Goal: Task Accomplishment & Management: Manage account settings

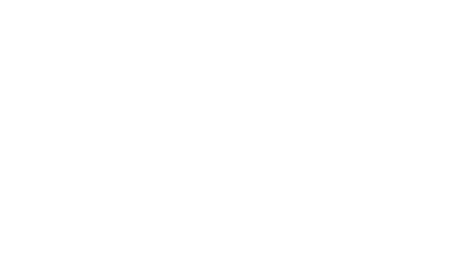
click at [218, 3] on html at bounding box center [228, 1] width 457 height 3
click at [428, 27] on html "Loading..." at bounding box center [228, 13] width 457 height 27
click at [247, 27] on html "Loading..." at bounding box center [228, 13] width 457 height 27
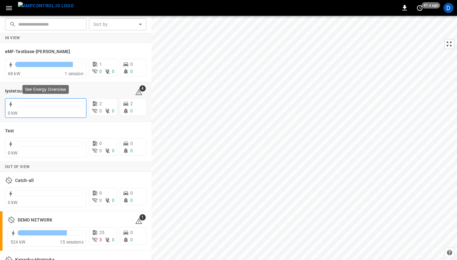
click at [45, 111] on div "0 kW" at bounding box center [46, 113] width 76 height 6
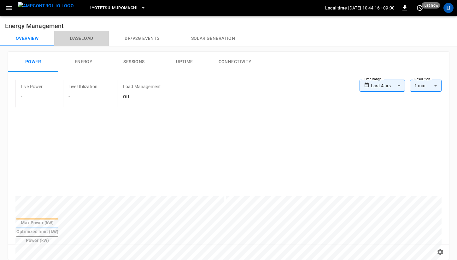
click at [84, 39] on button "Baseload" at bounding box center [81, 38] width 55 height 15
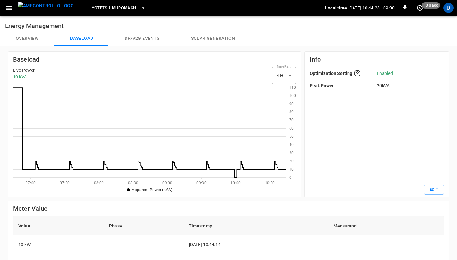
click at [25, 39] on button "Overview" at bounding box center [27, 38] width 54 height 15
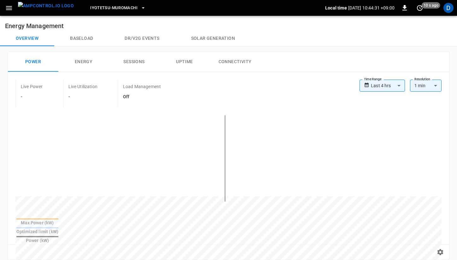
click at [10, 10] on icon "button" at bounding box center [9, 8] width 8 height 8
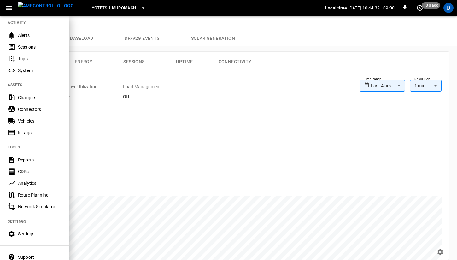
scroll to position [101, 0]
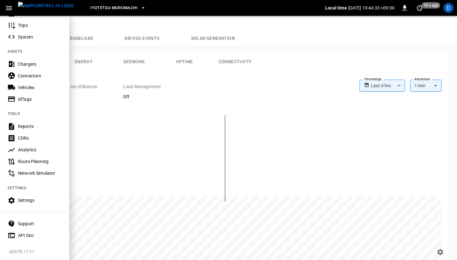
click at [28, 201] on div "Settings" at bounding box center [40, 200] width 44 height 6
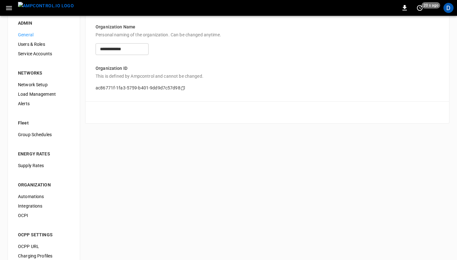
scroll to position [24, 0]
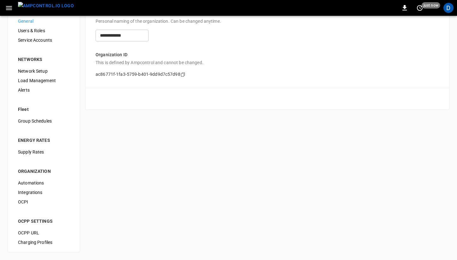
click at [47, 79] on span "Load Management" at bounding box center [44, 80] width 52 height 7
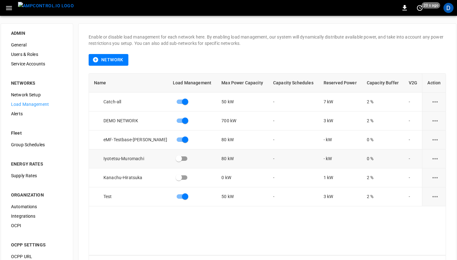
click at [438, 158] on icon "load management options" at bounding box center [436, 159] width 8 height 8
click at [427, 171] on li "Edit" at bounding box center [430, 174] width 45 height 10
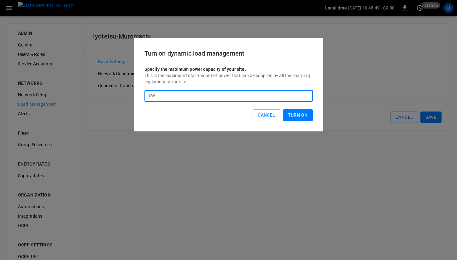
click at [243, 95] on input "**" at bounding box center [236, 96] width 156 height 12
type input "*"
type input "**"
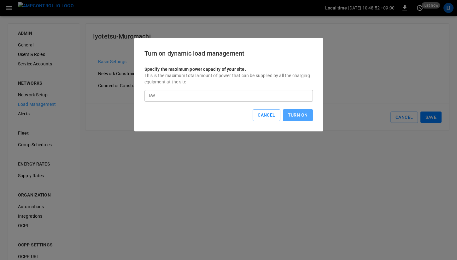
click at [304, 115] on button "Turn On" at bounding box center [298, 115] width 30 height 12
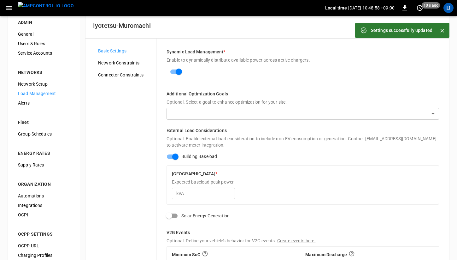
scroll to position [4, 0]
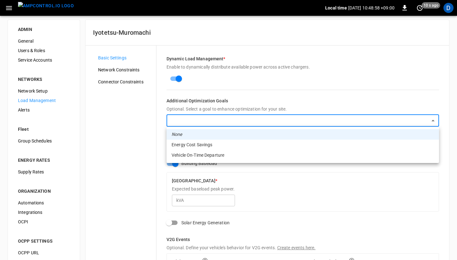
click at [277, 116] on body "Local time 2025-09-04 10:48:58 +09:00 0 10 s ago D ADMIN General Users & Roles …" at bounding box center [228, 172] width 457 height 352
click at [232, 157] on li "Vehicle On-Time Departure" at bounding box center [303, 155] width 273 height 10
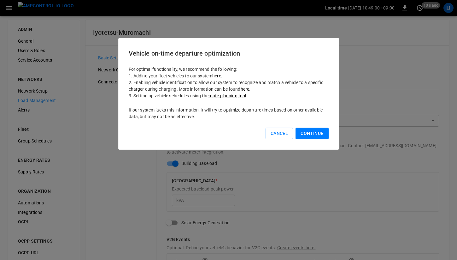
click at [309, 134] on button "Continue" at bounding box center [312, 134] width 33 height 12
type input "**********"
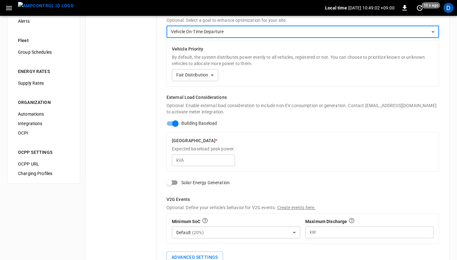
scroll to position [140, 0]
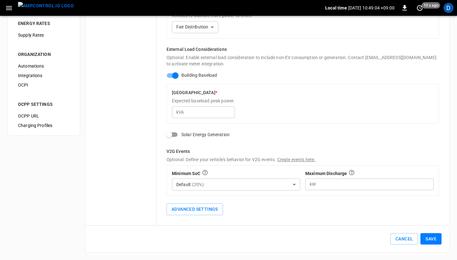
click at [430, 237] on button "Save" at bounding box center [431, 239] width 21 height 12
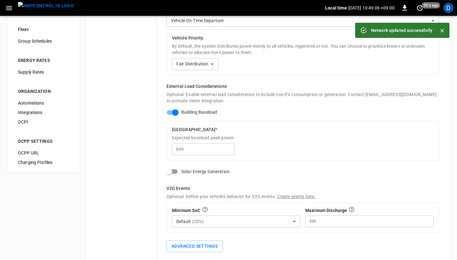
scroll to position [0, 0]
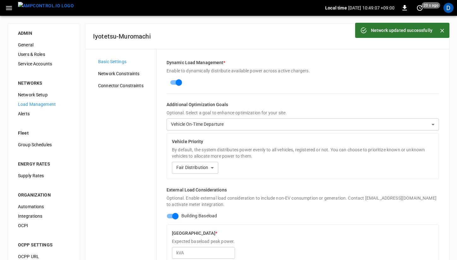
click at [32, 46] on span "General" at bounding box center [44, 45] width 52 height 7
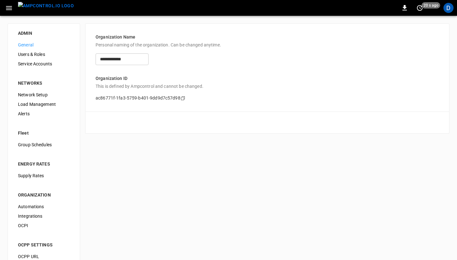
click at [10, 7] on icon "button" at bounding box center [9, 8] width 8 height 8
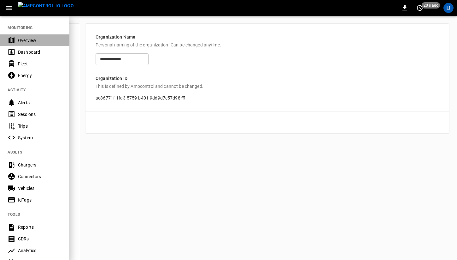
click at [34, 37] on div "Overview" at bounding box center [40, 40] width 44 height 6
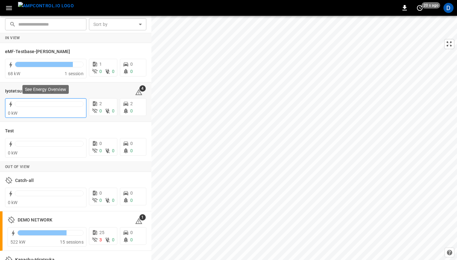
click at [66, 101] on div at bounding box center [49, 104] width 69 height 6
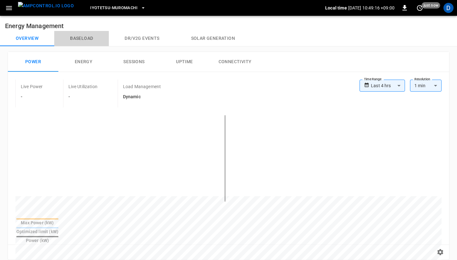
click at [85, 39] on button "Baseload" at bounding box center [81, 38] width 55 height 15
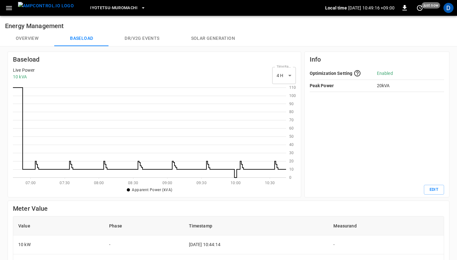
scroll to position [92, 273]
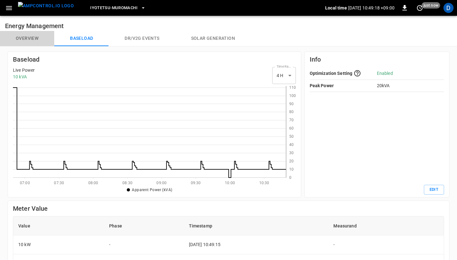
click at [31, 35] on button "Overview" at bounding box center [27, 38] width 54 height 15
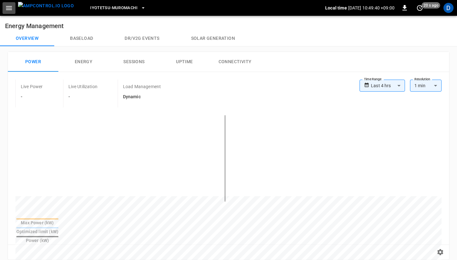
click at [10, 9] on icon "button" at bounding box center [9, 8] width 8 height 8
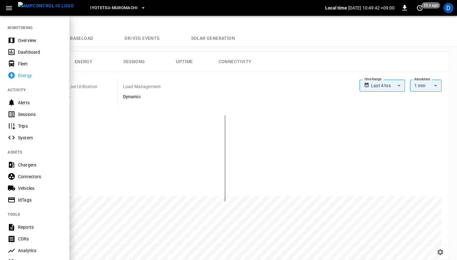
click at [30, 104] on div "Alerts" at bounding box center [40, 102] width 44 height 6
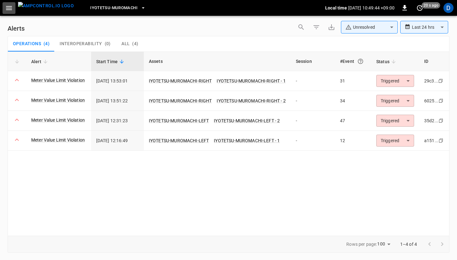
click at [7, 10] on icon "button" at bounding box center [9, 8] width 8 height 8
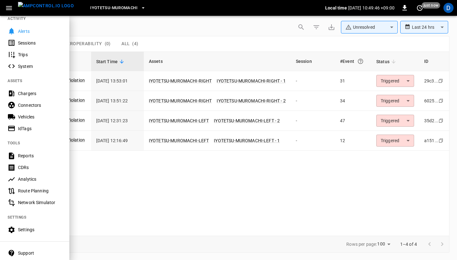
scroll to position [77, 0]
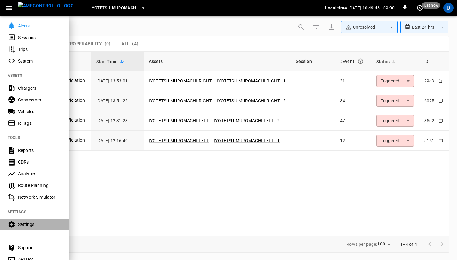
click at [28, 220] on div "Settings" at bounding box center [34, 224] width 69 height 12
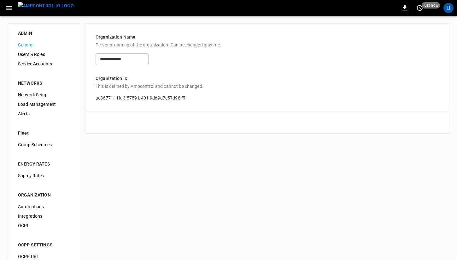
click at [34, 114] on span "Alerts" at bounding box center [44, 113] width 52 height 7
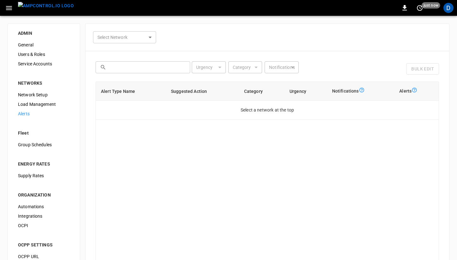
click at [148, 38] on body "0 just now D ADMIN General Users & Roles Service Accounts NETWORKS Network Setu…" at bounding box center [228, 159] width 457 height 318
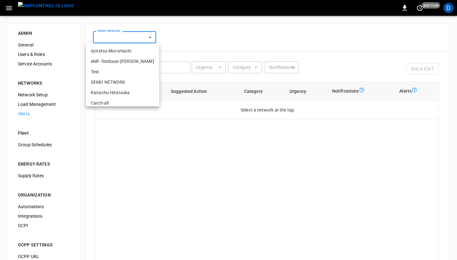
click at [129, 52] on li "Iyotetsu-Muromachi" at bounding box center [123, 51] width 74 height 10
type input "**********"
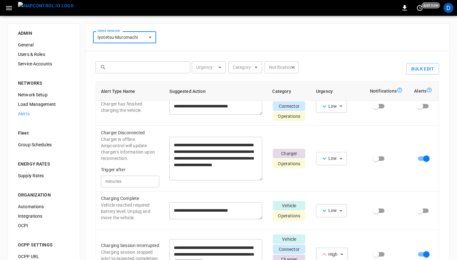
scroll to position [99, 0]
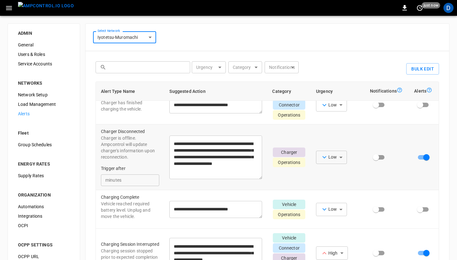
click at [133, 180] on input "**" at bounding box center [141, 180] width 36 height 12
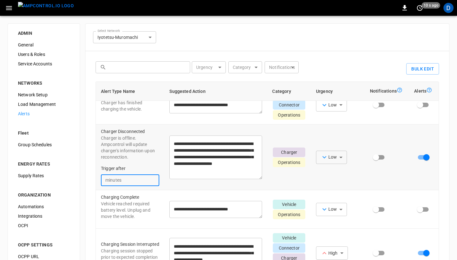
type input "*"
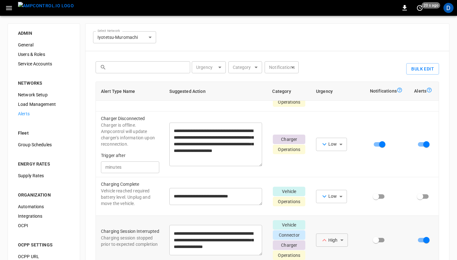
scroll to position [104, 0]
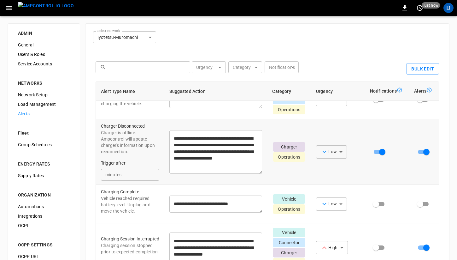
click at [335, 153] on body "**********" at bounding box center [228, 159] width 457 height 318
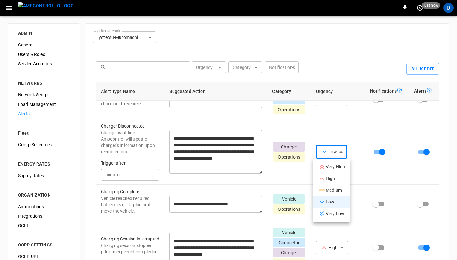
click at [333, 181] on div "High" at bounding box center [326, 179] width 17 height 8
type input "****"
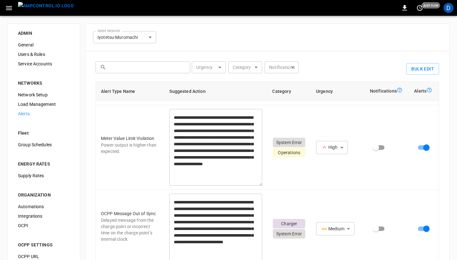
scroll to position [57, 0]
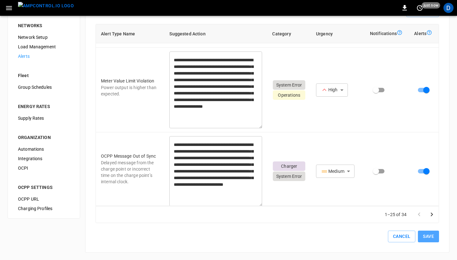
click at [433, 234] on button "Save" at bounding box center [428, 236] width 21 height 12
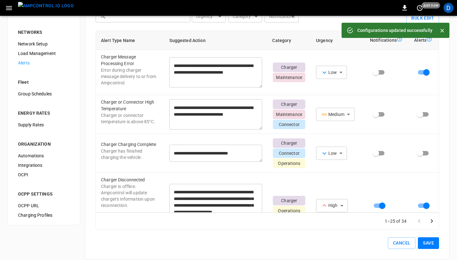
scroll to position [0, 0]
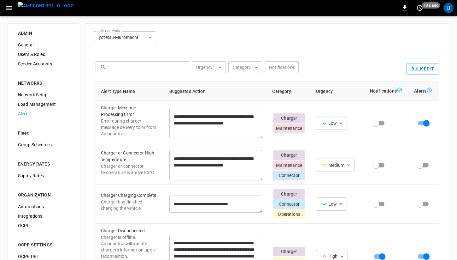
click at [33, 54] on span "Users & Roles" at bounding box center [44, 54] width 52 height 7
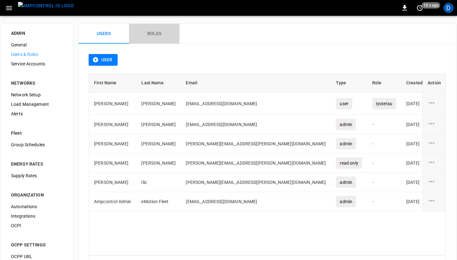
click at [171, 37] on button "Roles" at bounding box center [154, 34] width 51 height 20
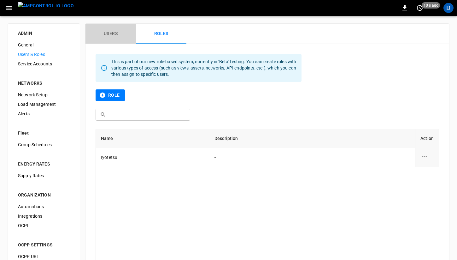
click at [122, 34] on button "Users" at bounding box center [111, 34] width 51 height 20
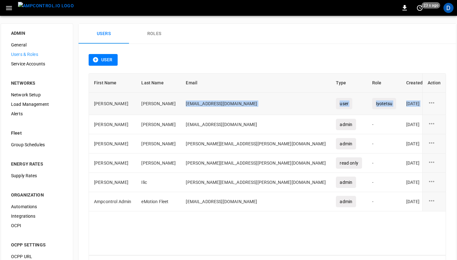
click at [429, 103] on icon "user action options" at bounding box center [431, 102] width 5 height 1
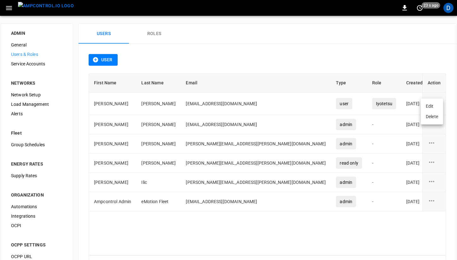
drag, startPoint x: 257, startPoint y: 97, endPoint x: 433, endPoint y: 107, distance: 175.5
click at [433, 107] on div "Edit Delete" at bounding box center [228, 130] width 457 height 260
click at [431, 104] on li "Edit" at bounding box center [432, 106] width 22 height 10
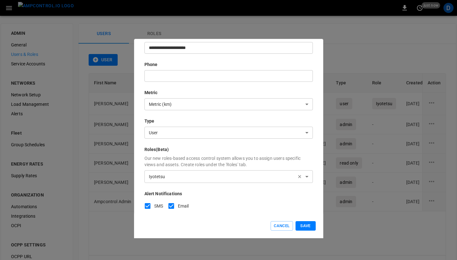
scroll to position [92, 0]
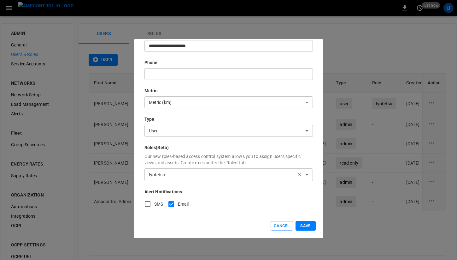
click at [307, 222] on button "Save" at bounding box center [306, 226] width 20 height 10
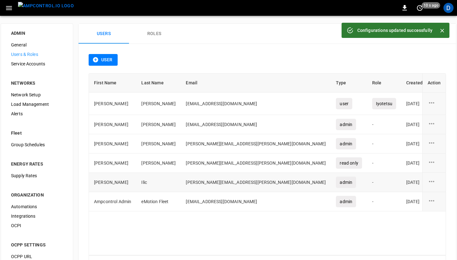
click at [428, 182] on icon "user action options" at bounding box center [432, 181] width 8 height 8
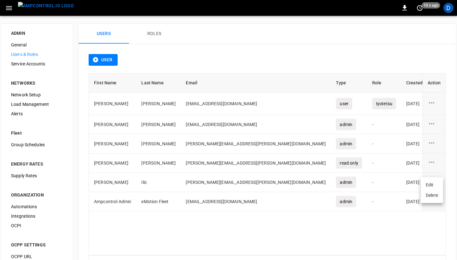
click at [429, 187] on li "Edit" at bounding box center [432, 185] width 22 height 10
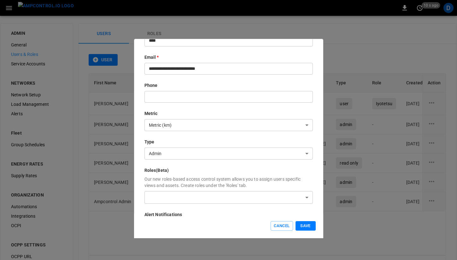
scroll to position [69, 0]
click at [198, 94] on input "text" at bounding box center [229, 98] width 169 height 12
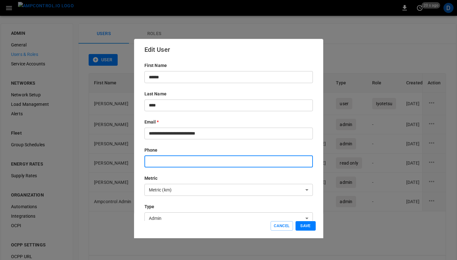
scroll to position [0, 0]
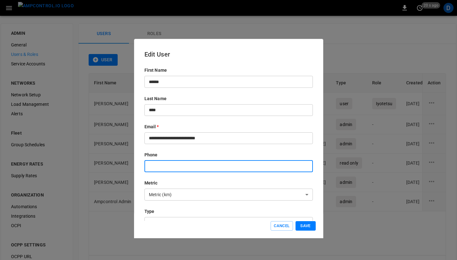
type input "*"
type input "**********"
click at [314, 228] on button "Save" at bounding box center [306, 226] width 20 height 10
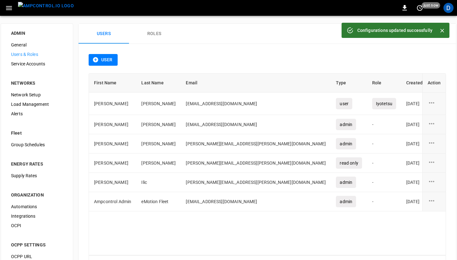
click at [36, 43] on span "General" at bounding box center [37, 45] width 52 height 7
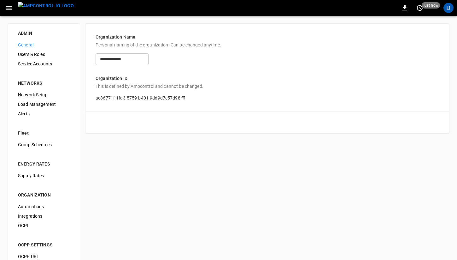
scroll to position [24, 0]
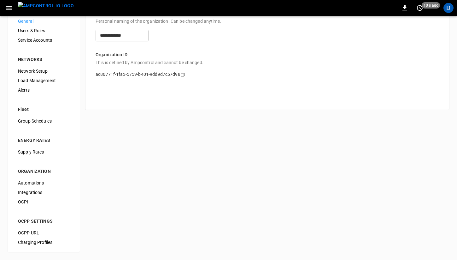
click at [30, 89] on span "Alerts" at bounding box center [44, 90] width 52 height 7
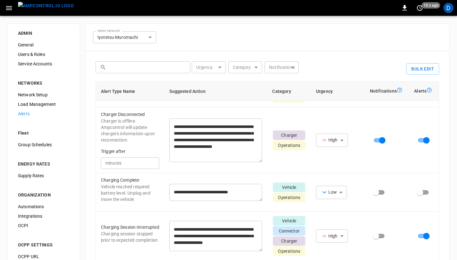
scroll to position [115, 0]
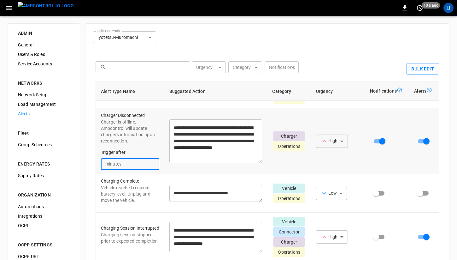
click at [149, 161] on input "*" at bounding box center [141, 164] width 36 height 12
click at [348, 59] on div "Urgency ​ Urgency Category ​ Category Notifications ​ Notifications" at bounding box center [297, 68] width 219 height 18
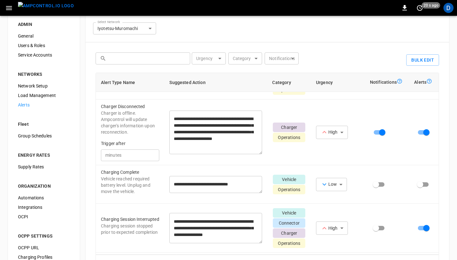
scroll to position [0, 0]
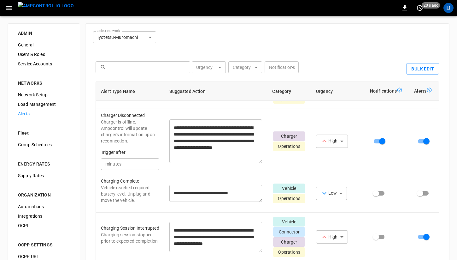
click at [10, 5] on icon "button" at bounding box center [9, 8] width 8 height 8
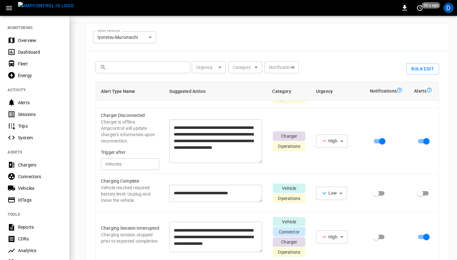
click at [25, 37] on div "Overview" at bounding box center [40, 40] width 44 height 6
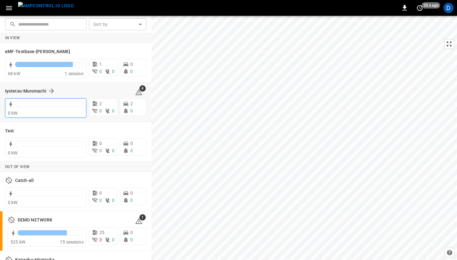
click at [45, 110] on div at bounding box center [49, 105] width 69 height 9
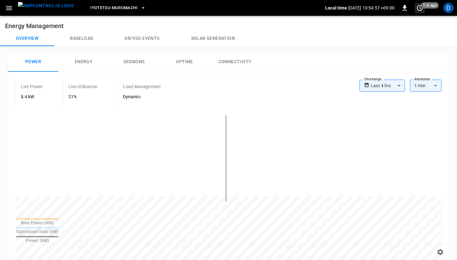
click at [416, 9] on icon "set refresh interval" at bounding box center [420, 8] width 8 height 8
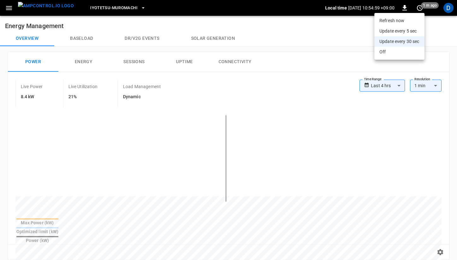
click at [406, 30] on li "Update every 5 sec" at bounding box center [400, 31] width 50 height 10
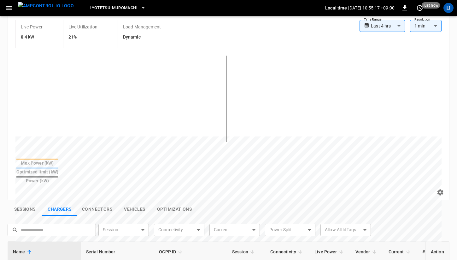
scroll to position [68, 0]
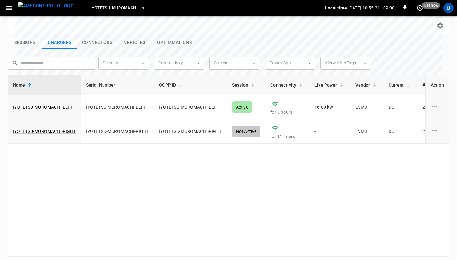
scroll to position [228, 0]
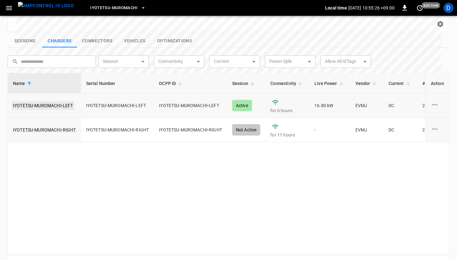
click at [53, 101] on link "IYOTETSU-MUROMACHI-LEFT" at bounding box center [43, 105] width 63 height 9
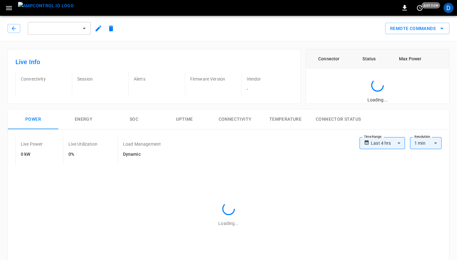
click at [54, 92] on div "Connectivity" at bounding box center [40, 84] width 51 height 24
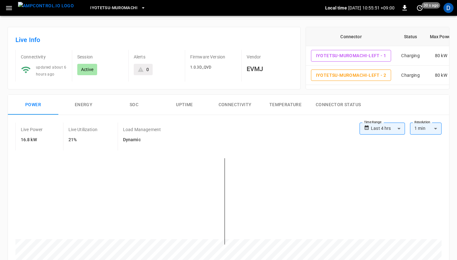
scroll to position [17, 0]
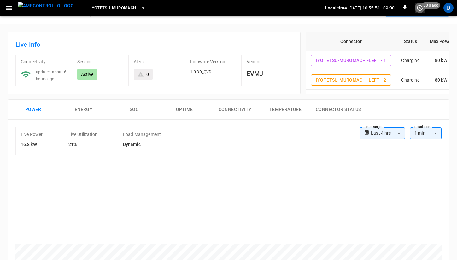
click at [419, 9] on icon "set refresh interval" at bounding box center [420, 8] width 8 height 8
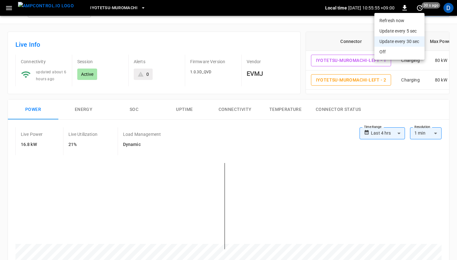
click at [407, 32] on li "Update every 5 sec" at bounding box center [400, 31] width 50 height 10
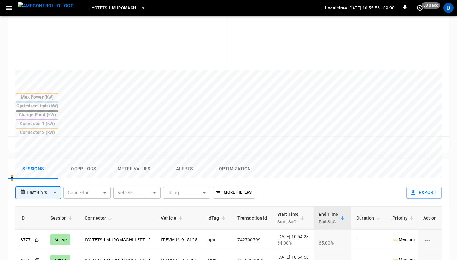
scroll to position [204, 0]
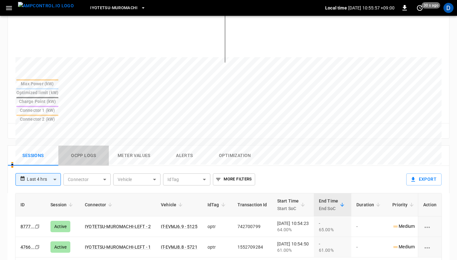
click at [95, 146] on button "Ocpp logs" at bounding box center [83, 156] width 51 height 20
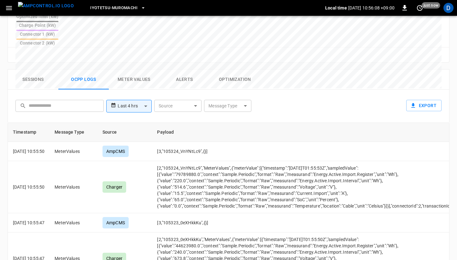
scroll to position [269, 0]
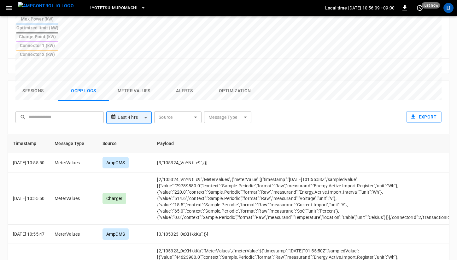
click at [32, 81] on button "Sessions" at bounding box center [33, 91] width 51 height 20
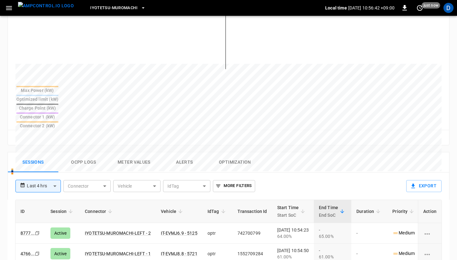
scroll to position [211, 0]
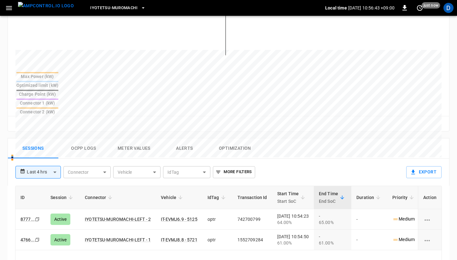
click at [242, 138] on button "Optimization" at bounding box center [235, 148] width 51 height 20
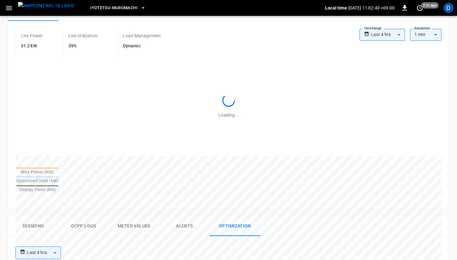
scroll to position [115, 0]
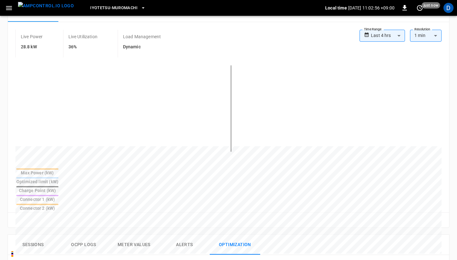
click at [274, 49] on div "Live Power 28.8 kW Live Utilization 36% Load Management Dynamic" at bounding box center [187, 44] width 344 height 28
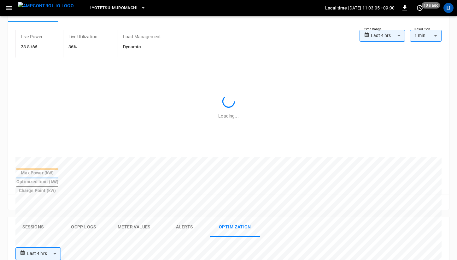
click at [382, 36] on body "**********" at bounding box center [228, 180] width 457 height 591
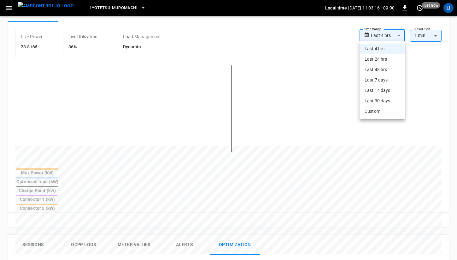
drag, startPoint x: 276, startPoint y: 39, endPoint x: 335, endPoint y: 54, distance: 61.1
click at [335, 54] on div at bounding box center [228, 130] width 457 height 260
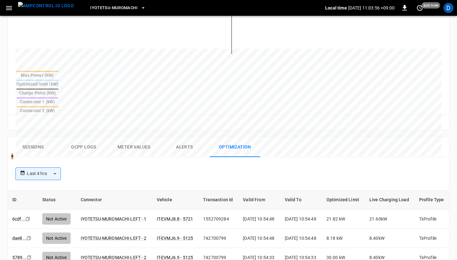
scroll to position [243, 0]
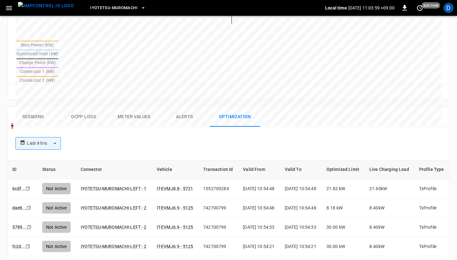
click at [92, 107] on button "Ocpp logs" at bounding box center [83, 117] width 51 height 20
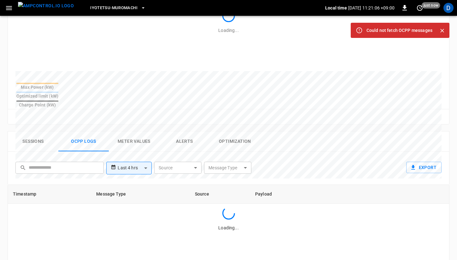
scroll to position [0, 0]
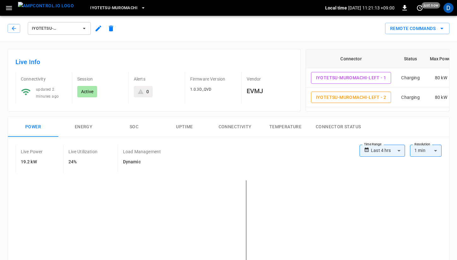
click at [282, 15] on div "Iyotetsu-Muromachi" at bounding box center [202, 8] width 247 height 15
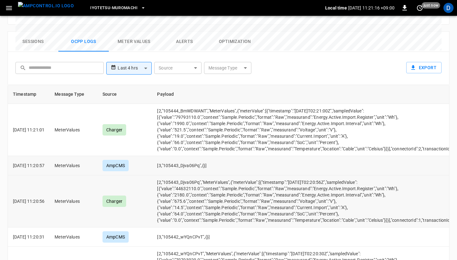
scroll to position [30, 0]
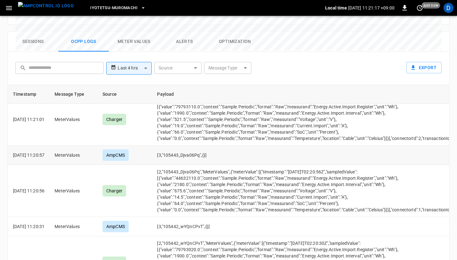
click at [289, 57] on div "**********" at bounding box center [227, 67] width 429 height 20
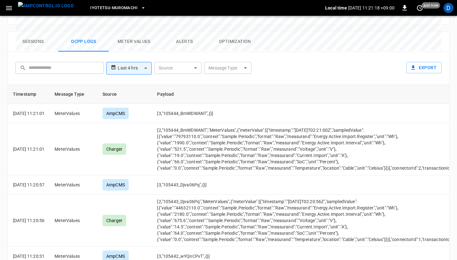
scroll to position [0, 0]
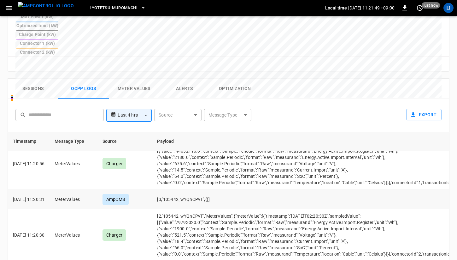
scroll to position [367, 0]
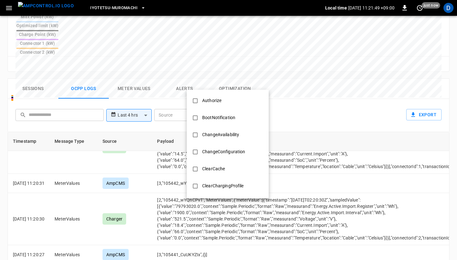
click at [237, 80] on body "**********" at bounding box center [228, 33] width 457 height 609
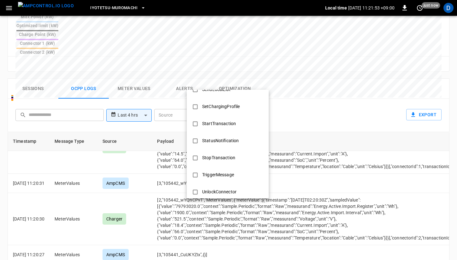
scroll to position [283, 0]
click at [218, 104] on div "SetChargingProfile" at bounding box center [221, 107] width 45 height 12
type input "**********"
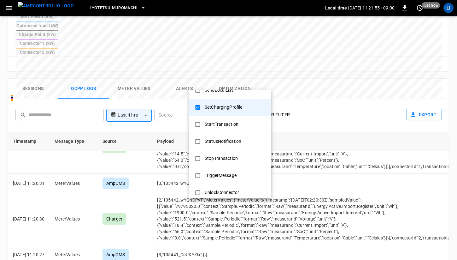
click at [308, 156] on div at bounding box center [228, 130] width 457 height 260
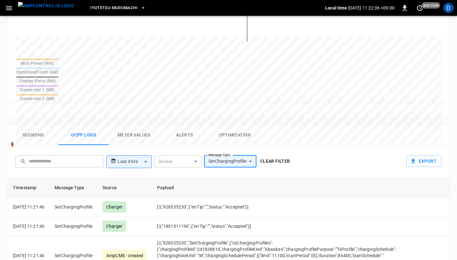
scroll to position [225, 0]
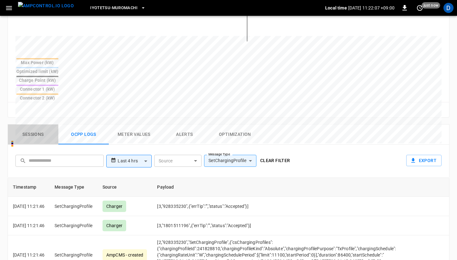
click at [38, 124] on button "Sessions" at bounding box center [33, 134] width 51 height 20
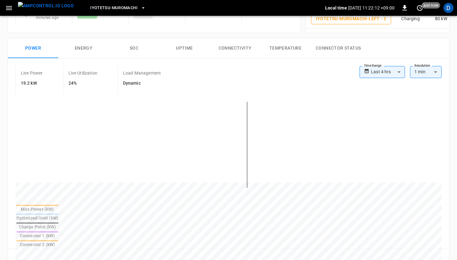
scroll to position [0, 0]
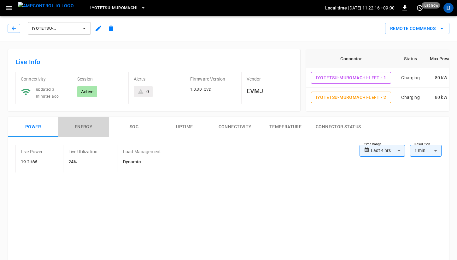
click at [95, 128] on button "Energy" at bounding box center [83, 127] width 51 height 20
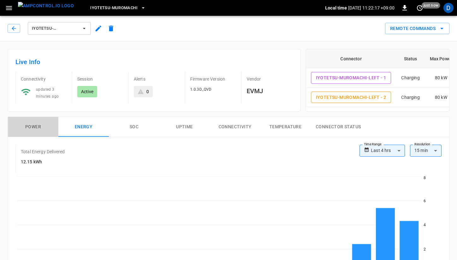
click at [44, 129] on button "Power" at bounding box center [33, 127] width 51 height 20
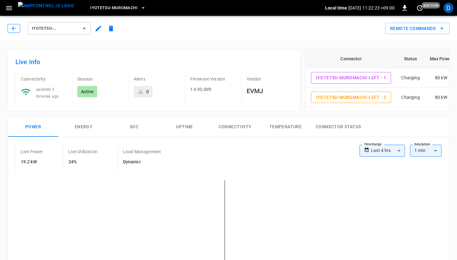
click at [15, 25] on icon "button" at bounding box center [14, 28] width 6 height 6
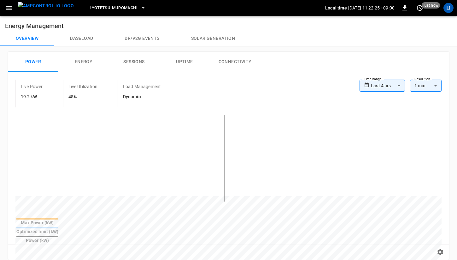
click at [83, 36] on button "Baseload" at bounding box center [81, 38] width 55 height 15
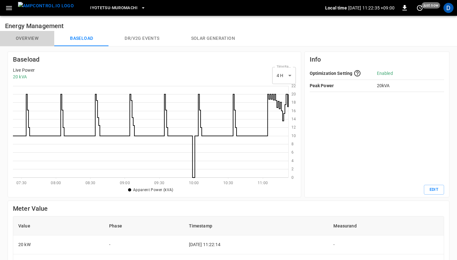
click at [24, 39] on button "Overview" at bounding box center [27, 38] width 54 height 15
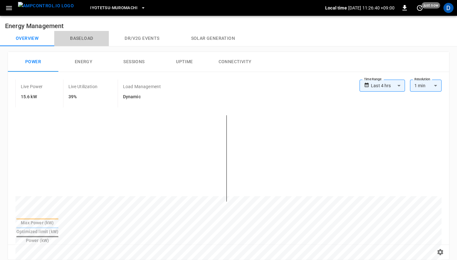
click at [84, 36] on button "Baseload" at bounding box center [81, 38] width 55 height 15
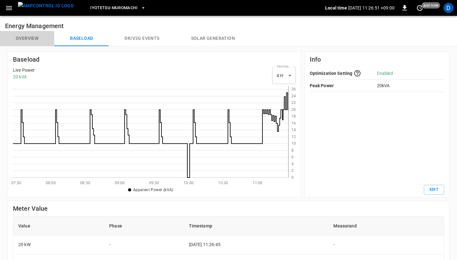
click at [36, 37] on button "Overview" at bounding box center [27, 38] width 54 height 15
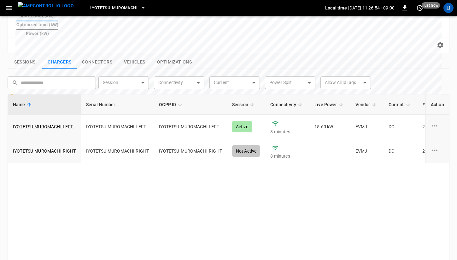
scroll to position [207, 0]
click at [20, 122] on link "IYOTETSU-MUROMACHI-LEFT" at bounding box center [43, 126] width 63 height 9
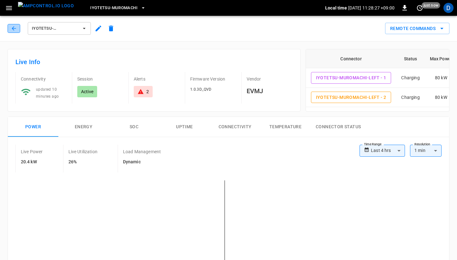
click at [12, 25] on button "button" at bounding box center [14, 28] width 13 height 9
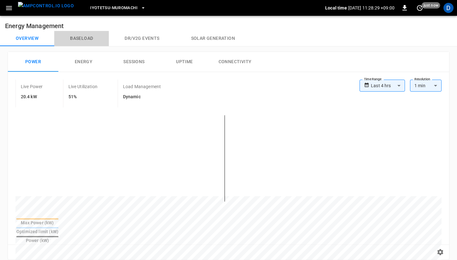
click at [76, 38] on button "Baseload" at bounding box center [81, 38] width 55 height 15
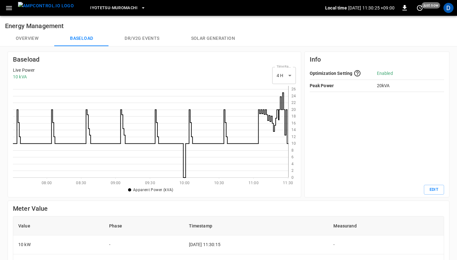
click at [33, 40] on button "Overview" at bounding box center [27, 38] width 54 height 15
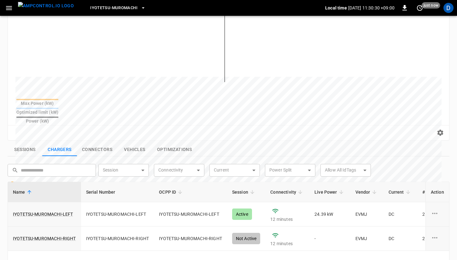
scroll to position [130, 0]
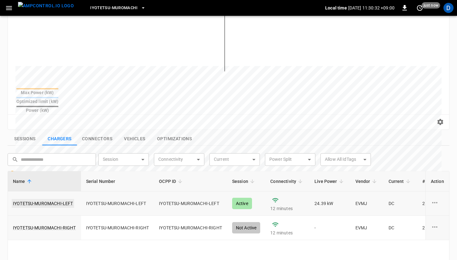
click at [57, 199] on link "IYOTETSU-MUROMACHI-LEFT" at bounding box center [43, 203] width 63 height 9
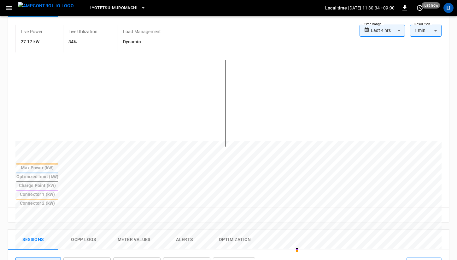
scroll to position [123, 0]
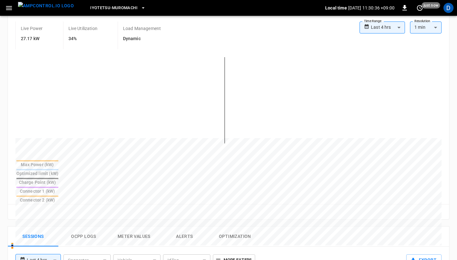
click at [81, 226] on button "Ocpp logs" at bounding box center [83, 236] width 51 height 20
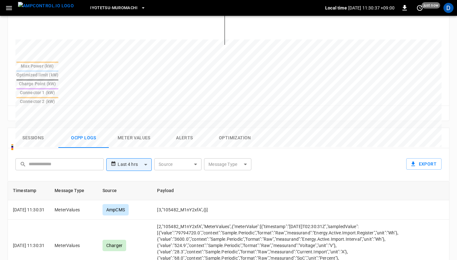
scroll to position [247, 0]
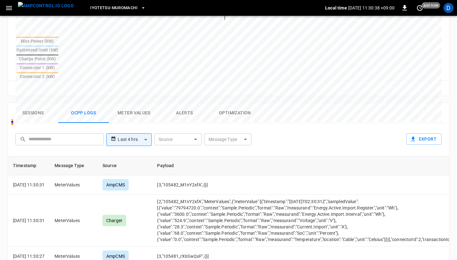
click at [233, 109] on body "**********" at bounding box center [228, 57] width 457 height 609
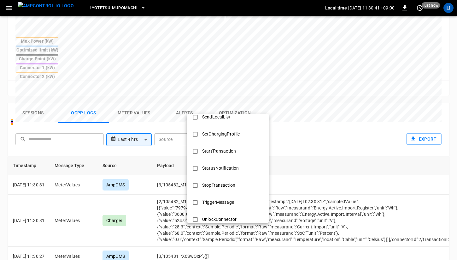
scroll to position [285, 0]
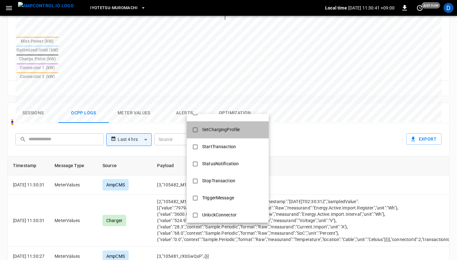
click at [215, 132] on div "SetChargingProfile" at bounding box center [221, 130] width 45 height 12
type input "**********"
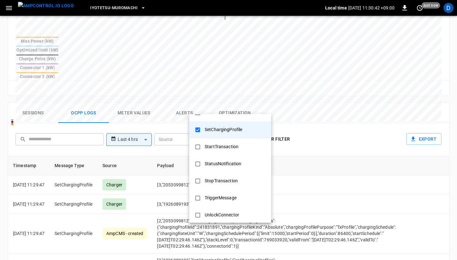
click at [341, 105] on div at bounding box center [228, 130] width 457 height 260
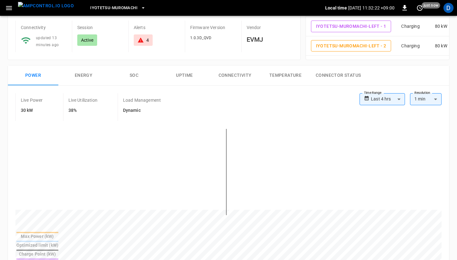
scroll to position [0, 0]
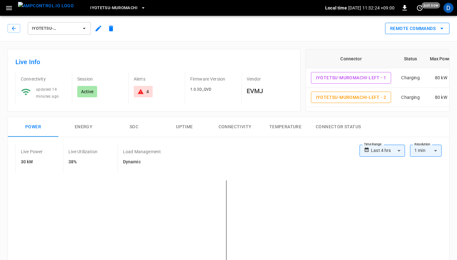
click at [434, 25] on button "Remote Commands" at bounding box center [417, 29] width 64 height 12
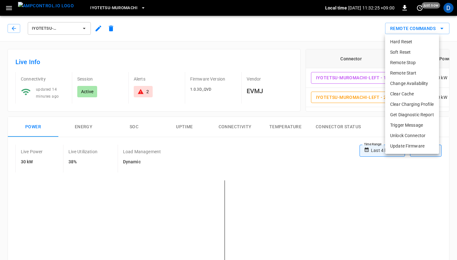
click at [409, 61] on li "Remote Stop" at bounding box center [412, 62] width 54 height 10
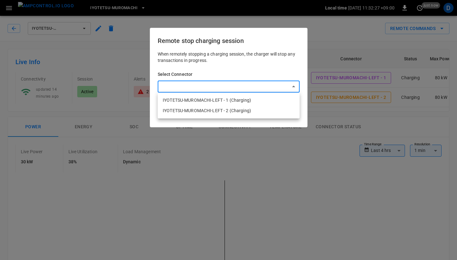
click at [244, 98] on li "IYOTETSU-MUROMACHI-LEFT - 1 (Charging)" at bounding box center [229, 100] width 142 height 10
type input "**********"
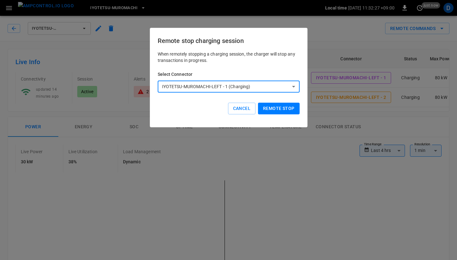
click at [280, 105] on button "Remote stop" at bounding box center [278, 109] width 41 height 12
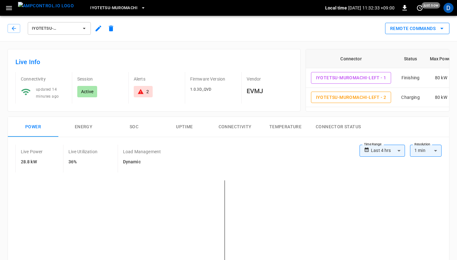
click at [444, 30] on icon "remote commands options" at bounding box center [442, 29] width 8 height 8
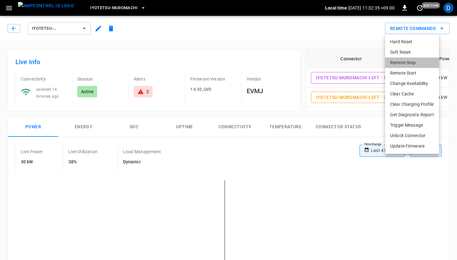
click at [400, 61] on li "Remote Stop" at bounding box center [412, 62] width 54 height 10
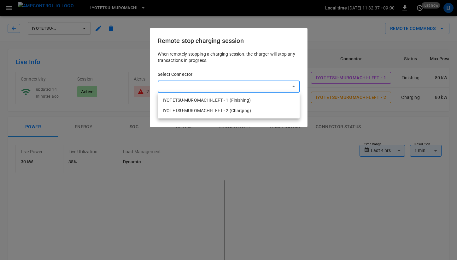
click at [242, 108] on li "IYOTETSU-MUROMACHI-LEFT - 2 (Charging)" at bounding box center [229, 110] width 142 height 10
type input "**********"
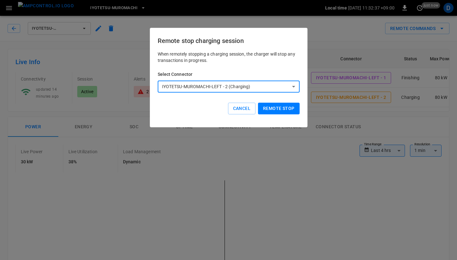
click at [274, 106] on button "Remote stop" at bounding box center [278, 109] width 41 height 12
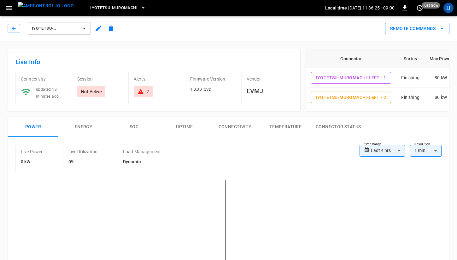
click at [437, 29] on button "Remote Commands" at bounding box center [417, 29] width 64 height 12
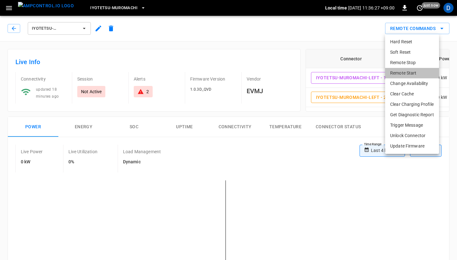
click at [411, 75] on li "Remote Start" at bounding box center [412, 73] width 54 height 10
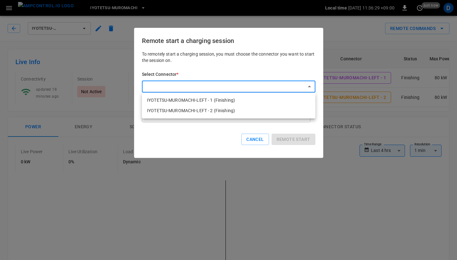
click at [248, 99] on li "IYOTETSU-MUROMACHI-LEFT - 1 (Finishing)" at bounding box center [229, 100] width 174 height 10
type input "**********"
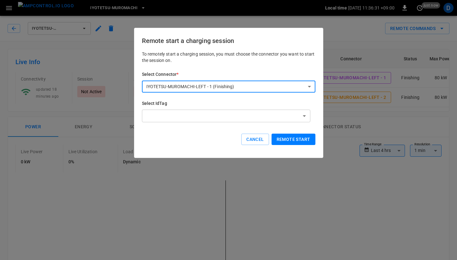
click at [303, 139] on button "Remote start" at bounding box center [294, 140] width 44 height 12
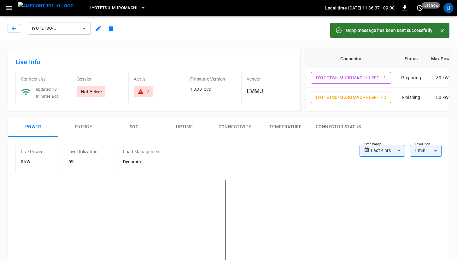
click at [133, 126] on button "SOC" at bounding box center [134, 127] width 51 height 20
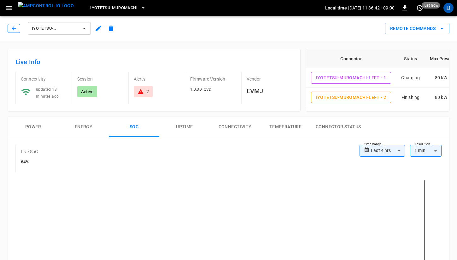
click at [15, 29] on icon "button" at bounding box center [14, 28] width 6 height 6
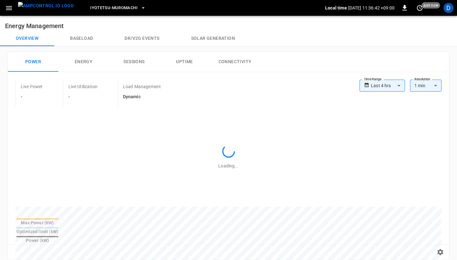
scroll to position [132, 0]
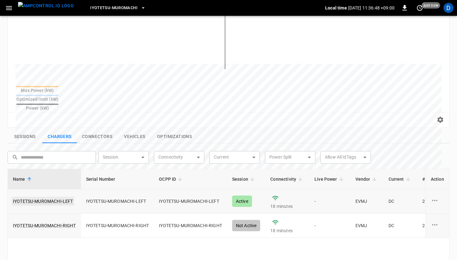
click at [49, 197] on link "IYOTETSU-MUROMACHI-LEFT" at bounding box center [43, 201] width 63 height 9
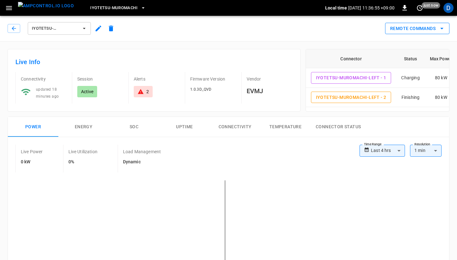
click at [428, 29] on button "Remote Commands" at bounding box center [417, 29] width 64 height 12
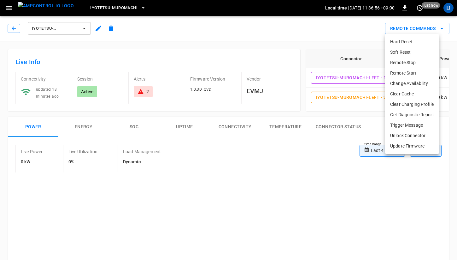
click at [409, 73] on li "Remote Start" at bounding box center [412, 73] width 54 height 10
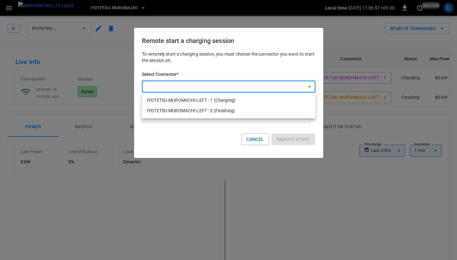
click at [238, 110] on li "IYOTETSU-MUROMACHI-LEFT - 2 (Finishing)" at bounding box center [229, 110] width 174 height 10
type input "**********"
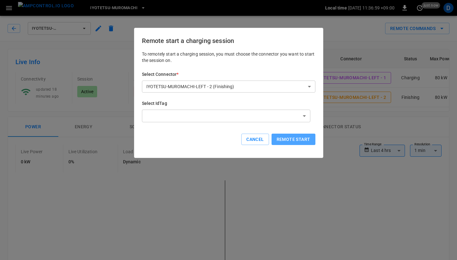
click at [296, 137] on button "Remote start" at bounding box center [294, 140] width 44 height 12
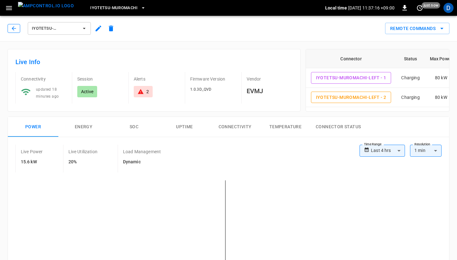
click at [11, 27] on icon "button" at bounding box center [14, 28] width 6 height 6
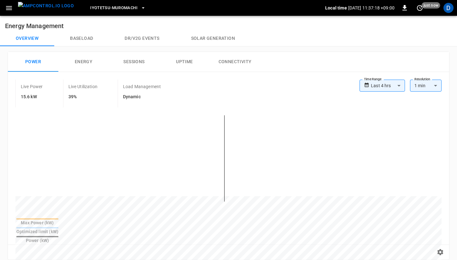
click at [78, 35] on button "Baseload" at bounding box center [81, 38] width 55 height 15
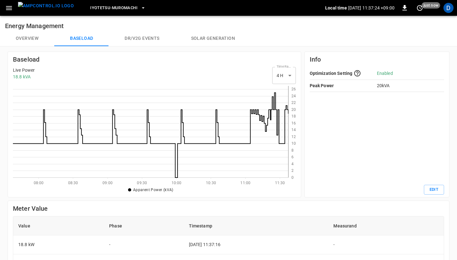
click at [35, 36] on button "Overview" at bounding box center [27, 38] width 54 height 15
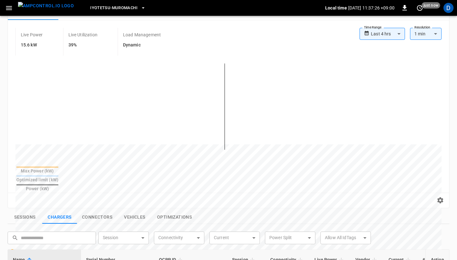
scroll to position [124, 0]
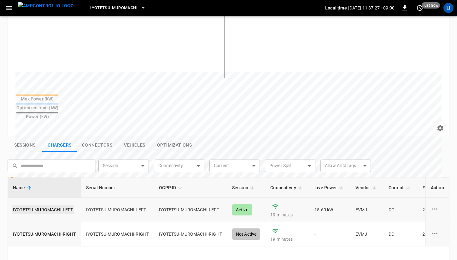
click at [59, 205] on link "IYOTETSU-MUROMACHI-LEFT" at bounding box center [43, 209] width 63 height 9
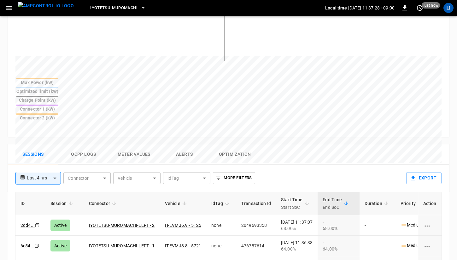
scroll to position [211, 0]
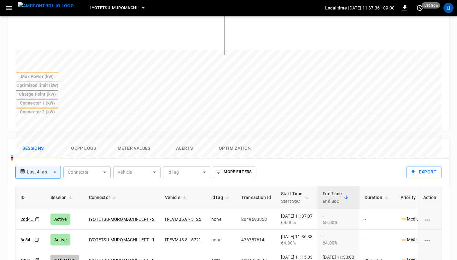
click at [96, 138] on button "Ocpp logs" at bounding box center [83, 148] width 51 height 20
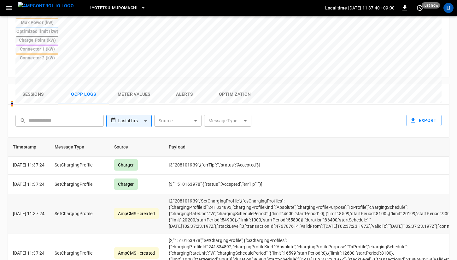
scroll to position [152, 0]
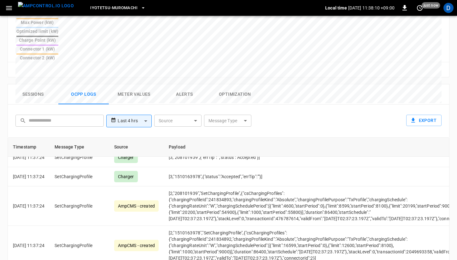
click at [33, 84] on button "Sessions" at bounding box center [33, 94] width 51 height 20
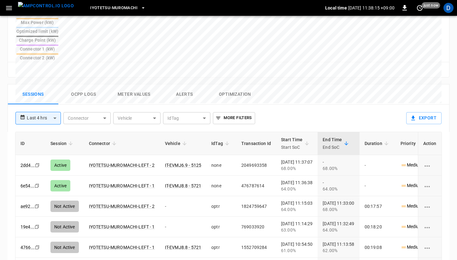
click at [69, 84] on button "Ocpp logs" at bounding box center [83, 94] width 51 height 20
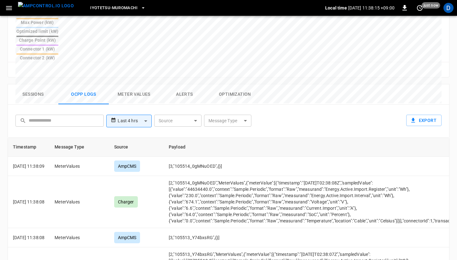
click at [92, 84] on button "Ocpp logs" at bounding box center [83, 94] width 51 height 20
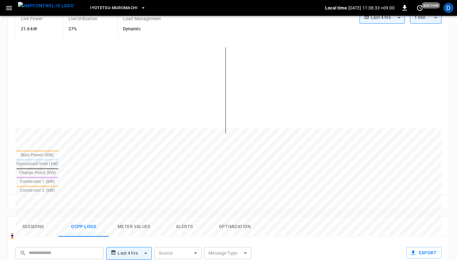
scroll to position [174, 0]
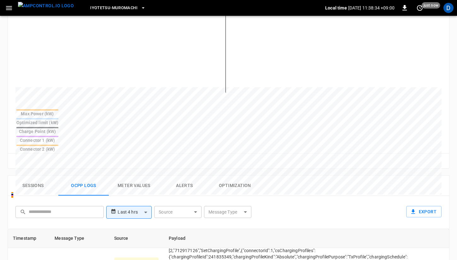
click at [39, 176] on button "Sessions" at bounding box center [33, 186] width 51 height 20
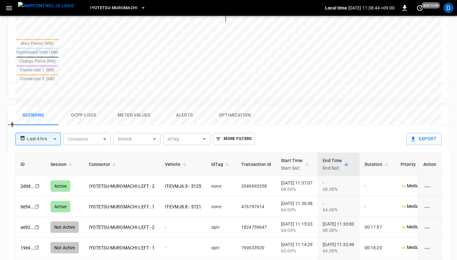
scroll to position [254, 0]
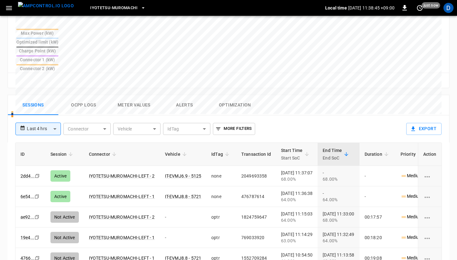
click at [240, 95] on button "Optimization" at bounding box center [235, 105] width 51 height 20
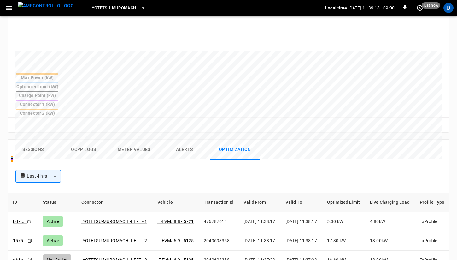
scroll to position [211, 0]
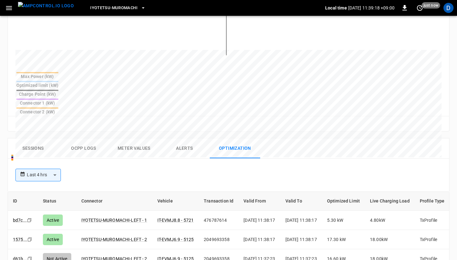
click at [43, 138] on button "Sessions" at bounding box center [33, 148] width 51 height 20
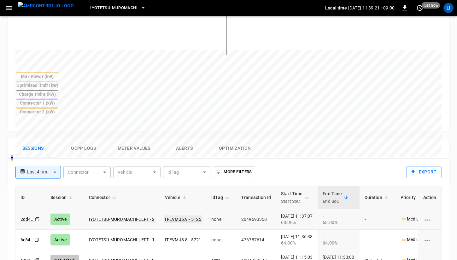
click at [179, 215] on link "IT-EVMJ6.9 - 5125" at bounding box center [183, 219] width 39 height 8
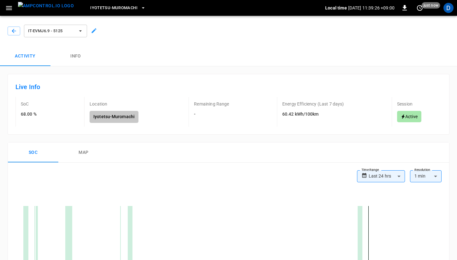
click at [82, 61] on button "Info" at bounding box center [76, 56] width 51 height 20
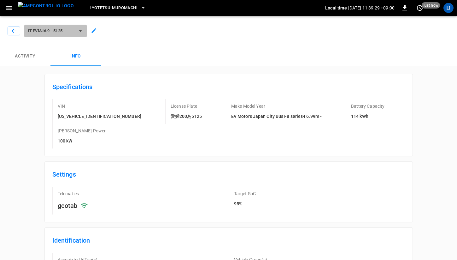
click at [68, 33] on span "IT-EVMJ6.9 - 5125" at bounding box center [51, 30] width 47 height 7
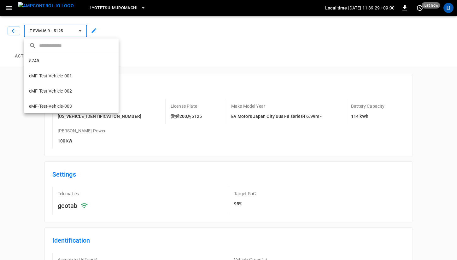
scroll to position [147, 0]
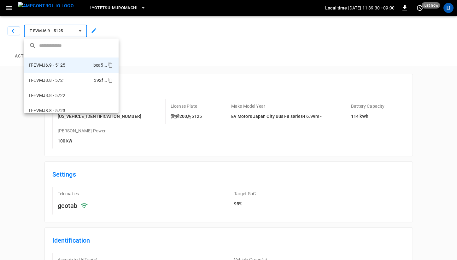
click at [87, 79] on li "IT-EVMJ8.8 - 5721 392f ..." at bounding box center [71, 80] width 95 height 15
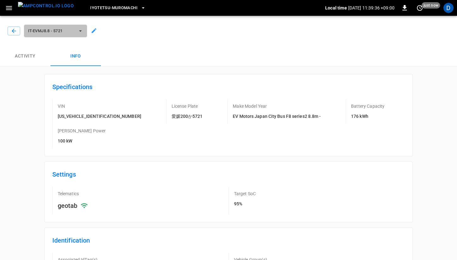
click at [74, 30] on span "IT-EVMJ8.8 - 5721" at bounding box center [51, 30] width 47 height 7
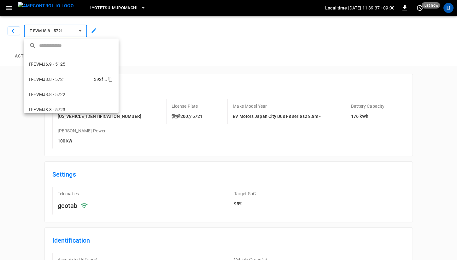
scroll to position [147, 0]
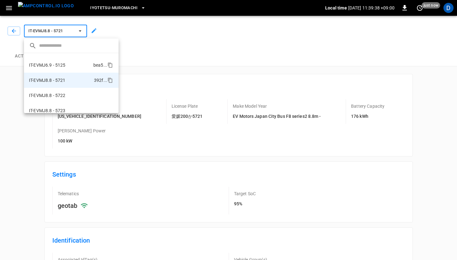
click at [67, 66] on li "IT-EVMJ6.9 - 5125 bea5 ..." at bounding box center [71, 64] width 95 height 15
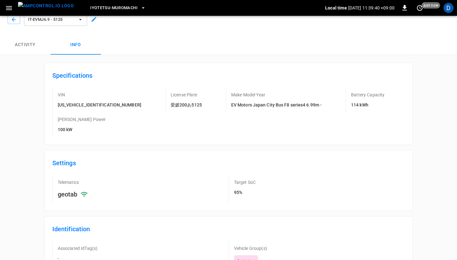
scroll to position [12, 0]
click at [15, 19] on icon "button" at bounding box center [14, 19] width 4 height 4
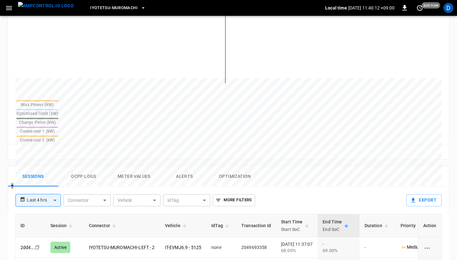
scroll to position [255, 0]
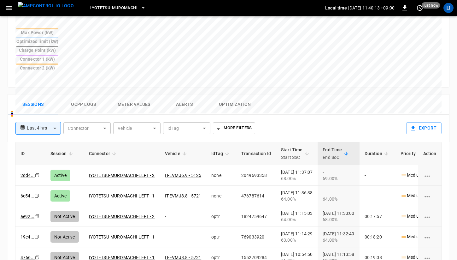
click at [85, 94] on button "Ocpp logs" at bounding box center [83, 104] width 51 height 20
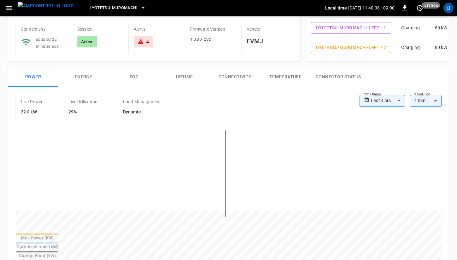
scroll to position [48, 0]
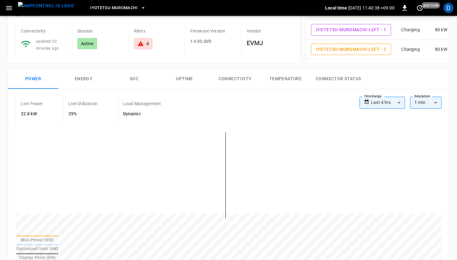
click at [133, 81] on button "SOC" at bounding box center [134, 79] width 51 height 20
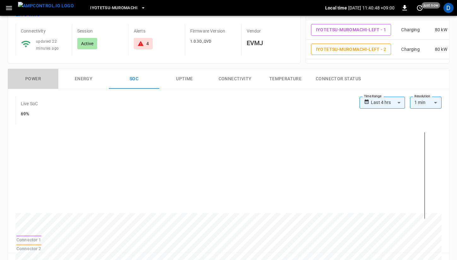
click at [25, 76] on button "Power" at bounding box center [33, 79] width 51 height 20
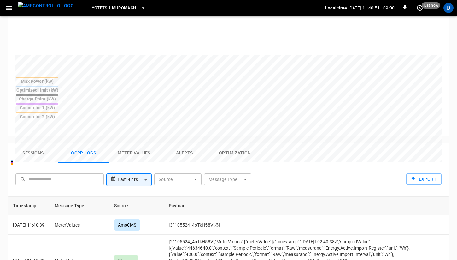
scroll to position [212, 0]
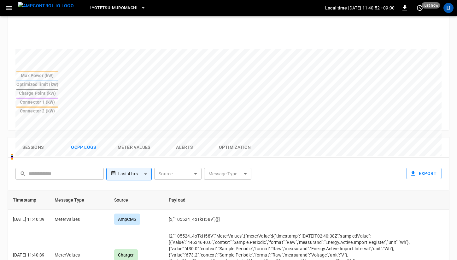
click at [33, 137] on button "Sessions" at bounding box center [33, 147] width 51 height 20
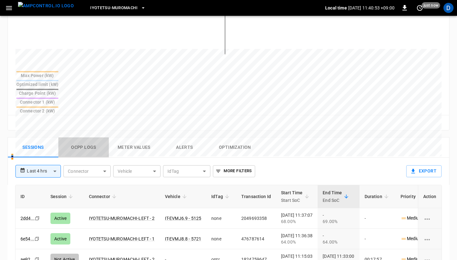
click at [88, 137] on button "Ocpp logs" at bounding box center [83, 147] width 51 height 20
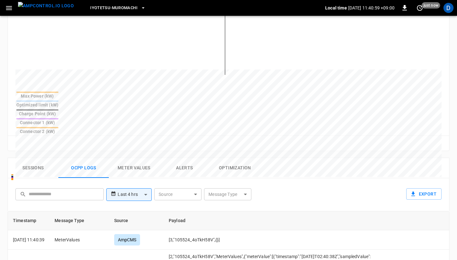
scroll to position [197, 0]
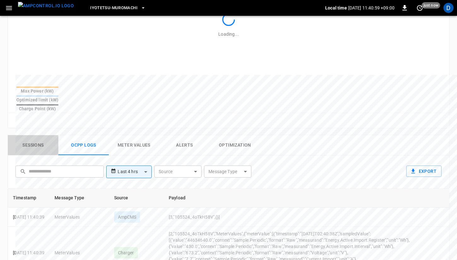
click at [50, 135] on button "Sessions" at bounding box center [33, 145] width 51 height 20
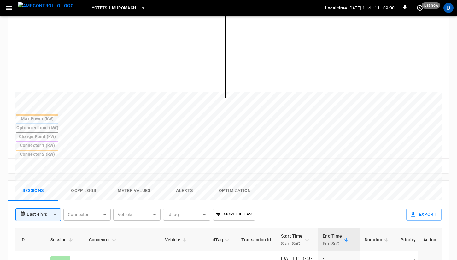
scroll to position [169, 0]
click at [90, 181] on button "Ocpp logs" at bounding box center [83, 191] width 51 height 20
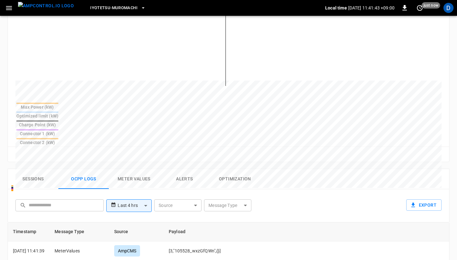
scroll to position [194, 0]
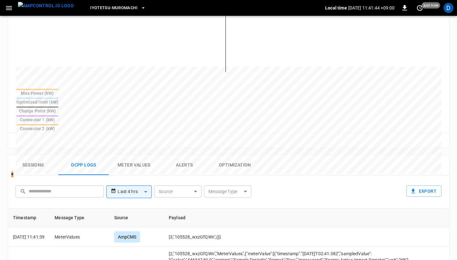
click at [44, 155] on button "Sessions" at bounding box center [33, 165] width 51 height 20
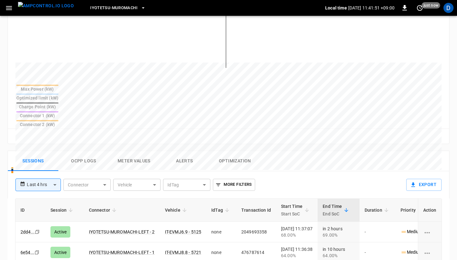
scroll to position [202, 0]
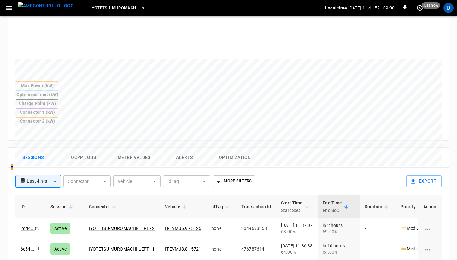
click at [94, 147] on button "Ocpp logs" at bounding box center [83, 157] width 51 height 20
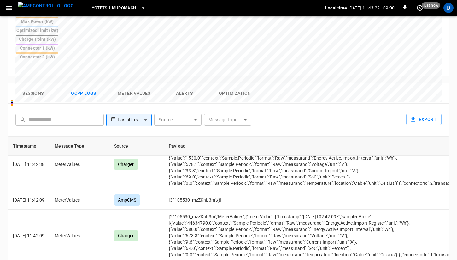
scroll to position [264, 0]
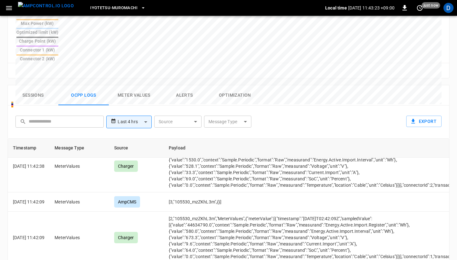
click at [237, 87] on body "**********" at bounding box center [228, 40] width 457 height 609
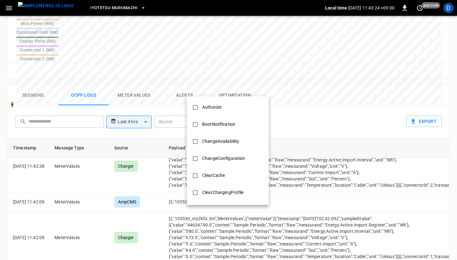
scroll to position [18, 0]
click at [235, 64] on div at bounding box center [228, 130] width 457 height 260
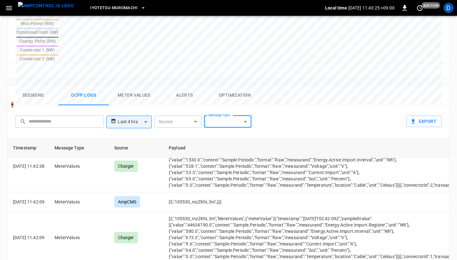
click at [244, 85] on button "Optimization" at bounding box center [235, 95] width 51 height 20
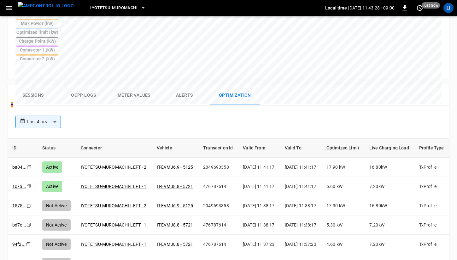
scroll to position [0, 16]
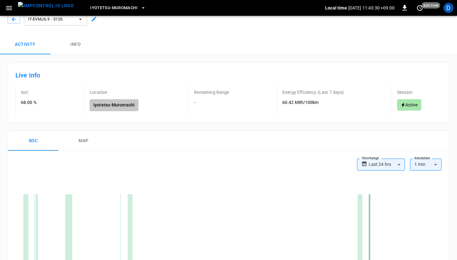
scroll to position [12, 0]
click at [14, 21] on icon "button" at bounding box center [14, 19] width 6 height 6
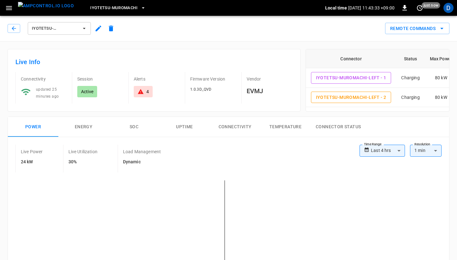
click at [6, 12] on button "button" at bounding box center [9, 8] width 13 height 12
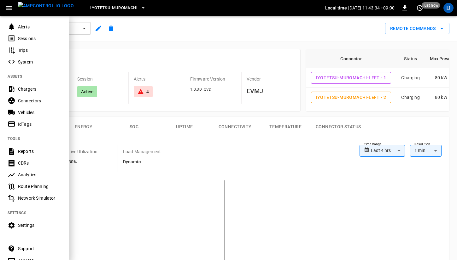
scroll to position [89, 0]
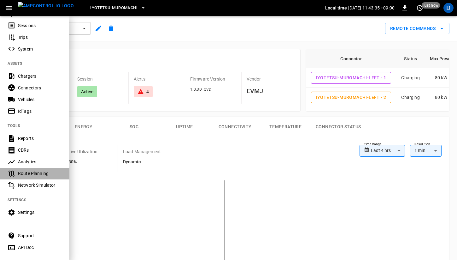
click at [35, 171] on div "Route Planning" at bounding box center [40, 173] width 44 height 6
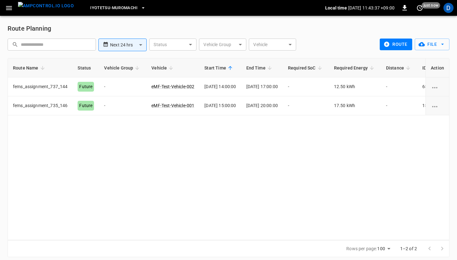
click at [127, 46] on body "**********" at bounding box center [228, 132] width 457 height 265
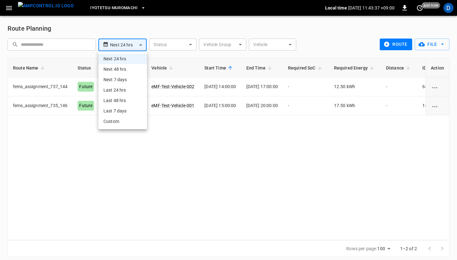
click at [128, 69] on li "Next 48 hrs" at bounding box center [122, 69] width 49 height 10
type input "**********"
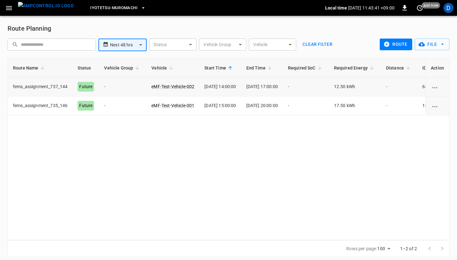
scroll to position [5, 0]
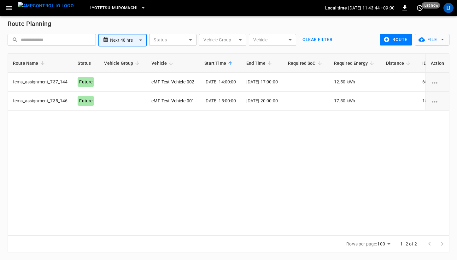
click at [7, 6] on icon "button" at bounding box center [9, 8] width 6 height 4
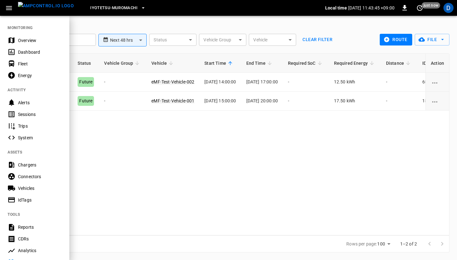
click at [35, 39] on div "Overview" at bounding box center [40, 40] width 44 height 6
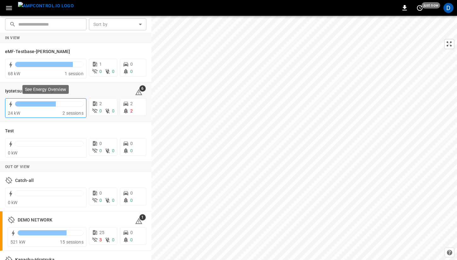
click at [56, 110] on div "24 kW" at bounding box center [35, 113] width 55 height 6
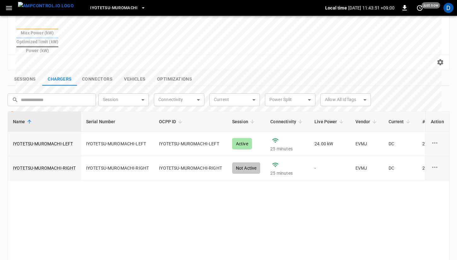
scroll to position [191, 0]
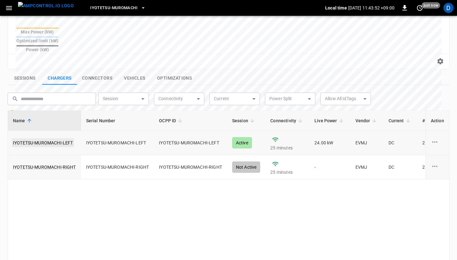
click at [52, 138] on link "IYOTETSU-MUROMACHI-LEFT" at bounding box center [43, 142] width 63 height 9
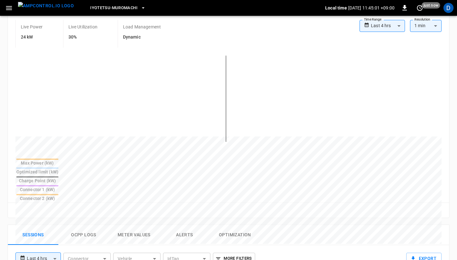
scroll to position [200, 0]
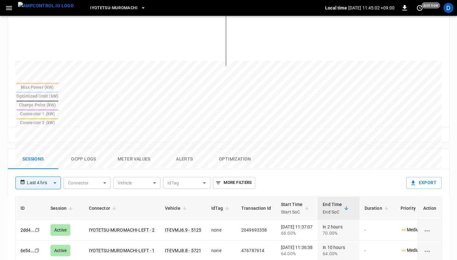
click at [94, 149] on button "Ocpp logs" at bounding box center [83, 159] width 51 height 20
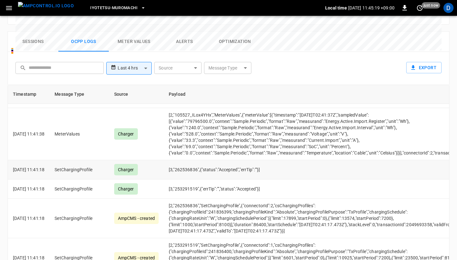
scroll to position [1113, 0]
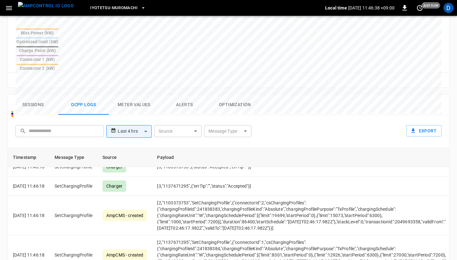
scroll to position [255, 0]
click at [18, 94] on button "Sessions" at bounding box center [33, 104] width 51 height 20
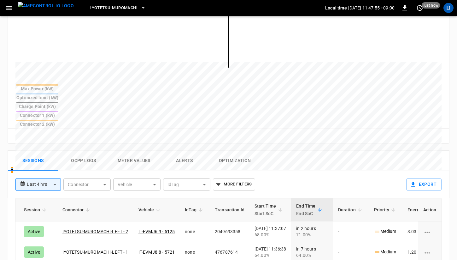
scroll to position [0, 20]
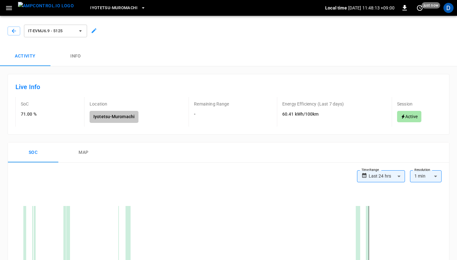
click at [55, 24] on div "IT-EVMJ6.9 - 5125" at bounding box center [54, 30] width 68 height 18
click at [56, 29] on span "IT-EVMJ6.9 - 5125" at bounding box center [51, 30] width 47 height 7
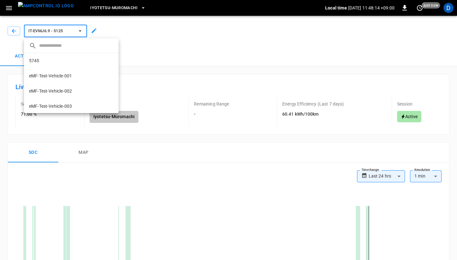
scroll to position [147, 0]
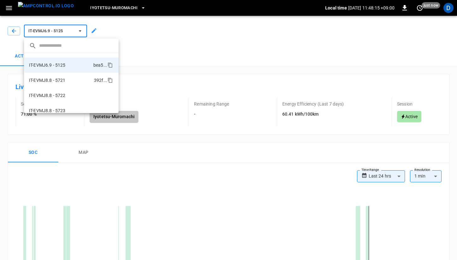
click at [65, 76] on li "IT-EVMJ8.8 - 5721 392f ..." at bounding box center [71, 80] width 95 height 15
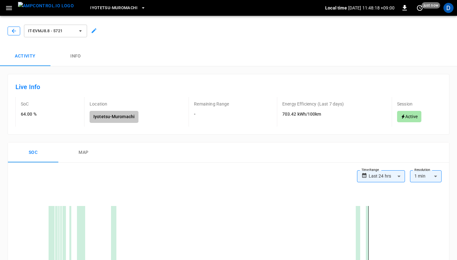
click at [13, 31] on icon "button" at bounding box center [14, 31] width 4 height 4
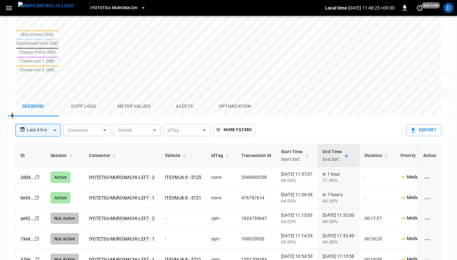
scroll to position [260, 0]
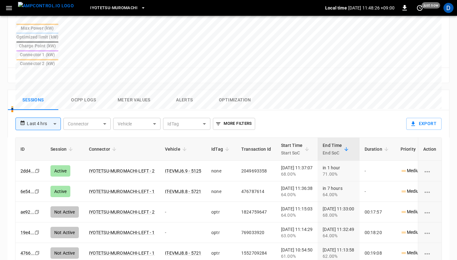
click at [75, 85] on div "**********" at bounding box center [226, 211] width 447 height 252
click at [83, 90] on button "Ocpp logs" at bounding box center [83, 100] width 51 height 20
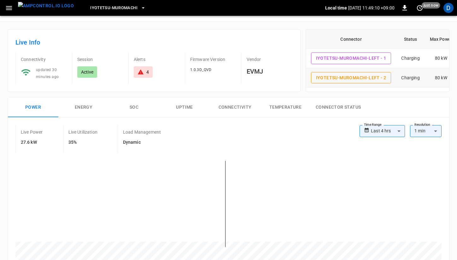
scroll to position [34, 0]
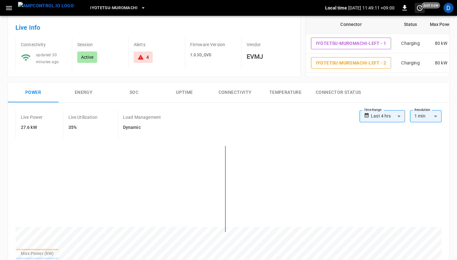
click at [421, 8] on icon "set refresh interval" at bounding box center [420, 8] width 8 height 8
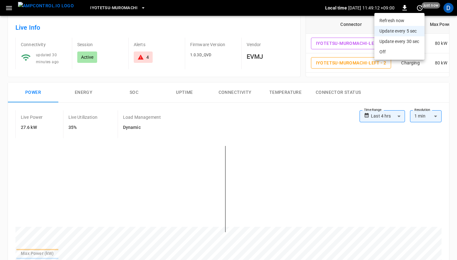
scroll to position [314, 0]
click at [397, 33] on li "Update every 5 sec" at bounding box center [400, 31] width 50 height 10
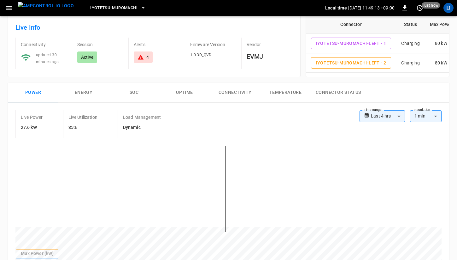
click at [248, 122] on div "Live Power 27.6 kW Live Utilization 35% Load Management Dynamic" at bounding box center [187, 124] width 344 height 28
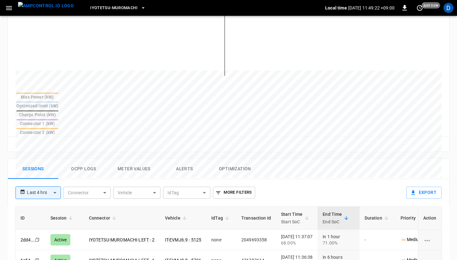
scroll to position [185, 0]
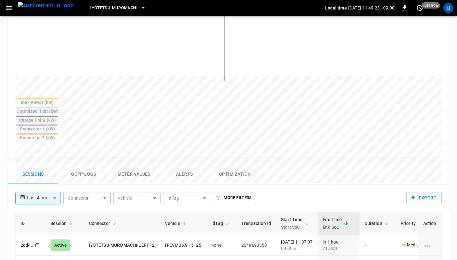
click at [92, 164] on button "Ocpp logs" at bounding box center [83, 174] width 51 height 20
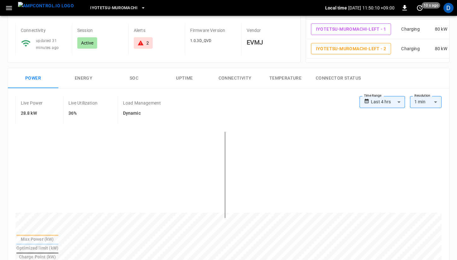
scroll to position [49, 0]
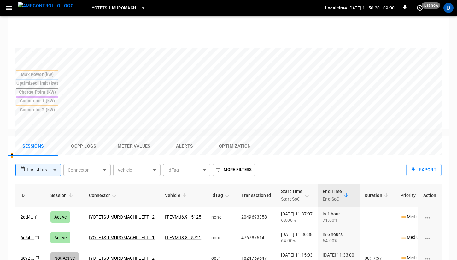
scroll to position [216, 0]
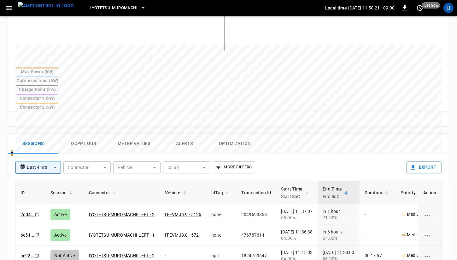
click at [80, 134] on button "Ocpp logs" at bounding box center [83, 144] width 51 height 20
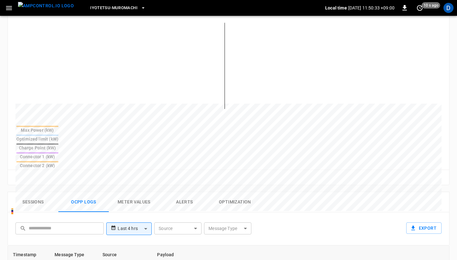
scroll to position [135, 0]
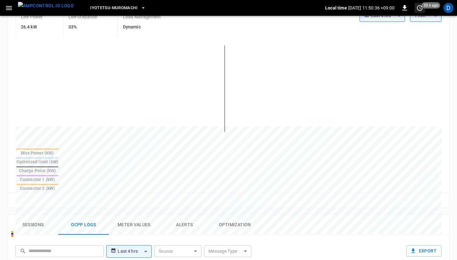
click at [421, 7] on icon "set refresh interval" at bounding box center [420, 8] width 8 height 8
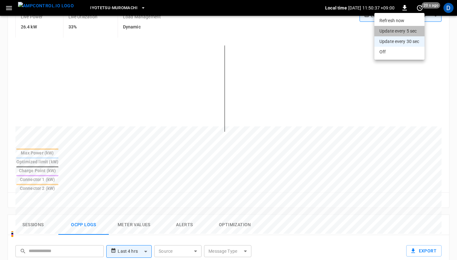
click at [411, 28] on li "Update every 5 sec" at bounding box center [400, 31] width 50 height 10
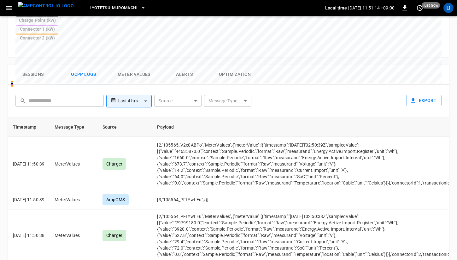
scroll to position [303, 0]
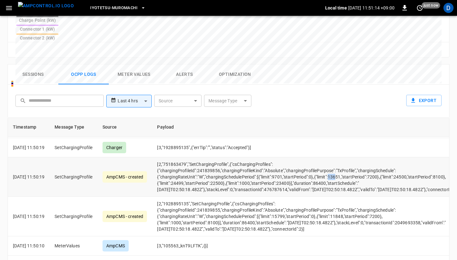
drag, startPoint x: 340, startPoint y: 146, endPoint x: 348, endPoint y: 146, distance: 8.2
click at [348, 157] on td "[2,"751863479","SetChargingProfile",{"csChargingProfiles":{"chargingProfileId":…" at bounding box center [319, 176] width 334 height 39
click at [363, 157] on td "[2,"751863479","SetChargingProfile",{"csChargingProfiles":{"chargingProfileId":…" at bounding box center [319, 176] width 334 height 39
click at [353, 157] on td "[2,"751863479","SetChargingProfile",{"csChargingProfiles":{"chargingProfileId":…" at bounding box center [319, 176] width 334 height 39
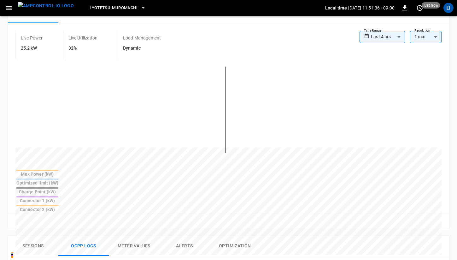
scroll to position [115, 0]
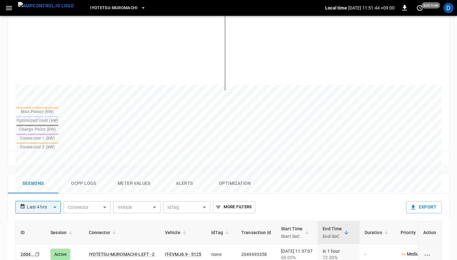
scroll to position [169, 0]
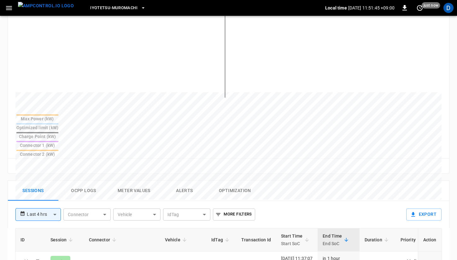
click at [88, 181] on button "Ocpp logs" at bounding box center [83, 191] width 51 height 20
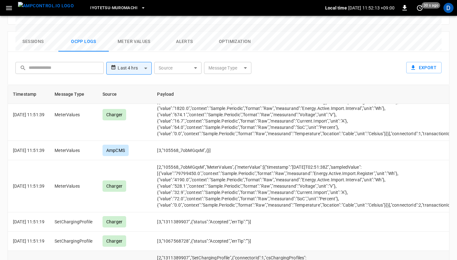
scroll to position [320, 0]
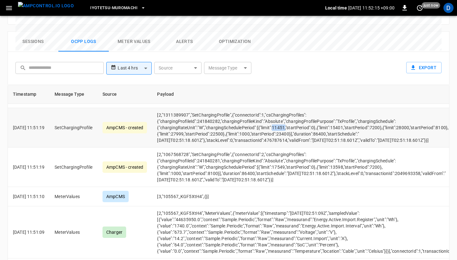
drag, startPoint x: 283, startPoint y: 96, endPoint x: 297, endPoint y: 96, distance: 13.6
click at [297, 108] on td "[2,"1311389907","SetChargingProfile",{"connectorId":1,"csChargingProfiles":{"ch…" at bounding box center [319, 127] width 334 height 39
click at [303, 108] on td "[2,"1311389907","SetChargingProfile",{"connectorId":1,"csChargingProfiles":{"ch…" at bounding box center [319, 127] width 334 height 39
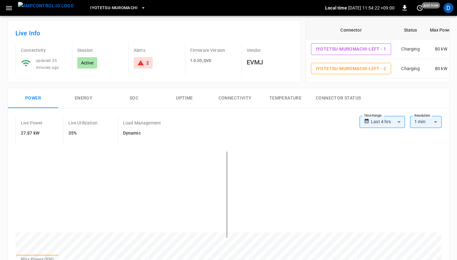
scroll to position [28, 0]
click at [137, 97] on button "SOC" at bounding box center [134, 98] width 51 height 20
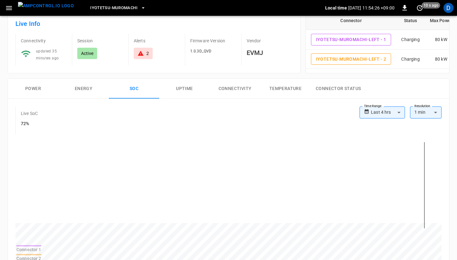
scroll to position [36, 0]
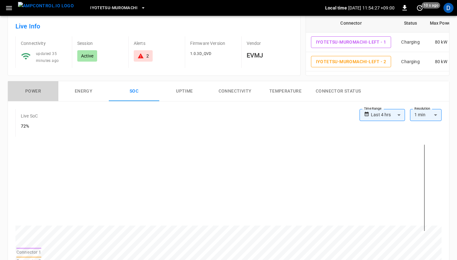
click at [38, 85] on button "Power" at bounding box center [33, 91] width 51 height 20
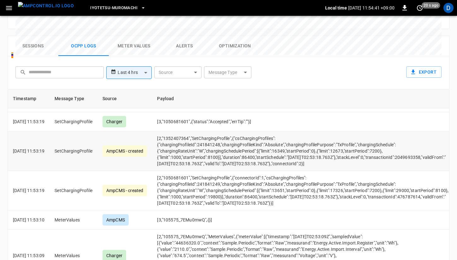
scroll to position [284, 0]
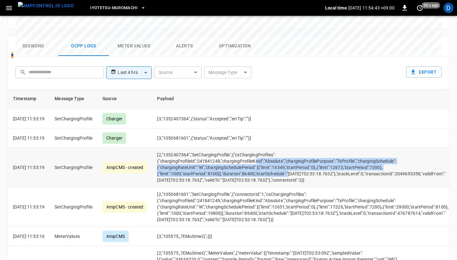
drag, startPoint x: 267, startPoint y: 133, endPoint x: 299, endPoint y: 145, distance: 34.4
click at [299, 148] on td "[2,"1352407364","SetChargingProfile",{"csChargingProfiles":{"chargingProfileId"…" at bounding box center [319, 167] width 334 height 39
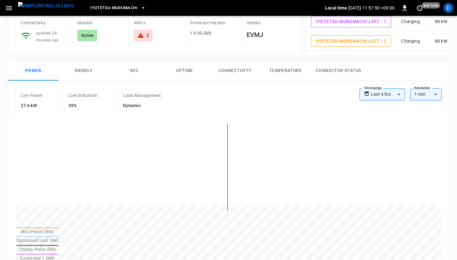
scroll to position [57, 0]
click at [134, 72] on button "SOC" at bounding box center [134, 70] width 51 height 20
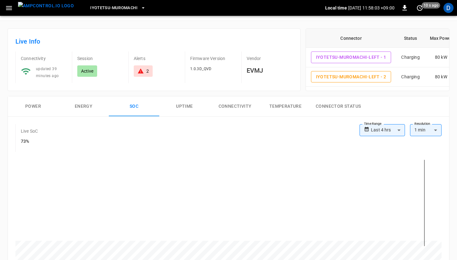
scroll to position [0, 0]
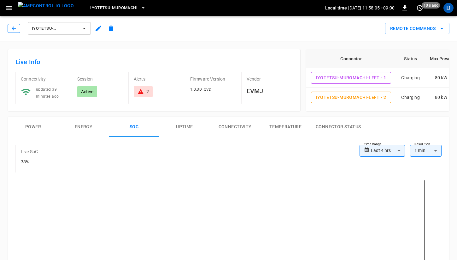
click at [16, 27] on icon "button" at bounding box center [14, 28] width 6 height 6
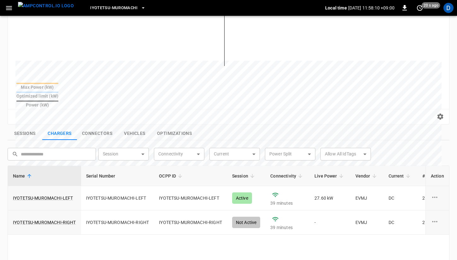
scroll to position [139, 0]
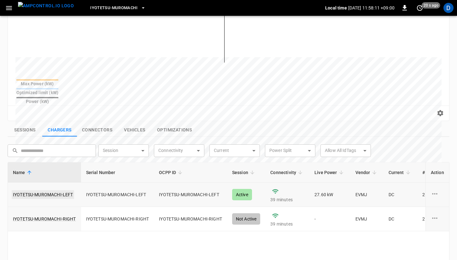
click at [46, 190] on link "IYOTETSU-MUROMACHI-LEFT" at bounding box center [43, 194] width 63 height 9
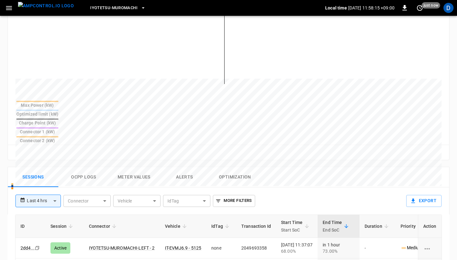
scroll to position [185, 0]
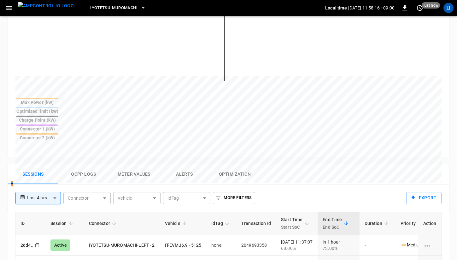
click at [84, 164] on button "Ocpp logs" at bounding box center [83, 174] width 51 height 20
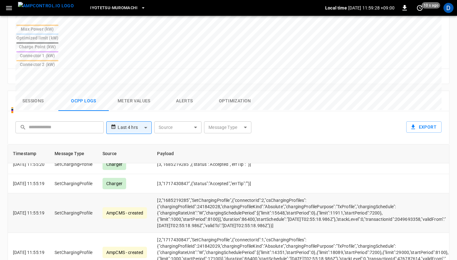
scroll to position [1156, 0]
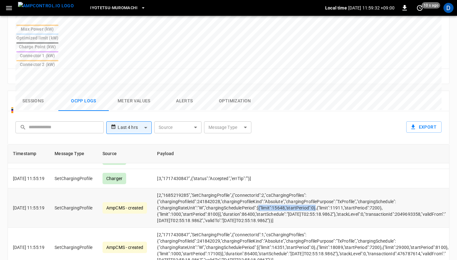
drag, startPoint x: 268, startPoint y: 176, endPoint x: 327, endPoint y: 176, distance: 58.7
click at [327, 188] on td "[2,"1685219285","SetChargingProfile",{"connectorId":2,"csChargingProfiles":{"ch…" at bounding box center [319, 207] width 334 height 39
click at [331, 188] on td "[2,"1685219285","SetChargingProfile",{"connectorId":2,"csChargingProfiles":{"ch…" at bounding box center [319, 207] width 334 height 39
drag, startPoint x: 331, startPoint y: 176, endPoint x: 385, endPoint y: 176, distance: 54.6
click at [385, 188] on td "[2,"1685219285","SetChargingProfile",{"connectorId":2,"csChargingProfiles":{"ch…" at bounding box center [319, 207] width 334 height 39
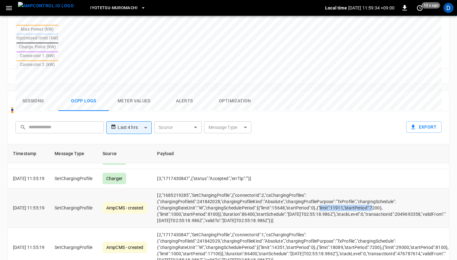
click at [385, 188] on td "[2,"1685219285","SetChargingProfile",{"connectorId":2,"csChargingProfiles":{"ch…" at bounding box center [319, 207] width 334 height 39
drag, startPoint x: 170, startPoint y: 183, endPoint x: 230, endPoint y: 183, distance: 59.7
click at [230, 188] on td "[2,"1685219285","SetChargingProfile",{"connectorId":2,"csChargingProfiles":{"ch…" at bounding box center [319, 207] width 334 height 39
drag, startPoint x: 254, startPoint y: 181, endPoint x: 273, endPoint y: 182, distance: 18.9
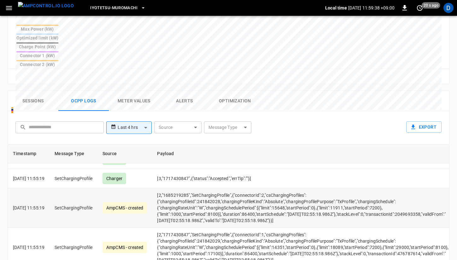
click at [272, 188] on td "[2,"1685219285","SetChargingProfile",{"connectorId":2,"csChargingProfiles":{"ch…" at bounding box center [319, 207] width 334 height 39
click at [273, 188] on td "[2,"1685219285","SetChargingProfile",{"connectorId":2,"csChargingProfiles":{"ch…" at bounding box center [319, 207] width 334 height 39
drag, startPoint x: 299, startPoint y: 182, endPoint x: 356, endPoint y: 182, distance: 56.8
click at [356, 188] on td "[2,"1685219285","SetChargingProfile",{"connectorId":2,"csChargingProfiles":{"ch…" at bounding box center [319, 207] width 334 height 39
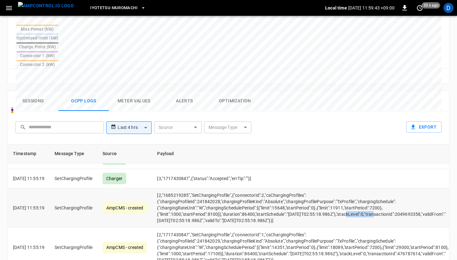
drag, startPoint x: 359, startPoint y: 182, endPoint x: 385, endPoint y: 183, distance: 26.5
click at [386, 188] on td "[2,"1685219285","SetChargingProfile",{"connectorId":2,"csChargingProfiles":{"ch…" at bounding box center [319, 207] width 334 height 39
click at [385, 188] on td "[2,"1685219285","SetChargingProfile",{"connectorId":2,"csChargingProfiles":{"ch…" at bounding box center [319, 207] width 334 height 39
drag, startPoint x: 290, startPoint y: 175, endPoint x: 366, endPoint y: 176, distance: 76.4
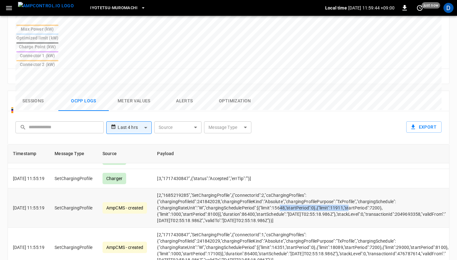
click at [365, 188] on td "[2,"1685219285","SetChargingProfile",{"connectorId":2,"csChargingProfiles":{"ch…" at bounding box center [319, 207] width 334 height 39
click at [366, 188] on td "[2,"1685219285","SetChargingProfile",{"connectorId":2,"csChargingProfiles":{"ch…" at bounding box center [319, 207] width 334 height 39
drag, startPoint x: 309, startPoint y: 175, endPoint x: 369, endPoint y: 176, distance: 60.0
click at [369, 188] on td "[2,"1685219285","SetChargingProfile",{"connectorId":2,"csChargingProfiles":{"ch…" at bounding box center [319, 207] width 334 height 39
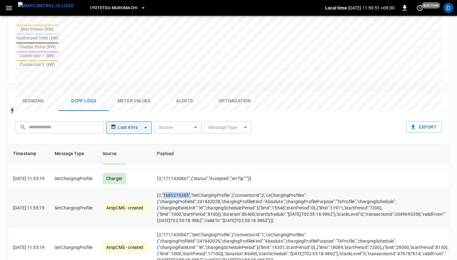
drag, startPoint x: 174, startPoint y: 164, endPoint x: 200, endPoint y: 163, distance: 25.9
click at [200, 188] on td "[2,"1685219285","SetChargingProfile",{"connectorId":2,"csChargingProfiles":{"ch…" at bounding box center [319, 207] width 334 height 39
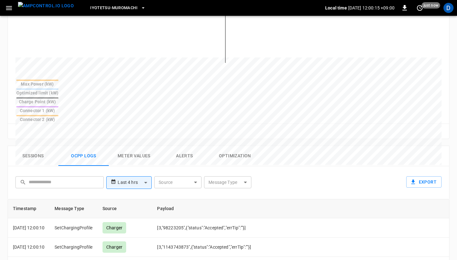
scroll to position [204, 0]
click at [39, 145] on button "Sessions" at bounding box center [33, 155] width 51 height 20
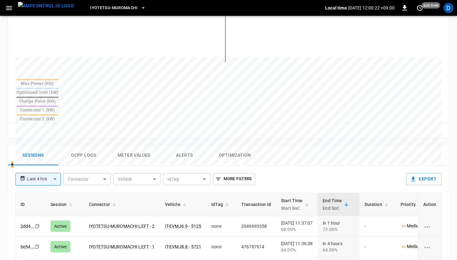
click at [79, 145] on button "Ocpp logs" at bounding box center [83, 155] width 51 height 20
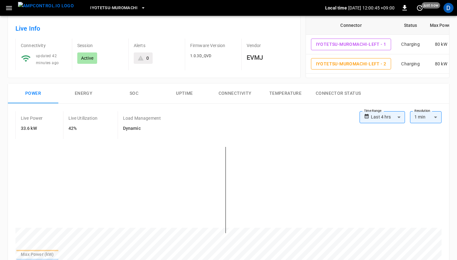
scroll to position [5, 0]
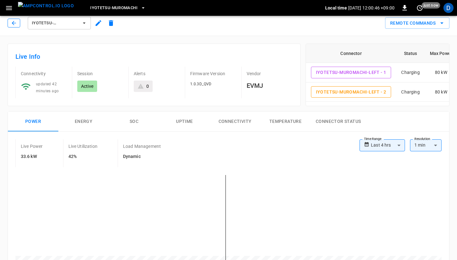
click at [20, 23] on button "button" at bounding box center [14, 23] width 13 height 9
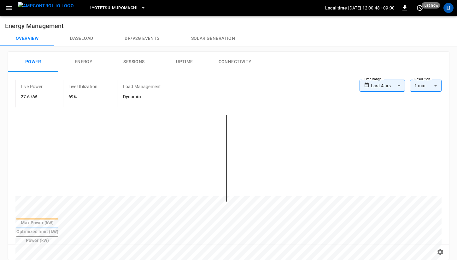
click at [75, 43] on button "Baseload" at bounding box center [81, 38] width 55 height 15
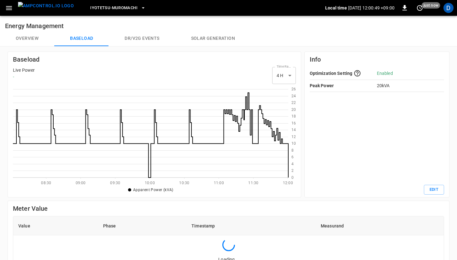
scroll to position [92, 276]
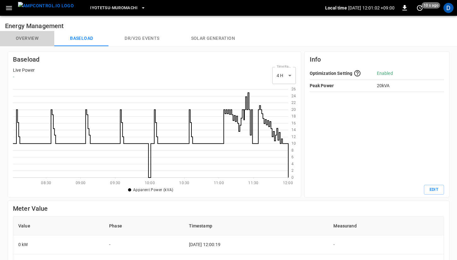
click at [19, 38] on button "Overview" at bounding box center [27, 38] width 54 height 15
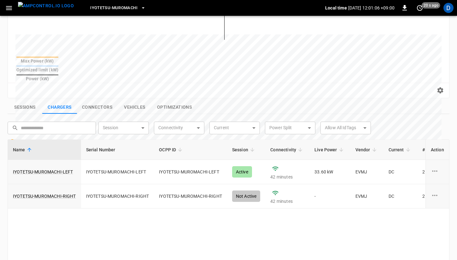
scroll to position [166, 0]
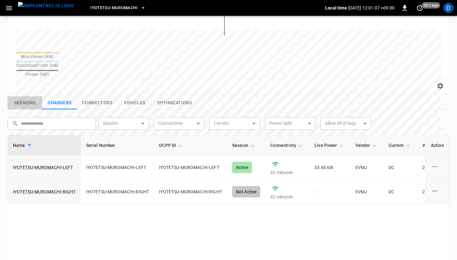
click at [29, 96] on button "Sessions" at bounding box center [25, 102] width 35 height 13
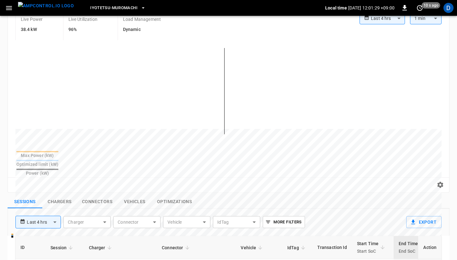
scroll to position [0, 0]
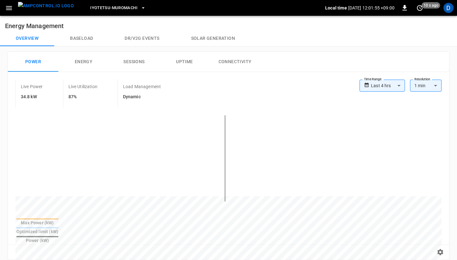
click at [78, 40] on button "Baseload" at bounding box center [81, 38] width 55 height 15
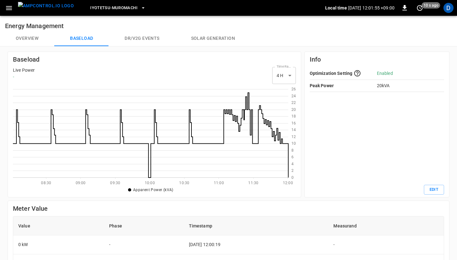
scroll to position [92, 276]
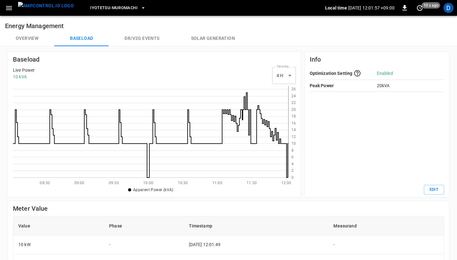
click at [28, 42] on button "Overview" at bounding box center [27, 38] width 54 height 15
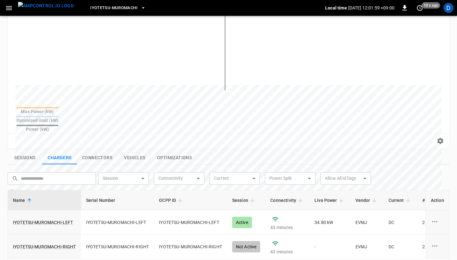
scroll to position [103, 0]
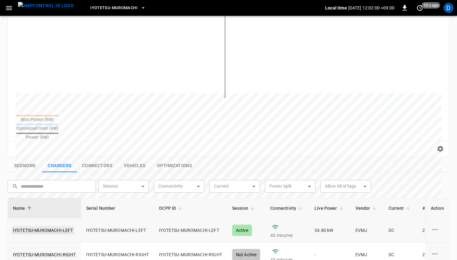
click at [64, 226] on link "IYOTETSU-MUROMACHI-LEFT" at bounding box center [43, 230] width 63 height 9
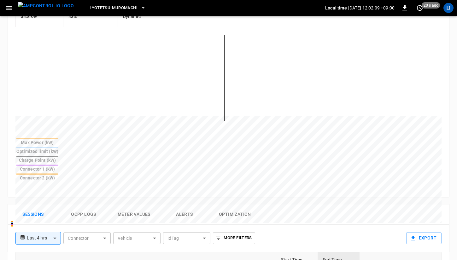
scroll to position [190, 0]
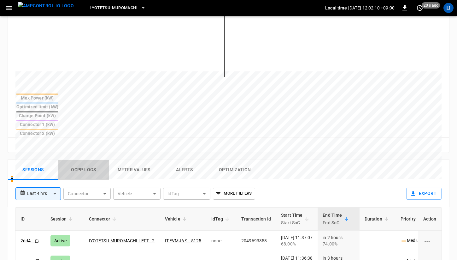
click at [89, 160] on button "Ocpp logs" at bounding box center [83, 170] width 51 height 20
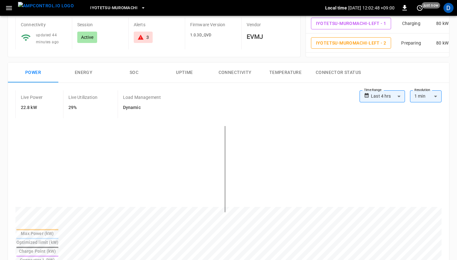
scroll to position [0, 0]
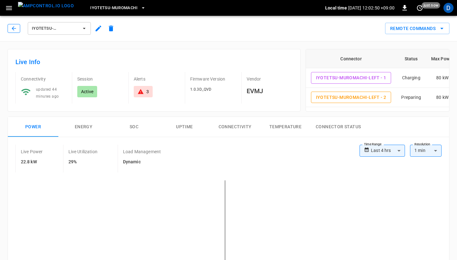
click at [17, 29] on button "button" at bounding box center [14, 28] width 13 height 9
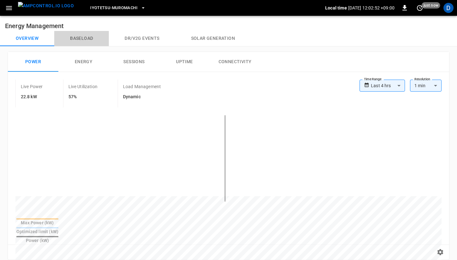
click at [84, 38] on button "Baseload" at bounding box center [81, 38] width 55 height 15
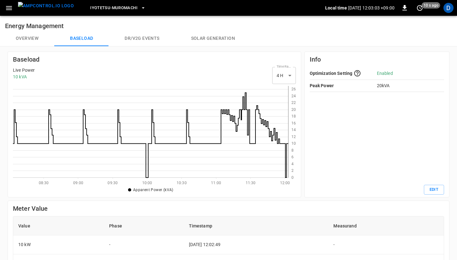
click at [24, 40] on button "Overview" at bounding box center [27, 38] width 54 height 15
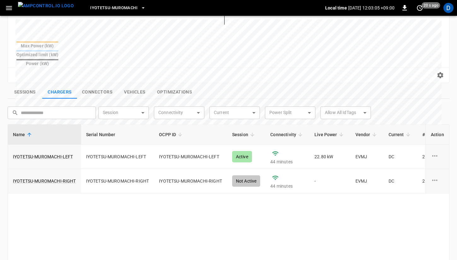
scroll to position [172, 0]
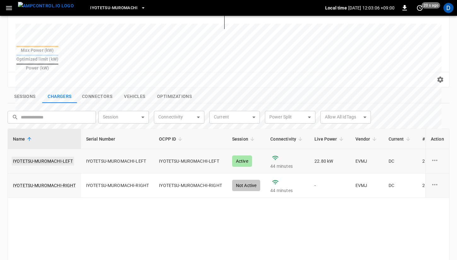
click at [52, 157] on link "IYOTETSU-MUROMACHI-LEFT" at bounding box center [43, 161] width 63 height 9
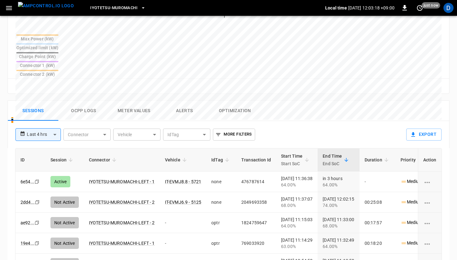
scroll to position [249, 0]
click at [80, 100] on button "Ocpp logs" at bounding box center [83, 110] width 51 height 20
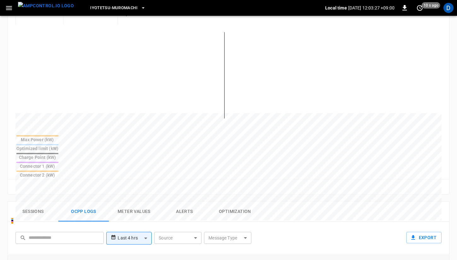
scroll to position [177, 0]
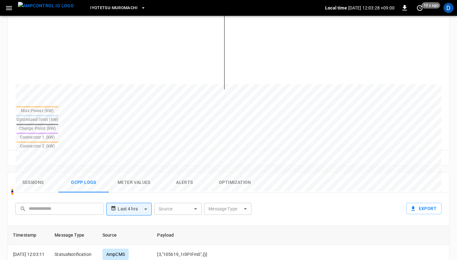
click at [224, 180] on body "**********" at bounding box center [228, 127] width 457 height 609
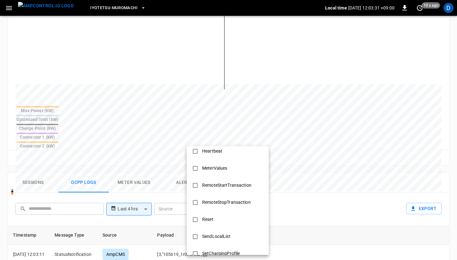
scroll to position [213, 0]
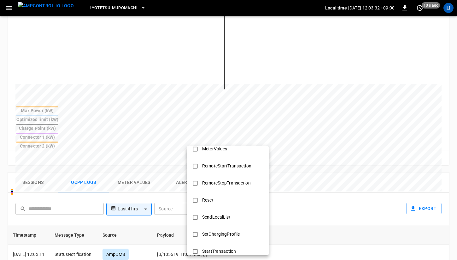
click at [212, 231] on div "SetChargingProfile" at bounding box center [221, 234] width 45 height 12
type input "**********"
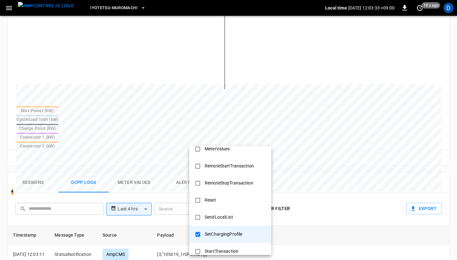
click at [316, 146] on div at bounding box center [228, 130] width 457 height 260
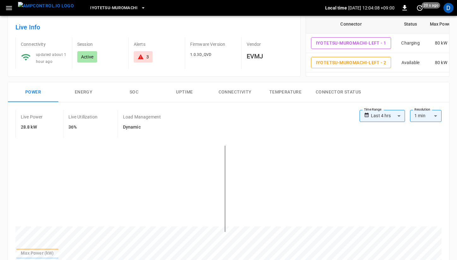
scroll to position [0, 0]
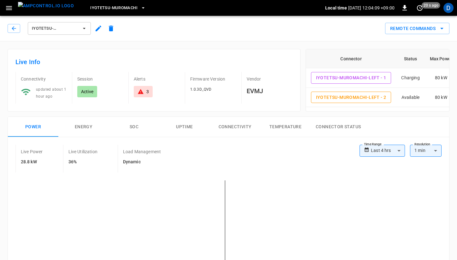
click at [7, 25] on div "IYOTETSU-MUROMACHI-LEFT" at bounding box center [61, 27] width 112 height 18
click at [12, 25] on icon "button" at bounding box center [14, 28] width 6 height 6
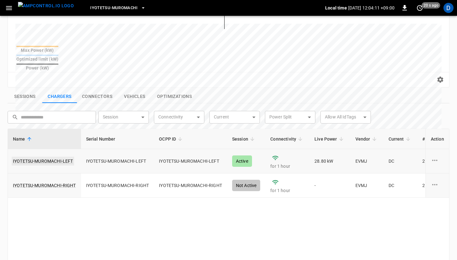
click at [59, 157] on link "IYOTETSU-MUROMACHI-LEFT" at bounding box center [43, 161] width 63 height 9
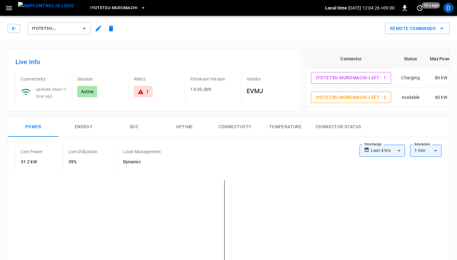
click at [79, 127] on button "Energy" at bounding box center [83, 127] width 51 height 20
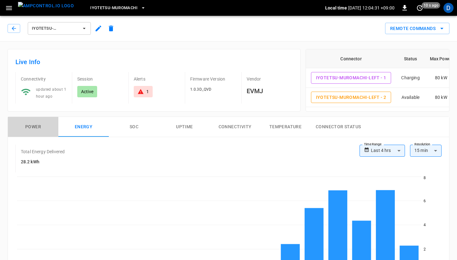
click at [36, 124] on button "Power" at bounding box center [33, 127] width 51 height 20
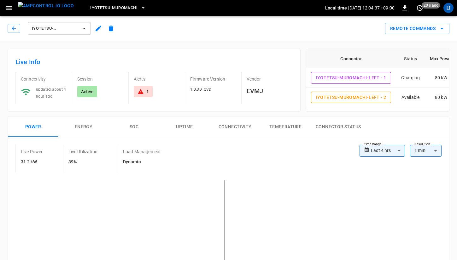
click at [10, 10] on icon "button" at bounding box center [9, 8] width 8 height 8
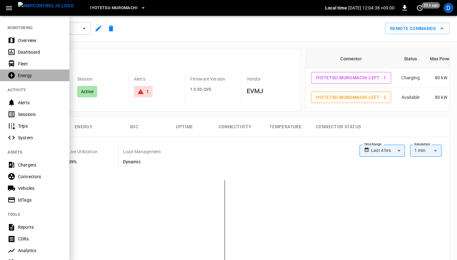
click at [46, 72] on div "Energy" at bounding box center [40, 75] width 44 height 6
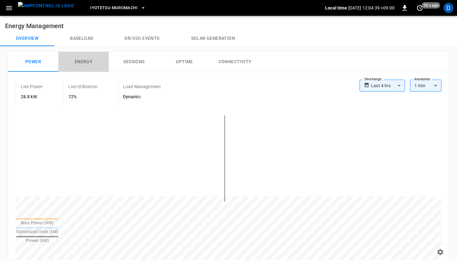
click at [83, 60] on button "Energy" at bounding box center [83, 62] width 51 height 20
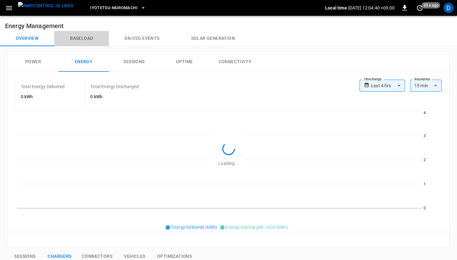
click at [83, 33] on button "Baseload" at bounding box center [81, 38] width 55 height 15
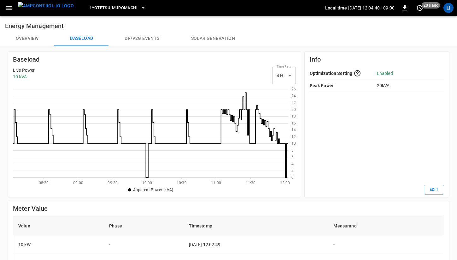
scroll to position [92, 276]
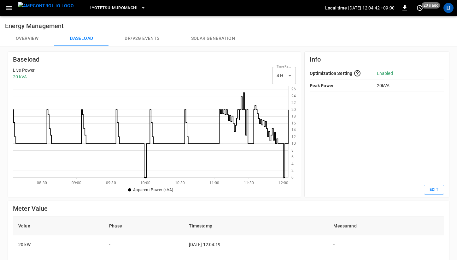
click at [284, 155] on icon at bounding box center [151, 134] width 276 height 85
drag, startPoint x: 285, startPoint y: 155, endPoint x: 279, endPoint y: 155, distance: 6.6
click at [279, 155] on icon at bounding box center [151, 132] width 276 height 92
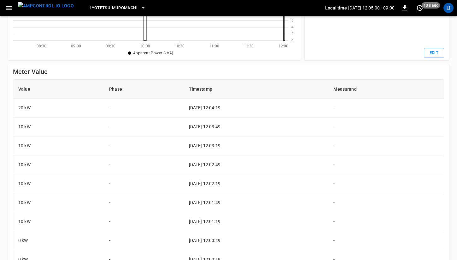
scroll to position [164, 0]
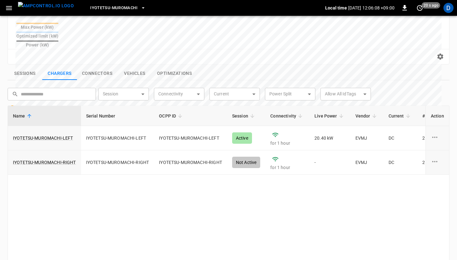
scroll to position [225, 0]
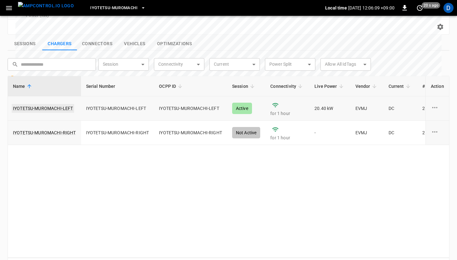
click at [58, 104] on link "IYOTETSU-MUROMACHI-LEFT" at bounding box center [43, 108] width 63 height 9
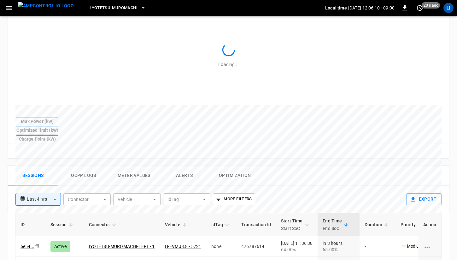
scroll to position [187, 0]
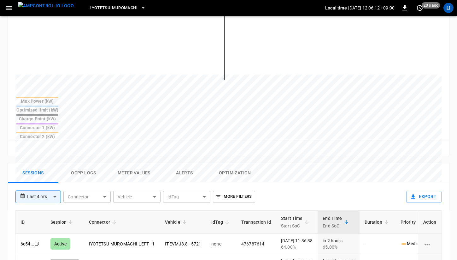
click at [86, 163] on button "Ocpp logs" at bounding box center [83, 173] width 51 height 20
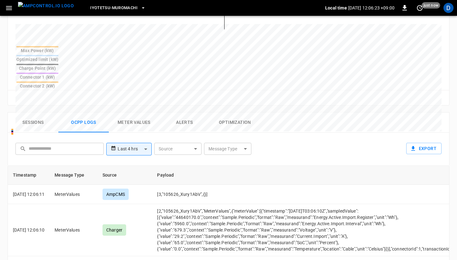
scroll to position [272, 0]
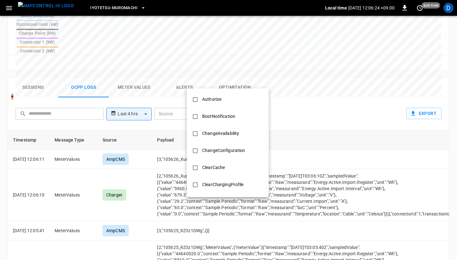
click at [231, 87] on body "**********" at bounding box center [228, 32] width 457 height 609
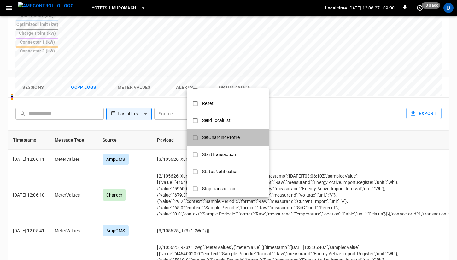
click at [212, 136] on div "SetChargingProfile" at bounding box center [221, 138] width 45 height 12
type input "**********"
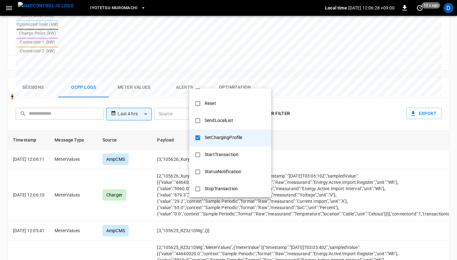
click at [350, 129] on div at bounding box center [228, 130] width 457 height 260
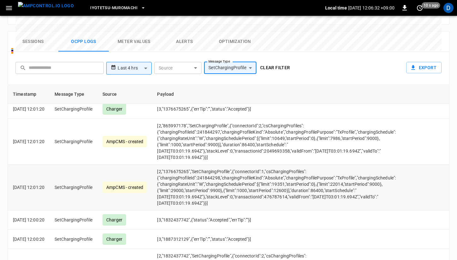
scroll to position [217, 0]
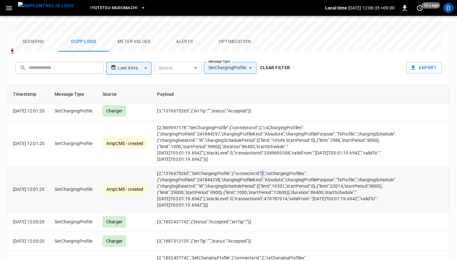
drag, startPoint x: 271, startPoint y: 140, endPoint x: 274, endPoint y: 139, distance: 3.5
click at [274, 166] on td "[2,"1376675265","SetChargingProfile",{"connectorId":1,"csChargingProfiles":{"ch…" at bounding box center [276, 189] width 249 height 46
drag, startPoint x: 269, startPoint y: 96, endPoint x: 278, endPoint y: 93, distance: 9.1
click at [278, 121] on td "[2,"865997178","SetChargingProfile",{"connectorId":2,"csChargingProfiles":{"cha…" at bounding box center [276, 144] width 249 height 46
drag, startPoint x: 286, startPoint y: 109, endPoint x: 291, endPoint y: 109, distance: 5.7
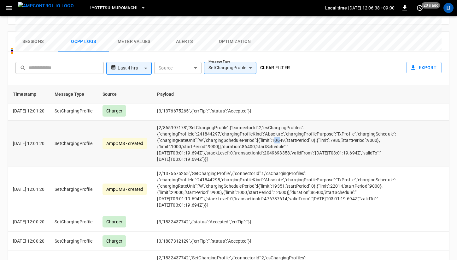
click at [291, 121] on td "[2,"865997178","SetChargingProfile",{"connectorId":2,"csChargingProfiles":{"cha…" at bounding box center [276, 144] width 249 height 46
drag, startPoint x: 284, startPoint y: 157, endPoint x: 297, endPoint y: 156, distance: 13.0
click at [297, 166] on td "[2,"1376675265","SetChargingProfile",{"connectorId":1,"csChargingProfiles":{"ch…" at bounding box center [276, 189] width 249 height 46
click at [299, 166] on td "[2,"1376675265","SetChargingProfile",{"connectorId":1,"csChargingProfiles":{"ch…" at bounding box center [276, 189] width 249 height 46
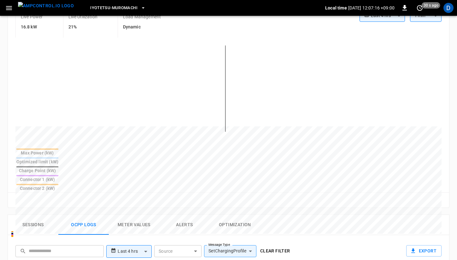
scroll to position [132, 0]
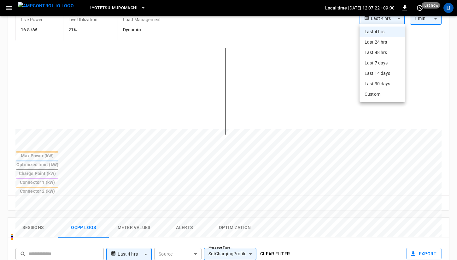
click at [386, 21] on body "**********" at bounding box center [228, 172] width 457 height 609
click at [376, 95] on li "Custom" at bounding box center [382, 94] width 45 height 10
type input "******"
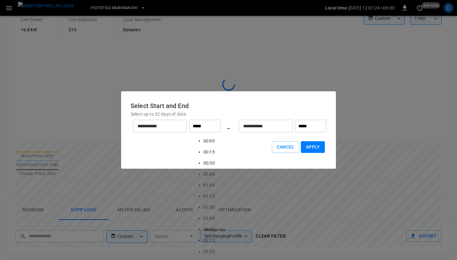
scroll to position [503, 0]
click at [203, 127] on input "*****" at bounding box center [205, 126] width 32 height 13
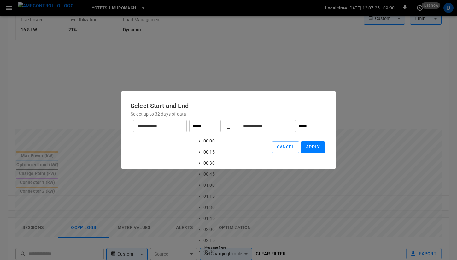
scroll to position [495, 0]
type input "*****"
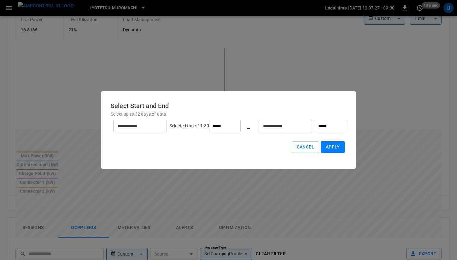
click at [321, 144] on button "Apply" at bounding box center [333, 147] width 24 height 12
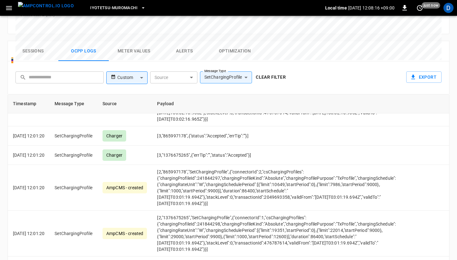
scroll to position [318, 0]
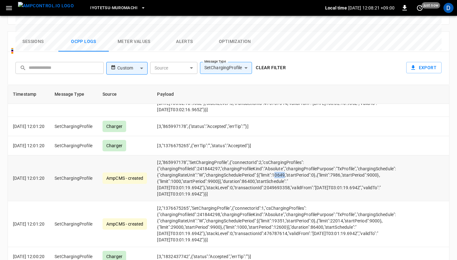
drag, startPoint x: 285, startPoint y: 142, endPoint x: 296, endPoint y: 142, distance: 10.4
click at [296, 155] on td "[2,"865997178","SetChargingProfile",{"connectorId":2,"csChargingProfiles":{"cha…" at bounding box center [276, 178] width 249 height 46
drag, startPoint x: 284, startPoint y: 189, endPoint x: 295, endPoint y: 189, distance: 10.7
click at [295, 201] on td "[2,"1376675265","SetChargingProfile",{"connectorId":1,"csChargingProfiles":{"ch…" at bounding box center [276, 224] width 249 height 46
drag, startPoint x: 269, startPoint y: 177, endPoint x: 274, endPoint y: 177, distance: 5.4
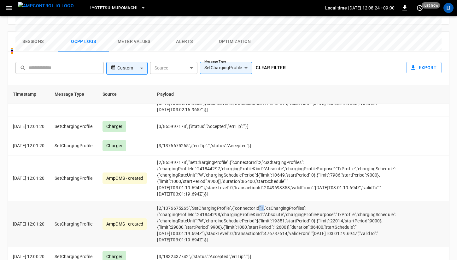
click at [274, 201] on td "[2,"1376675265","SetChargingProfile",{"connectorId":1,"csChargingProfiles":{"ch…" at bounding box center [276, 224] width 249 height 46
click at [306, 155] on td "[2,"865997178","SetChargingProfile",{"connectorId":2,"csChargingProfiles":{"cha…" at bounding box center [276, 178] width 249 height 46
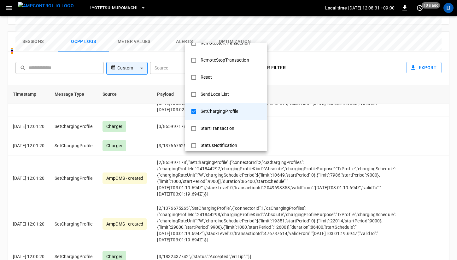
scroll to position [240, 0]
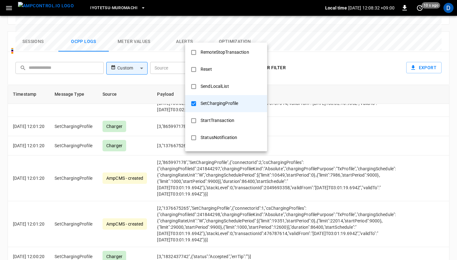
click at [206, 107] on div "SetChargingProfile" at bounding box center [219, 104] width 45 height 12
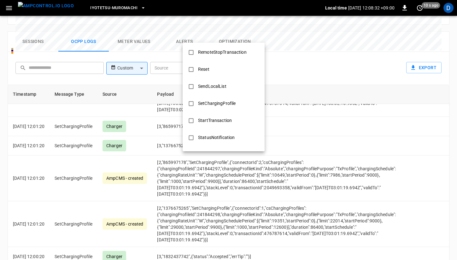
scroll to position [0, 0]
click at [326, 109] on div at bounding box center [228, 130] width 457 height 260
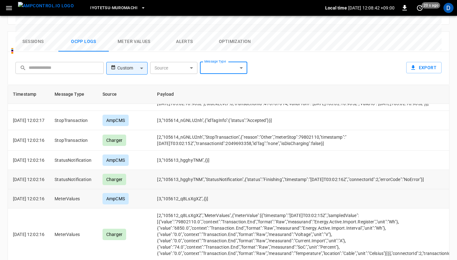
scroll to position [986, 0]
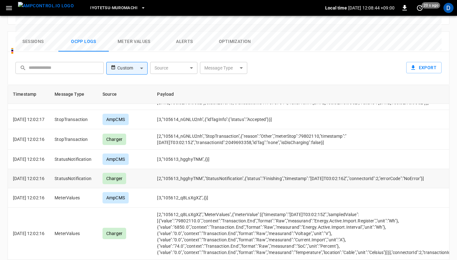
drag, startPoint x: 44, startPoint y: 147, endPoint x: 51, endPoint y: 147, distance: 7.6
click at [45, 175] on p "2025-09-04 12:02:16" at bounding box center [29, 178] width 32 height 6
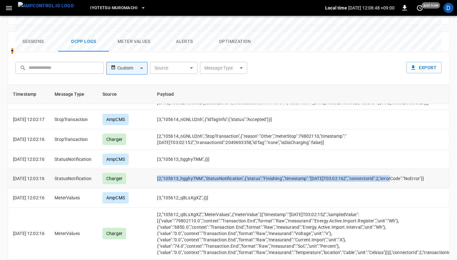
drag, startPoint x: 388, startPoint y: 142, endPoint x: 404, endPoint y: 147, distance: 17.1
click at [404, 169] on td "[2,"105613_hgghyTNM","StatusNotification",{"status":"Finishing","timestamp":"20…" at bounding box center [319, 178] width 335 height 19
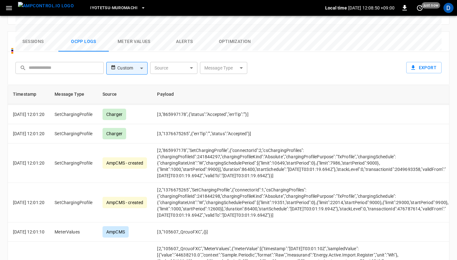
scroll to position [1441, 0]
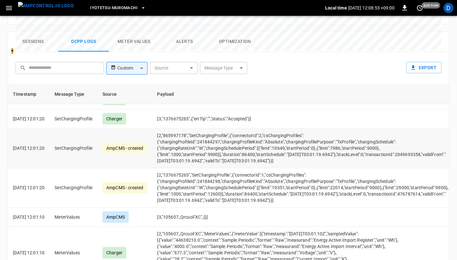
drag, startPoint x: 266, startPoint y: 111, endPoint x: 298, endPoint y: 128, distance: 36.2
click at [298, 128] on td "[2,"865997178","SetChargingProfile",{"connectorId":2,"csChargingProfiles":{"cha…" at bounding box center [319, 147] width 335 height 39
click at [294, 170] on td "[2,"1376675265","SetChargingProfile",{"connectorId":1,"csChargingProfiles":{"ch…" at bounding box center [319, 187] width 335 height 39
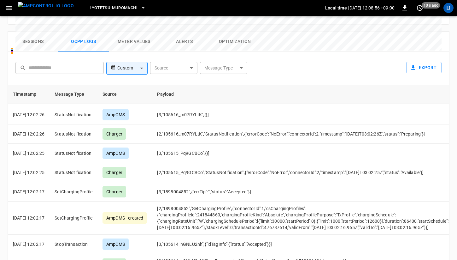
scroll to position [787, 0]
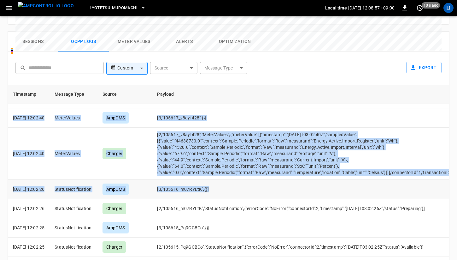
drag, startPoint x: 303, startPoint y: 64, endPoint x: 326, endPoint y: 161, distance: 99.0
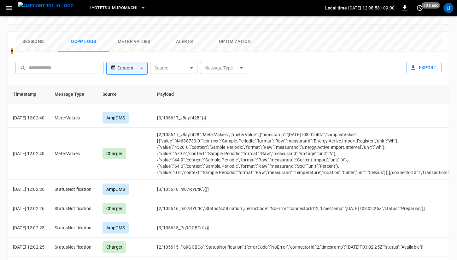
click at [339, 57] on div "​ ​ Custom ****** ​ Source ​ Source Message Type ​ Message Type Export" at bounding box center [227, 67] width 429 height 20
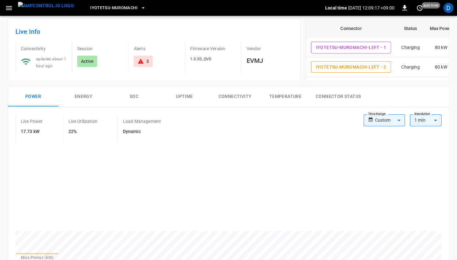
scroll to position [0, 0]
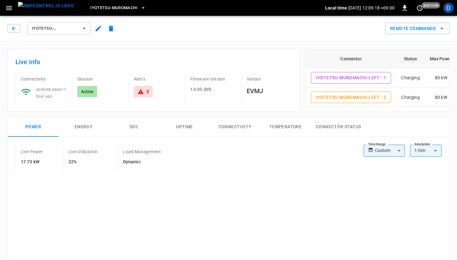
click at [427, 35] on div "IYOTETSU-MUROMACHI-LEFT Remote Commands" at bounding box center [227, 27] width 460 height 28
click at [370, 147] on icon at bounding box center [370, 149] width 5 height 9
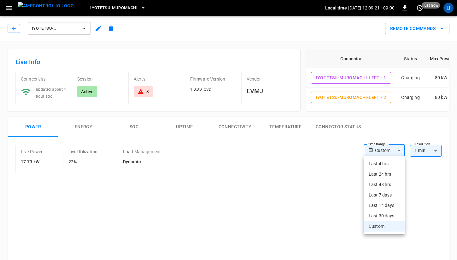
click at [380, 167] on li "Last 4 hrs" at bounding box center [384, 163] width 41 height 10
type input "**********"
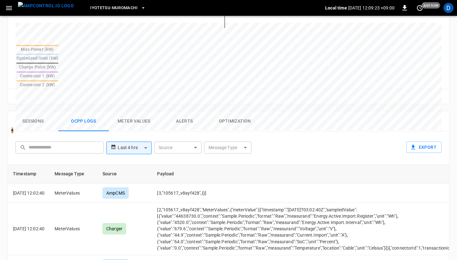
scroll to position [1736, 0]
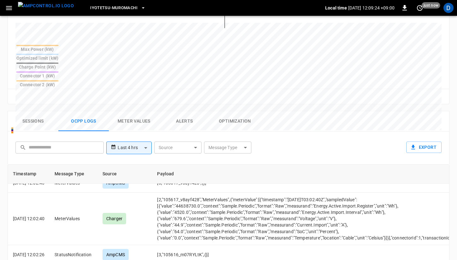
click at [40, 111] on button "Sessions" at bounding box center [33, 121] width 51 height 20
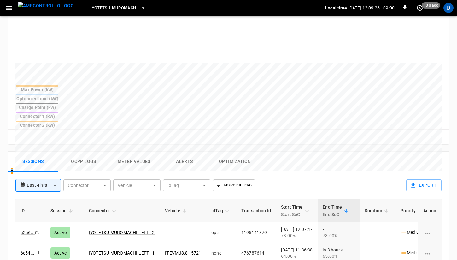
scroll to position [221, 0]
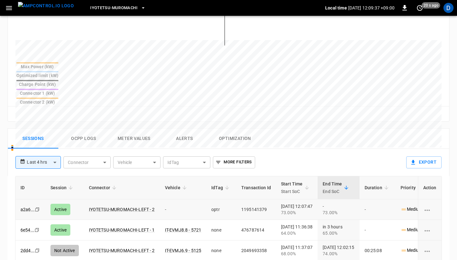
click at [420, 199] on td "sessions table" at bounding box center [430, 209] width 24 height 21
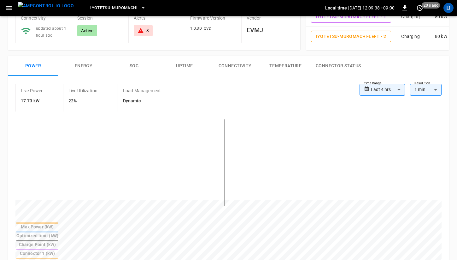
scroll to position [0, 0]
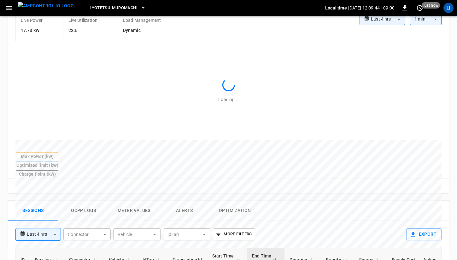
scroll to position [237, 0]
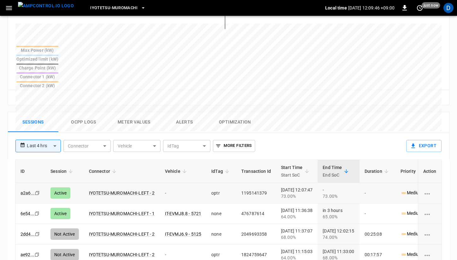
click at [426, 190] on icon "charging session options" at bounding box center [428, 194] width 8 height 8
click at [26, 163] on div at bounding box center [228, 130] width 457 height 260
click at [27, 189] on link "a2a6 ..." at bounding box center [27, 193] width 17 height 8
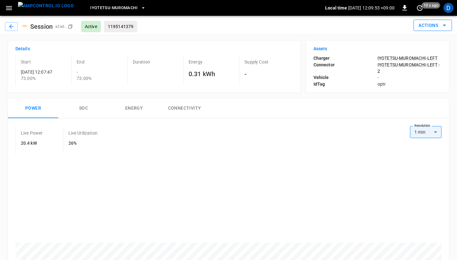
click at [434, 24] on button "Actions" at bounding box center [433, 26] width 39 height 12
click at [432, 63] on li "Assign Vehicle" at bounding box center [432, 59] width 39 height 10
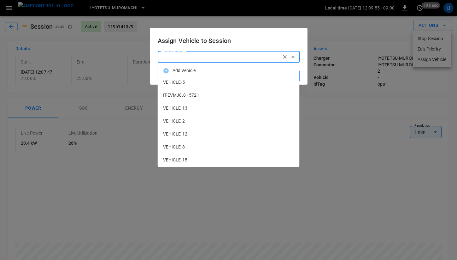
click at [278, 54] on input "Vehicle Name" at bounding box center [220, 57] width 120 height 8
click at [199, 71] on span "IT-EVMJ6.9 - 5125" at bounding box center [228, 69] width 131 height 7
type input "**********"
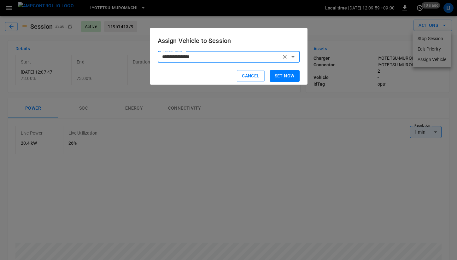
click at [289, 73] on button "Set now" at bounding box center [285, 76] width 30 height 12
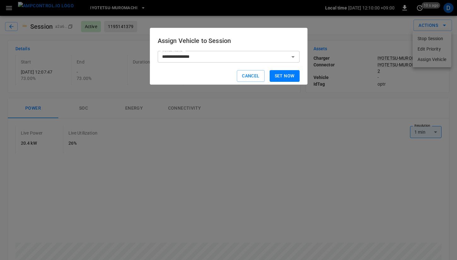
click at [335, 37] on div at bounding box center [228, 130] width 457 height 260
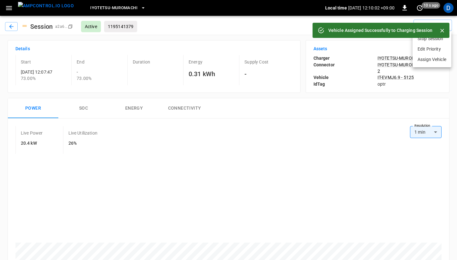
click at [8, 26] on div at bounding box center [228, 130] width 457 height 260
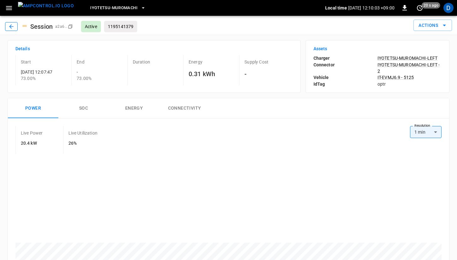
click at [9, 26] on icon "button" at bounding box center [11, 26] width 6 height 6
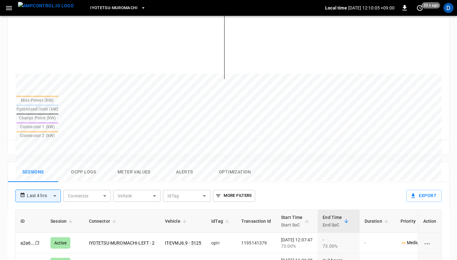
scroll to position [185, 0]
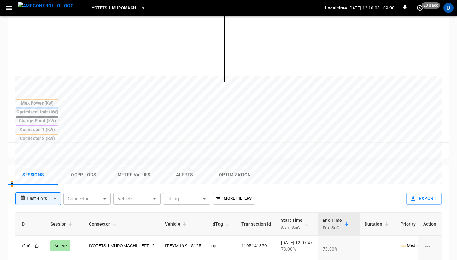
click at [84, 165] on button "Ocpp logs" at bounding box center [83, 175] width 51 height 20
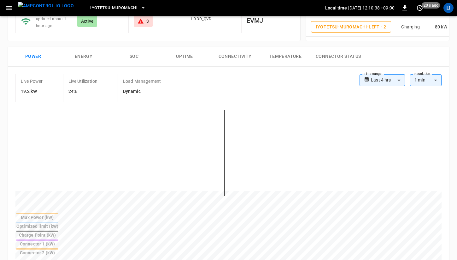
scroll to position [65, 0]
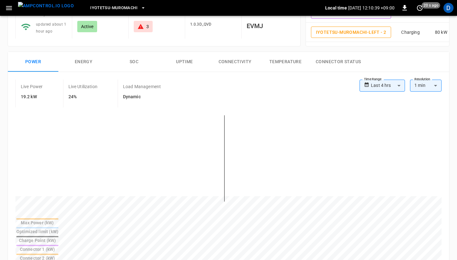
click at [129, 62] on button "SOC" at bounding box center [134, 62] width 51 height 20
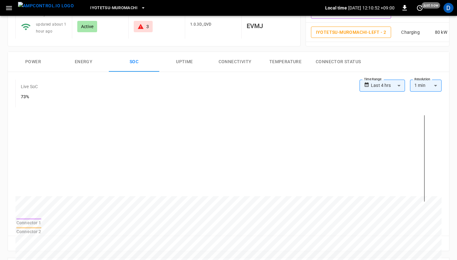
click at [33, 60] on button "Power" at bounding box center [33, 62] width 51 height 20
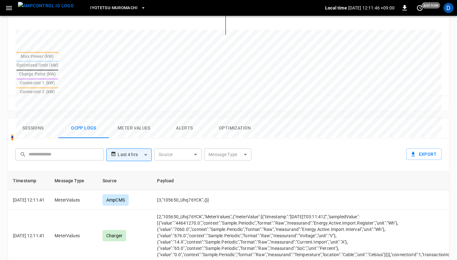
scroll to position [234, 0]
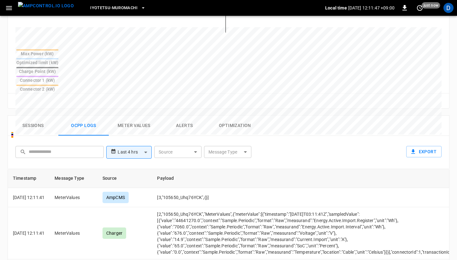
click at [44, 116] on button "Sessions" at bounding box center [33, 126] width 51 height 20
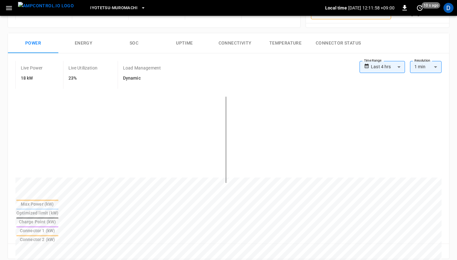
scroll to position [85, 0]
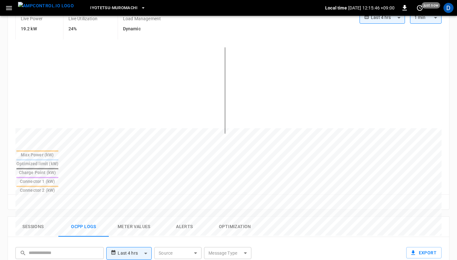
scroll to position [122, 0]
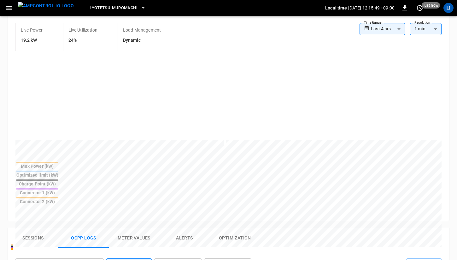
click at [35, 228] on button "Sessions" at bounding box center [33, 238] width 51 height 20
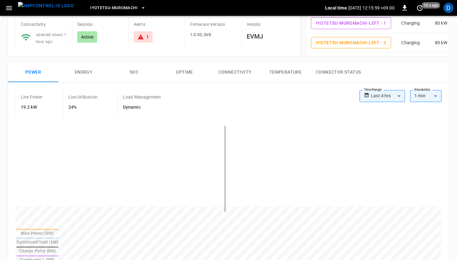
scroll to position [0, 0]
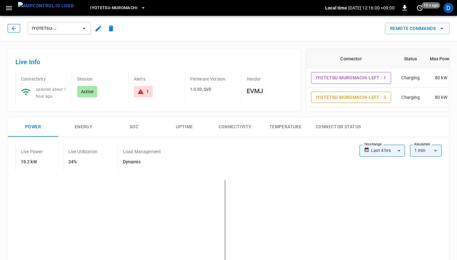
click at [13, 31] on icon "button" at bounding box center [14, 28] width 6 height 6
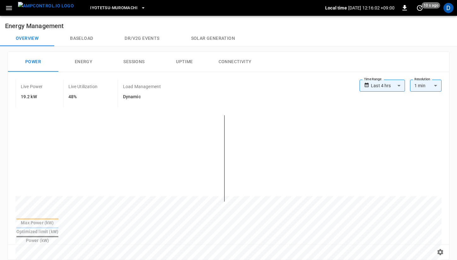
click at [90, 37] on button "Baseload" at bounding box center [81, 38] width 55 height 15
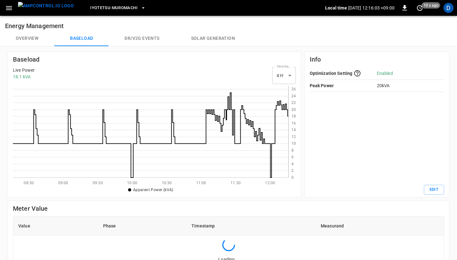
scroll to position [92, 276]
click at [27, 37] on button "Overview" at bounding box center [27, 38] width 54 height 15
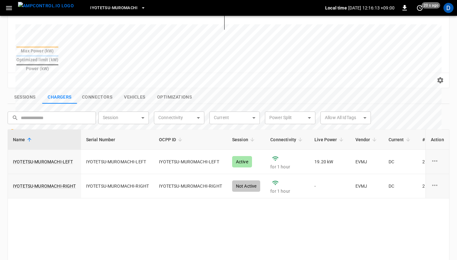
scroll to position [174, 0]
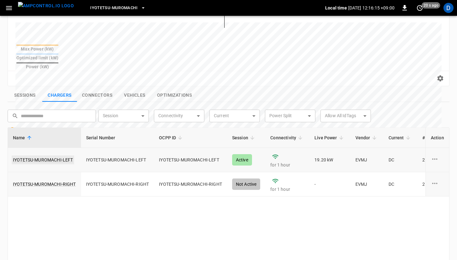
click at [63, 155] on link "IYOTETSU-MUROMACHI-LEFT" at bounding box center [43, 159] width 63 height 9
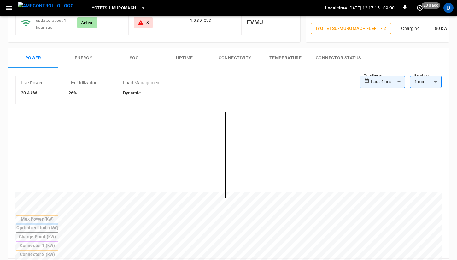
scroll to position [90, 0]
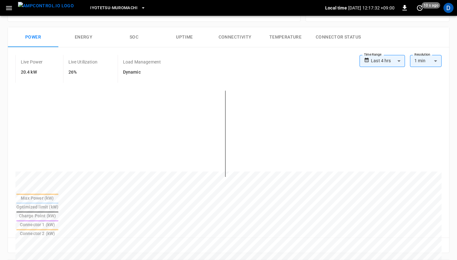
click at [8, 9] on icon "button" at bounding box center [9, 8] width 8 height 8
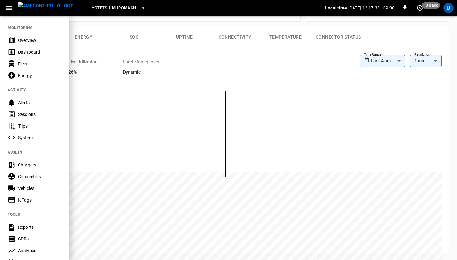
click at [29, 43] on div "Overview" at bounding box center [40, 40] width 44 height 6
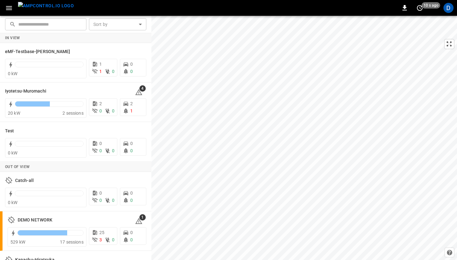
click at [10, 11] on icon "button" at bounding box center [9, 8] width 8 height 8
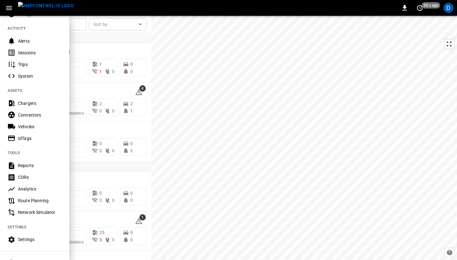
scroll to position [101, 0]
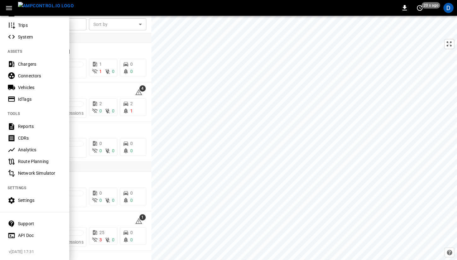
click at [24, 204] on div "Settings" at bounding box center [34, 200] width 69 height 12
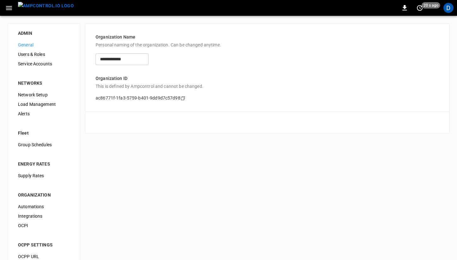
click at [43, 101] on span "Load Management" at bounding box center [44, 104] width 52 height 7
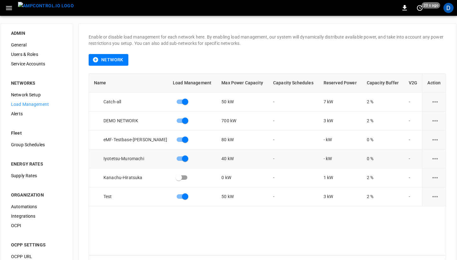
click at [433, 157] on icon "load management options" at bounding box center [436, 159] width 8 height 8
click at [421, 174] on li "Edit" at bounding box center [430, 174] width 45 height 10
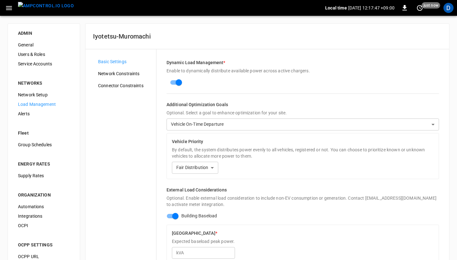
click at [128, 71] on span "Network Constraints" at bounding box center [124, 73] width 53 height 7
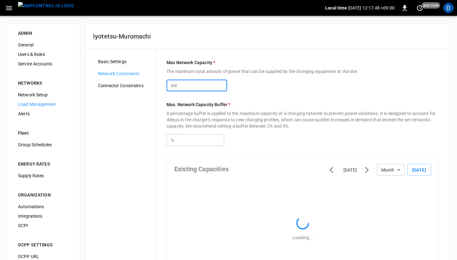
click at [200, 88] on input "**" at bounding box center [203, 86] width 49 height 12
type input "*"
type input "**"
click at [272, 84] on div "kW ** ​" at bounding box center [303, 83] width 273 height 17
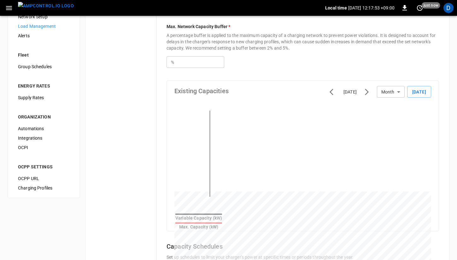
scroll to position [180, 0]
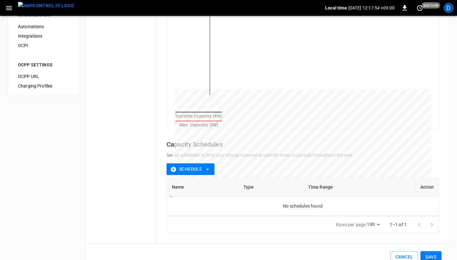
click at [430, 251] on button "Save" at bounding box center [431, 257] width 21 height 12
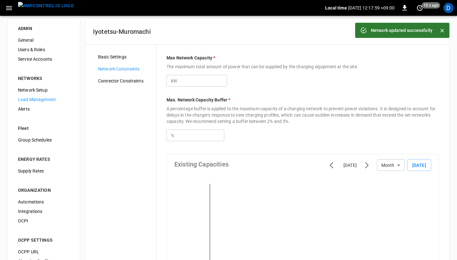
scroll to position [0, 0]
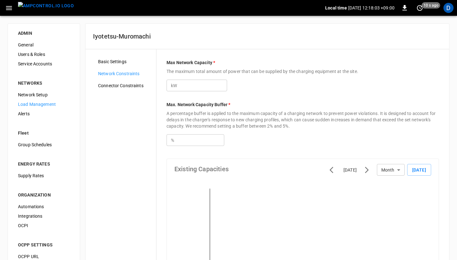
click at [117, 62] on span "Basic Settings" at bounding box center [124, 61] width 53 height 7
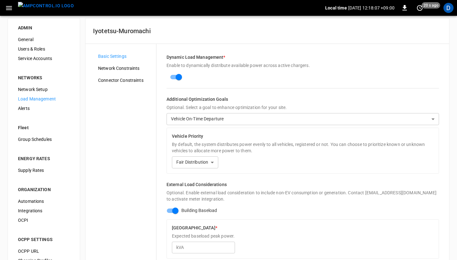
scroll to position [0, 0]
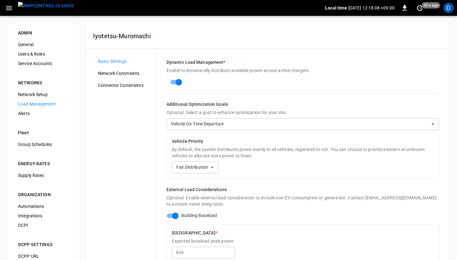
click at [13, 7] on icon "button" at bounding box center [9, 8] width 8 height 8
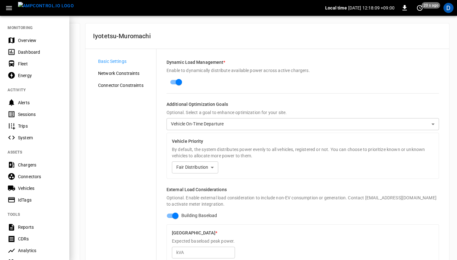
click at [26, 42] on div "Overview" at bounding box center [40, 40] width 44 height 6
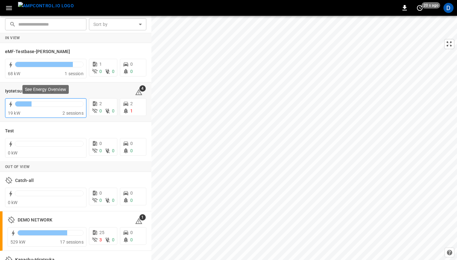
click at [51, 105] on div at bounding box center [49, 103] width 68 height 5
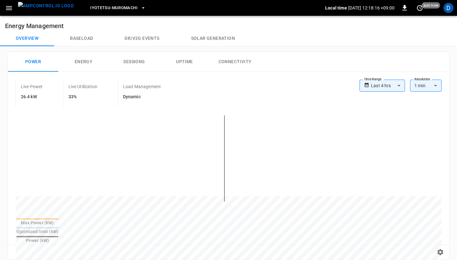
click at [87, 39] on button "Baseload" at bounding box center [81, 38] width 55 height 15
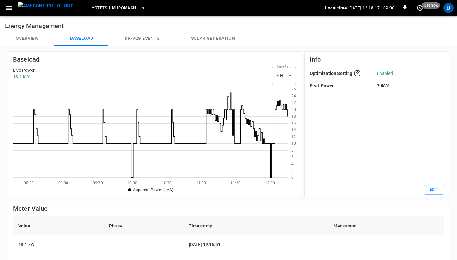
scroll to position [92, 276]
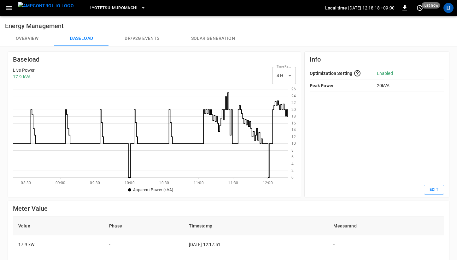
click at [26, 37] on button "Overview" at bounding box center [27, 38] width 54 height 15
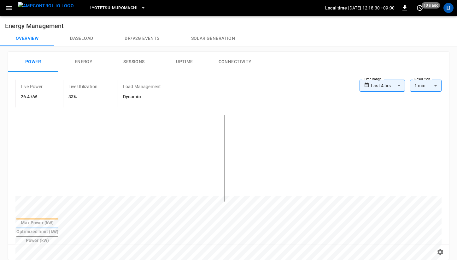
click at [12, 8] on icon "button" at bounding box center [9, 8] width 8 height 8
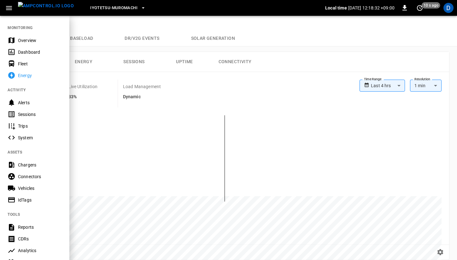
click at [30, 164] on div "Chargers" at bounding box center [40, 165] width 44 height 6
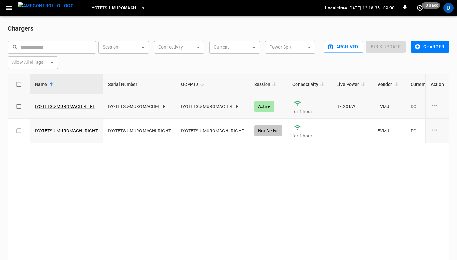
click at [435, 107] on icon "charge point options" at bounding box center [435, 106] width 8 height 8
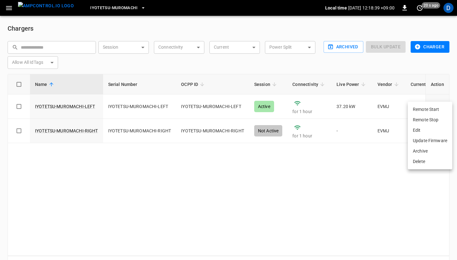
click at [72, 105] on div at bounding box center [228, 130] width 457 height 260
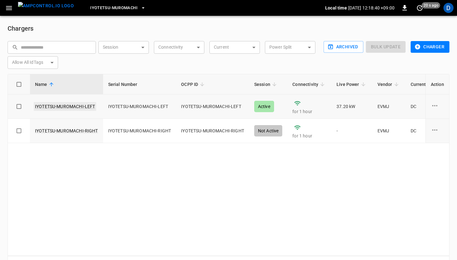
click at [69, 105] on link "IYOTETSU-MUROMACHI-LEFT" at bounding box center [65, 106] width 63 height 9
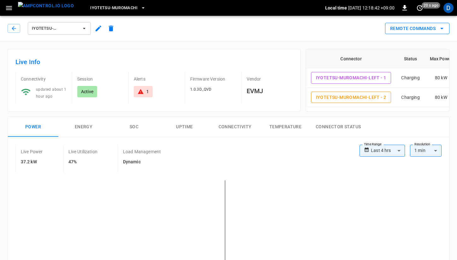
click at [428, 27] on button "Remote Commands" at bounding box center [417, 29] width 64 height 12
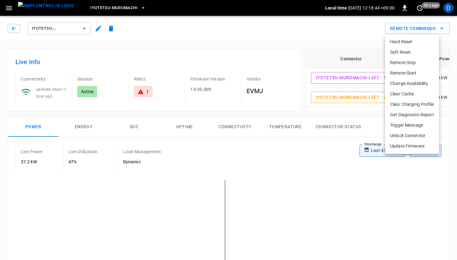
click at [413, 65] on li "Remote Stop" at bounding box center [412, 62] width 54 height 10
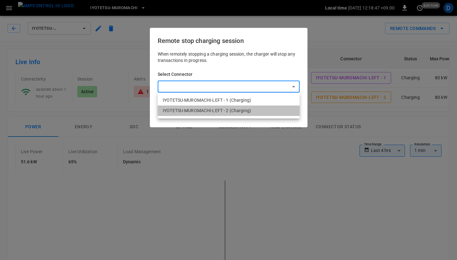
click at [251, 107] on li "IYOTETSU-MUROMACHI-LEFT - 2 (Charging)" at bounding box center [229, 110] width 142 height 10
type input "**********"
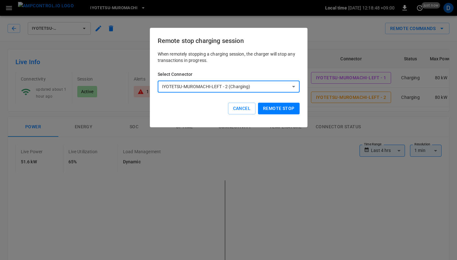
click at [281, 111] on button "Remote stop" at bounding box center [278, 109] width 41 height 12
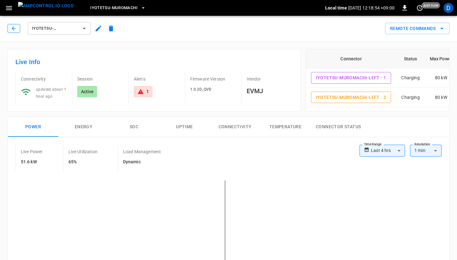
click at [13, 30] on icon "button" at bounding box center [14, 28] width 4 height 4
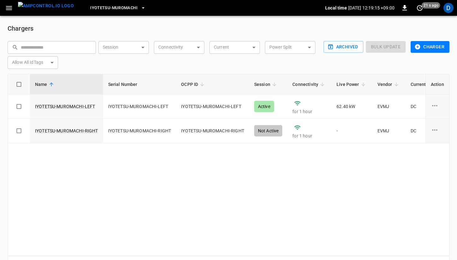
click at [8, 10] on icon "button" at bounding box center [9, 8] width 8 height 8
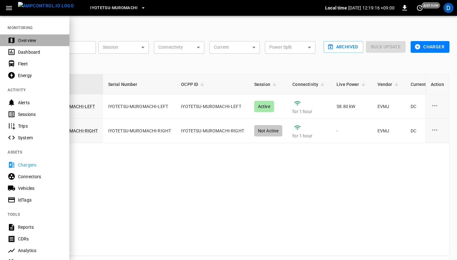
click at [33, 42] on div "Overview" at bounding box center [40, 40] width 44 height 6
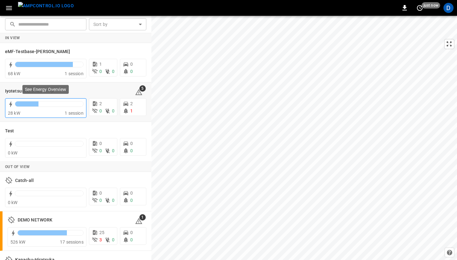
click at [25, 106] on div at bounding box center [26, 103] width 23 height 5
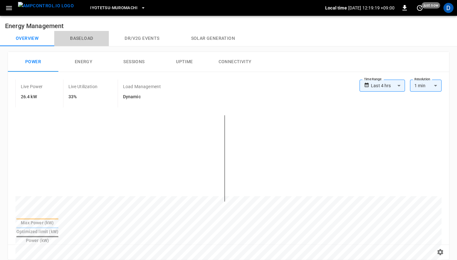
click at [82, 38] on button "Baseload" at bounding box center [81, 38] width 55 height 15
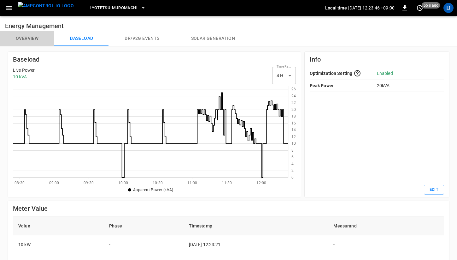
click at [32, 35] on button "Overview" at bounding box center [27, 38] width 54 height 15
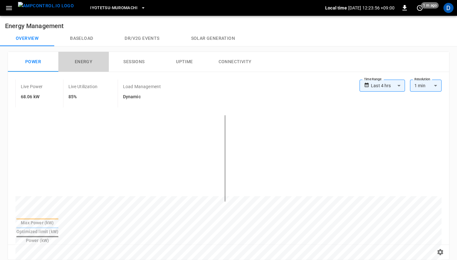
click at [92, 62] on button "Energy" at bounding box center [83, 62] width 51 height 20
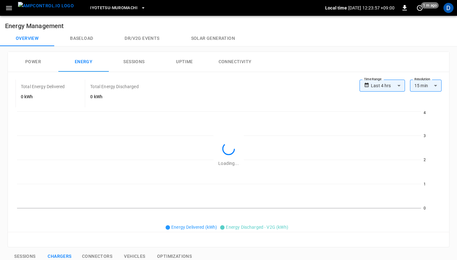
click at [33, 60] on button "Power" at bounding box center [33, 62] width 51 height 20
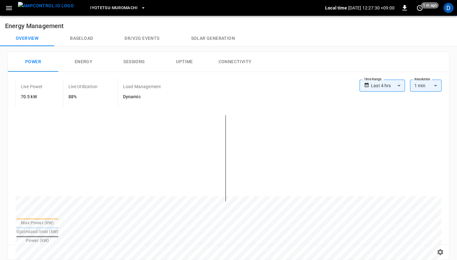
click at [90, 37] on button "Baseload" at bounding box center [81, 38] width 55 height 15
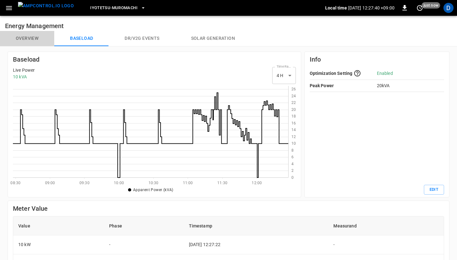
click at [30, 37] on button "Overview" at bounding box center [27, 38] width 54 height 15
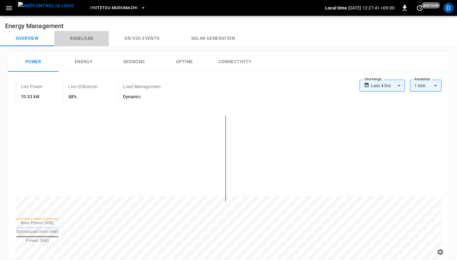
click at [82, 38] on button "Baseload" at bounding box center [81, 38] width 55 height 15
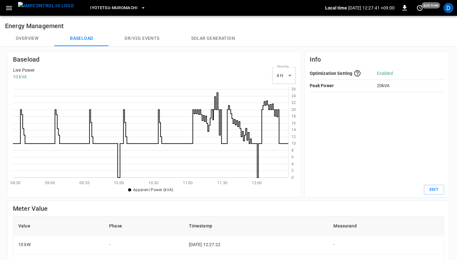
scroll to position [92, 276]
click at [33, 40] on button "Overview" at bounding box center [27, 38] width 54 height 15
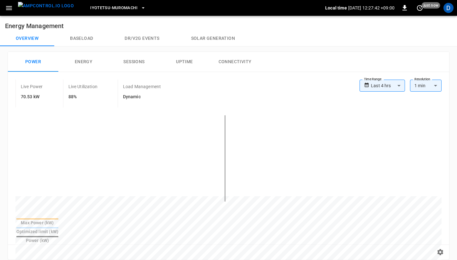
click at [89, 40] on button "Baseload" at bounding box center [81, 38] width 55 height 15
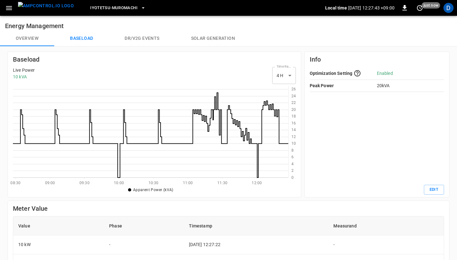
scroll to position [92, 276]
click at [34, 37] on button "Overview" at bounding box center [27, 38] width 54 height 15
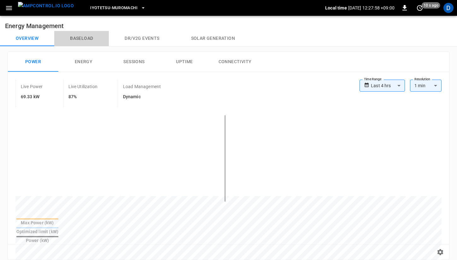
click at [79, 36] on button "Baseload" at bounding box center [81, 38] width 55 height 15
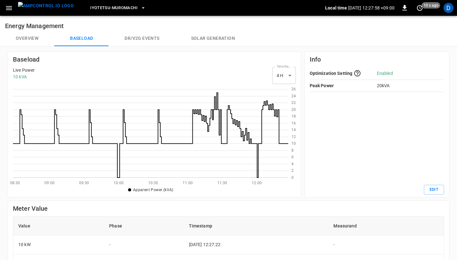
scroll to position [92, 276]
click at [36, 39] on button "Overview" at bounding box center [27, 38] width 54 height 15
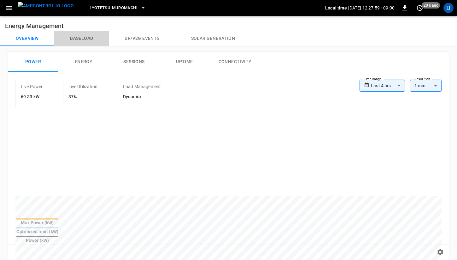
click at [82, 39] on button "Baseload" at bounding box center [81, 38] width 55 height 15
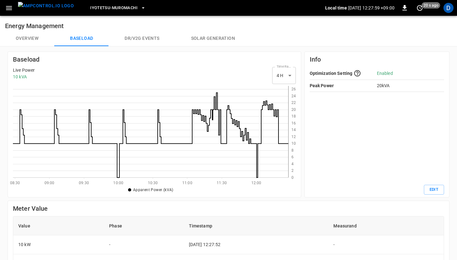
scroll to position [92, 276]
click at [37, 38] on button "Overview" at bounding box center [27, 38] width 54 height 15
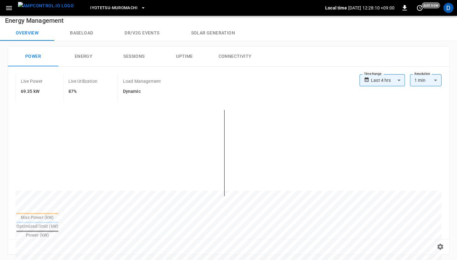
scroll to position [4, 0]
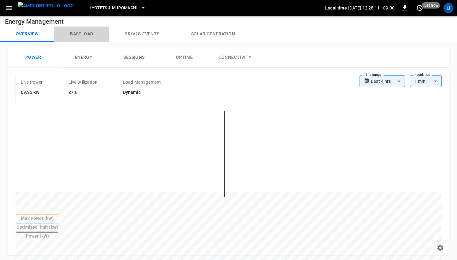
click at [65, 35] on button "Baseload" at bounding box center [81, 34] width 55 height 15
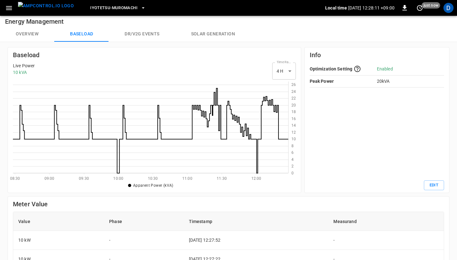
scroll to position [92, 276]
click at [37, 38] on button "Overview" at bounding box center [27, 34] width 54 height 15
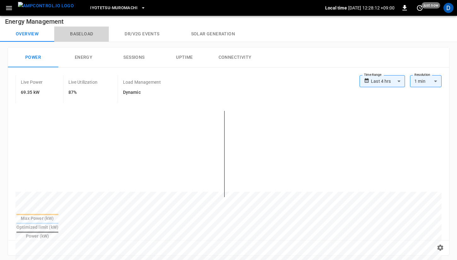
click at [81, 36] on button "Baseload" at bounding box center [81, 34] width 55 height 15
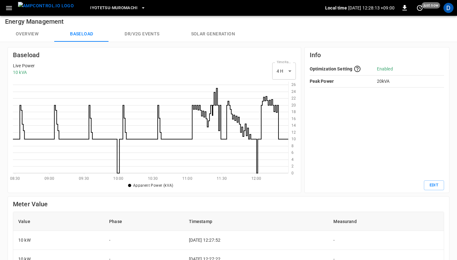
scroll to position [92, 276]
click at [27, 34] on button "Overview" at bounding box center [27, 34] width 54 height 15
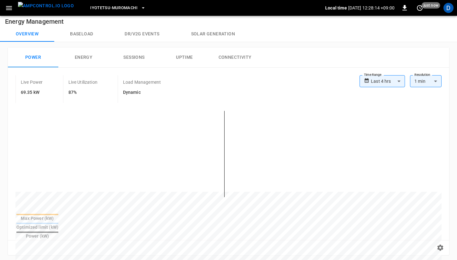
click at [90, 36] on button "Baseload" at bounding box center [81, 34] width 55 height 15
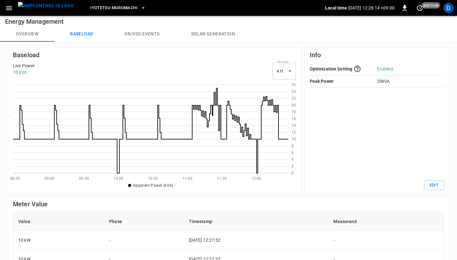
scroll to position [92, 276]
click at [37, 33] on button "Overview" at bounding box center [27, 34] width 54 height 15
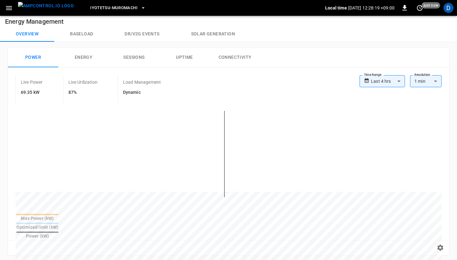
click at [94, 35] on button "Baseload" at bounding box center [81, 34] width 55 height 15
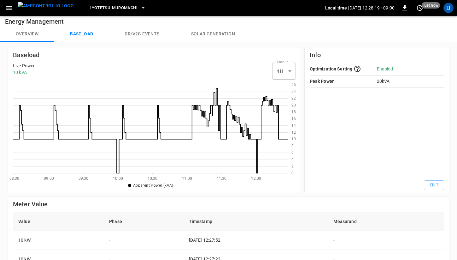
scroll to position [92, 276]
click at [39, 34] on button "Overview" at bounding box center [27, 34] width 54 height 15
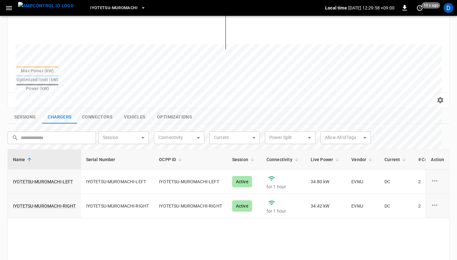
scroll to position [155, 0]
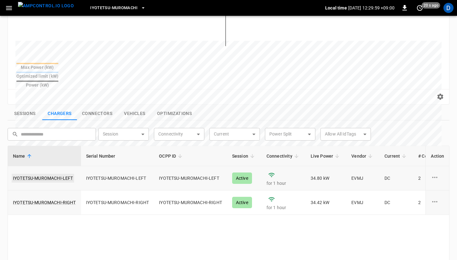
click at [50, 174] on link "IYOTETSU-MUROMACHI-LEFT" at bounding box center [43, 178] width 63 height 9
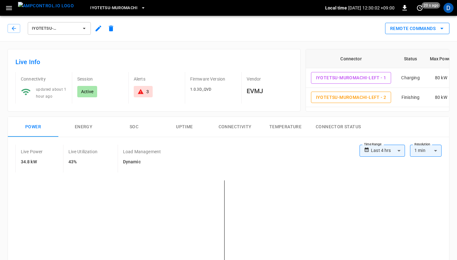
click at [437, 26] on button "Remote Commands" at bounding box center [417, 29] width 64 height 12
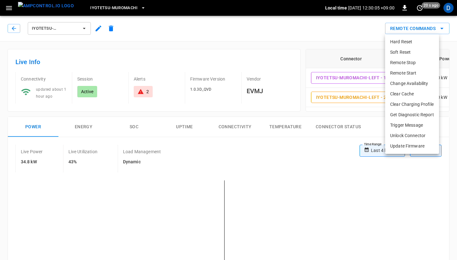
click at [404, 65] on li "Remote Stop" at bounding box center [412, 62] width 54 height 10
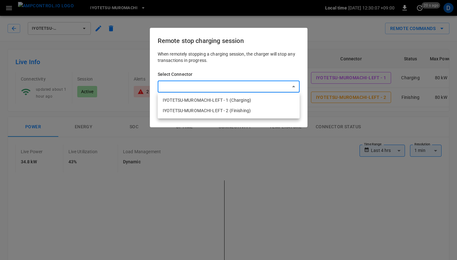
click at [233, 102] on li "IYOTETSU-MUROMACHI-LEFT - 1 (Charging)" at bounding box center [229, 100] width 142 height 10
type input "**********"
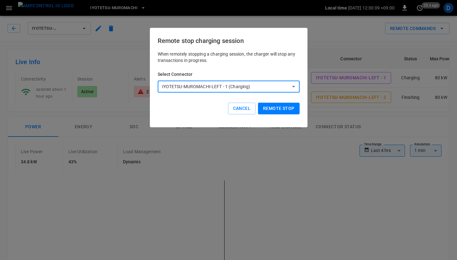
click at [275, 113] on button "Remote stop" at bounding box center [278, 109] width 41 height 12
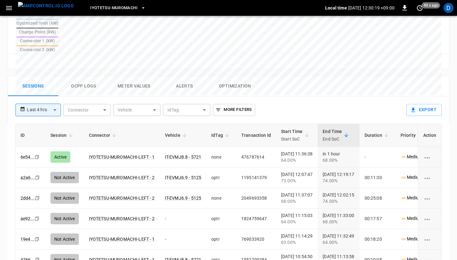
scroll to position [272, 0]
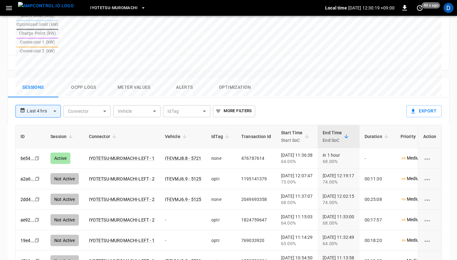
click at [86, 77] on button "Ocpp logs" at bounding box center [83, 87] width 51 height 20
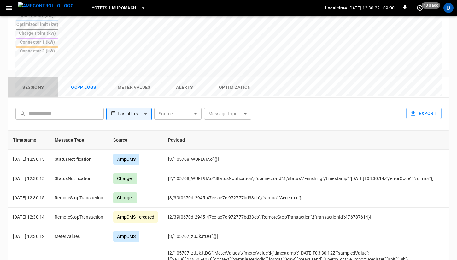
click at [36, 77] on button "Sessions" at bounding box center [33, 87] width 51 height 20
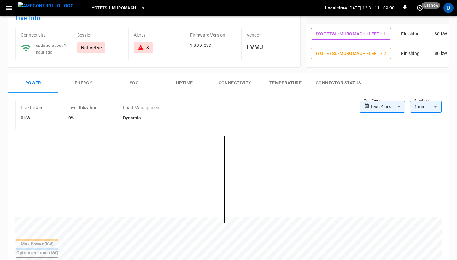
scroll to position [0, 0]
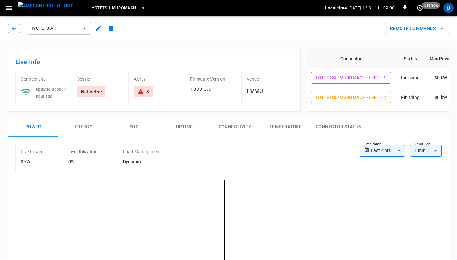
click at [12, 29] on icon "button" at bounding box center [14, 28] width 6 height 6
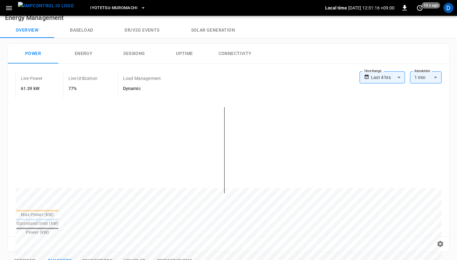
scroll to position [3, 0]
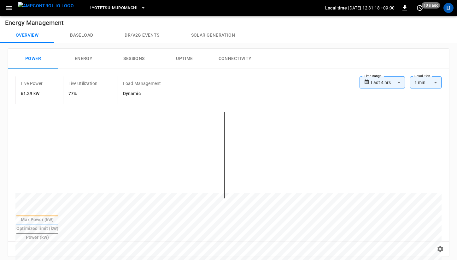
click at [81, 34] on button "Baseload" at bounding box center [81, 35] width 55 height 15
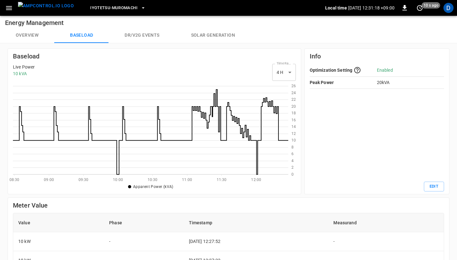
scroll to position [92, 276]
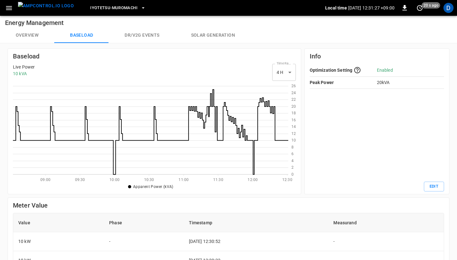
click at [176, 45] on div "Baseload Live Power 10 kVA Time Range 4 H ** select-time-range 0 2 4 6 8 10 12 …" at bounding box center [152, 119] width 297 height 149
click at [265, 110] on icon at bounding box center [151, 129] width 276 height 92
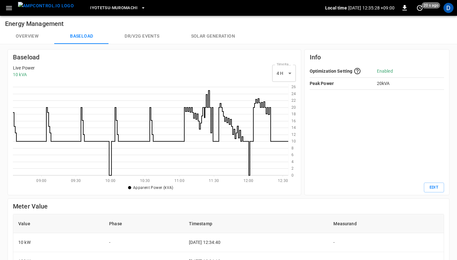
scroll to position [0, 0]
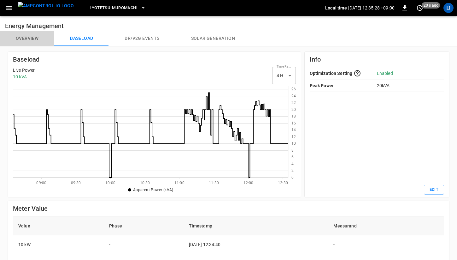
click at [26, 39] on button "Overview" at bounding box center [27, 38] width 54 height 15
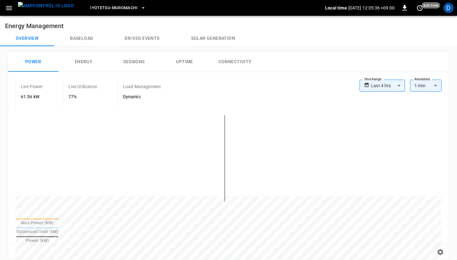
click at [83, 37] on button "Baseload" at bounding box center [81, 38] width 55 height 15
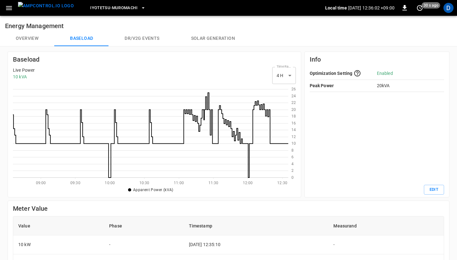
click at [25, 41] on button "Overview" at bounding box center [27, 38] width 54 height 15
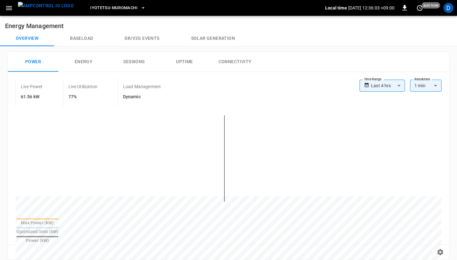
click at [80, 42] on button "Baseload" at bounding box center [81, 38] width 55 height 15
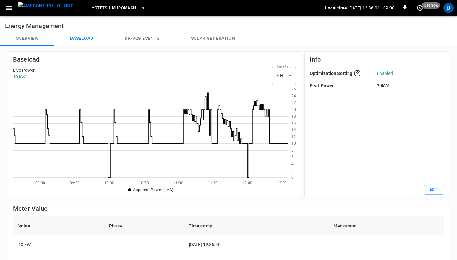
scroll to position [92, 276]
click at [30, 37] on button "Overview" at bounding box center [27, 38] width 54 height 15
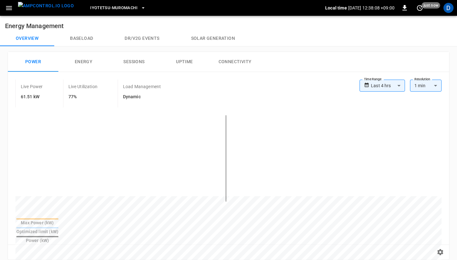
click at [89, 35] on button "Baseload" at bounding box center [81, 38] width 55 height 15
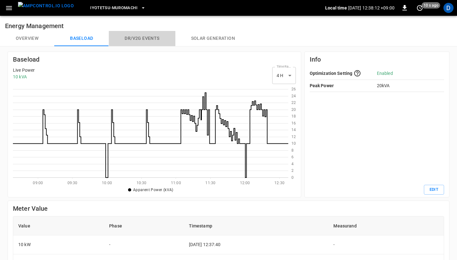
click at [145, 42] on button "Dr/V2G events" at bounding box center [142, 38] width 66 height 15
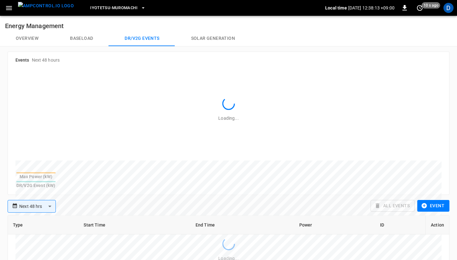
click at [36, 38] on button "Overview" at bounding box center [27, 38] width 54 height 15
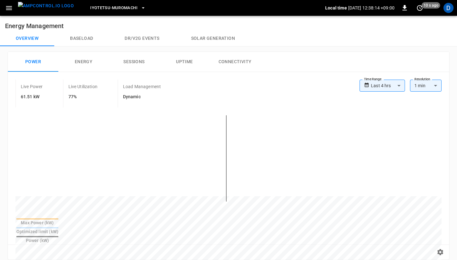
click at [86, 36] on button "Baseload" at bounding box center [81, 38] width 55 height 15
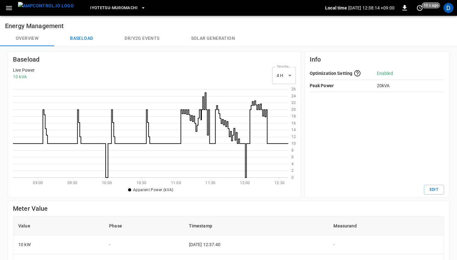
scroll to position [92, 276]
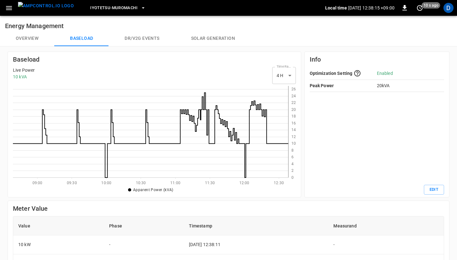
click at [29, 35] on button "Overview" at bounding box center [27, 38] width 54 height 15
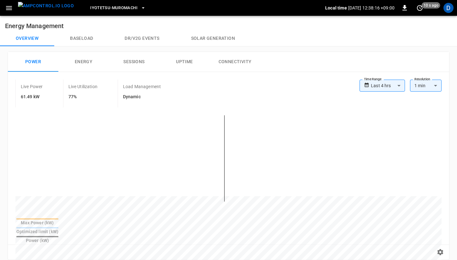
click at [81, 39] on button "Baseload" at bounding box center [81, 38] width 55 height 15
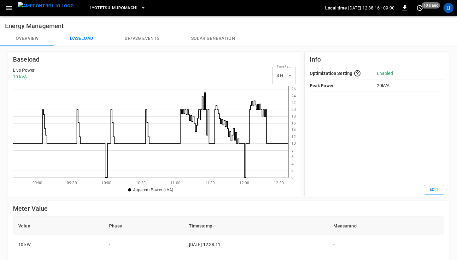
scroll to position [92, 276]
click at [42, 37] on button "Overview" at bounding box center [27, 38] width 54 height 15
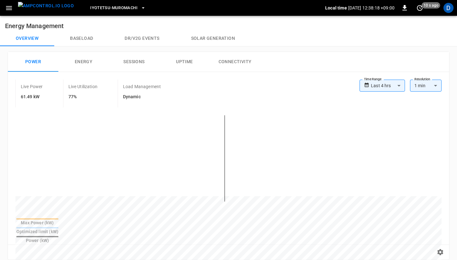
click at [84, 35] on button "Baseload" at bounding box center [81, 38] width 55 height 15
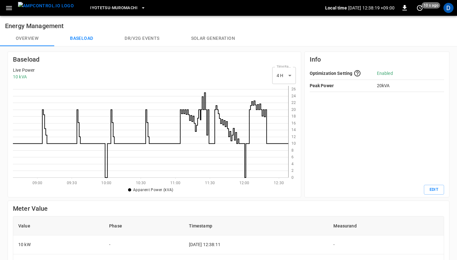
scroll to position [92, 276]
click at [35, 38] on button "Overview" at bounding box center [27, 38] width 54 height 15
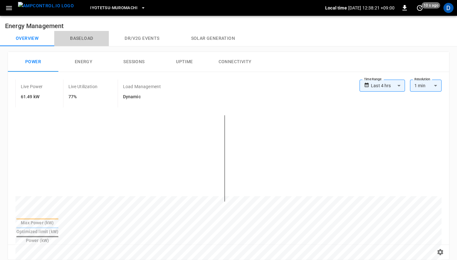
click at [83, 38] on button "Baseload" at bounding box center [81, 38] width 55 height 15
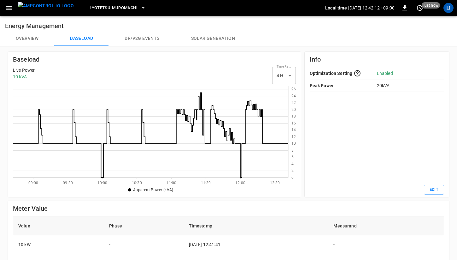
click at [20, 39] on button "Overview" at bounding box center [27, 38] width 54 height 15
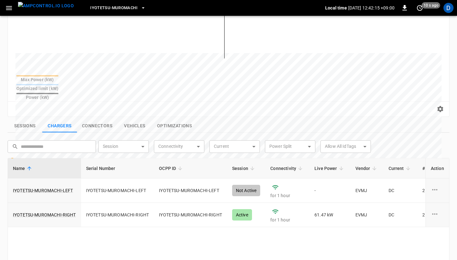
scroll to position [153, 0]
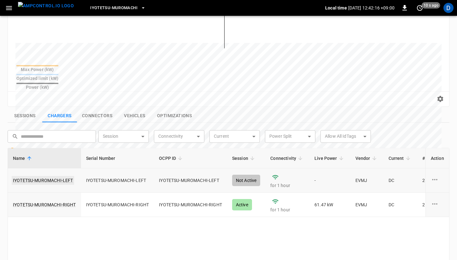
click at [60, 176] on link "IYOTETSU-MUROMACHI-LEFT" at bounding box center [43, 180] width 63 height 9
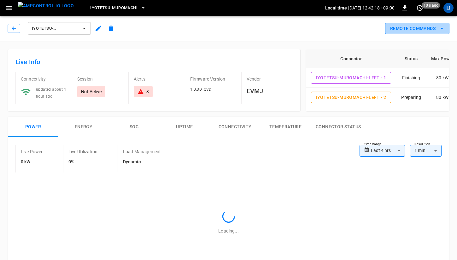
click at [435, 28] on button "Remote Commands" at bounding box center [417, 29] width 64 height 12
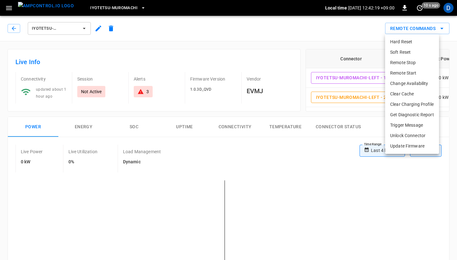
click at [407, 71] on li "Remote Start" at bounding box center [412, 73] width 54 height 10
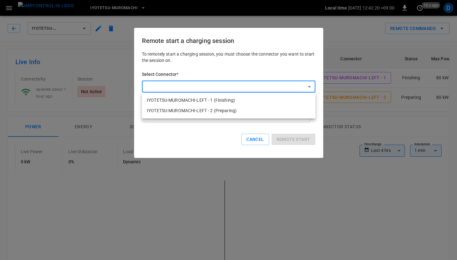
click at [248, 103] on li "IYOTETSU-MUROMACHI-LEFT - 1 (Finishing)" at bounding box center [229, 100] width 174 height 10
type input "**********"
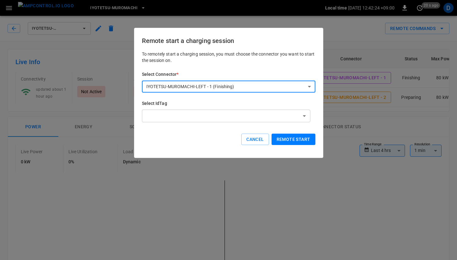
click at [301, 138] on button "Remote start" at bounding box center [294, 140] width 44 height 12
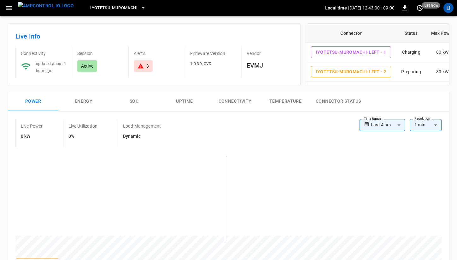
scroll to position [9, 0]
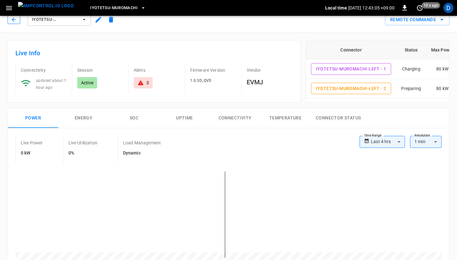
click at [18, 21] on button "button" at bounding box center [14, 19] width 13 height 9
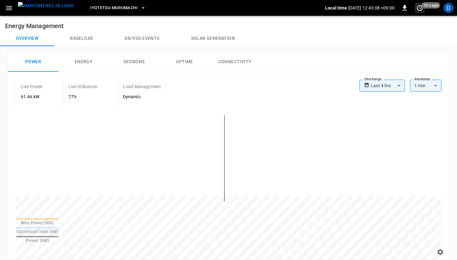
click at [422, 10] on icon "set refresh interval" at bounding box center [420, 8] width 8 height 8
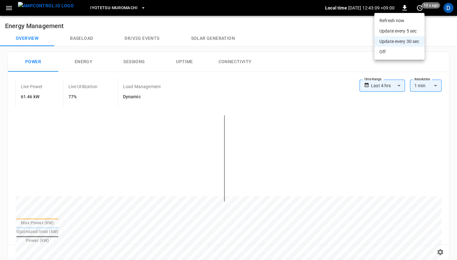
click at [400, 33] on li "Update every 5 sec" at bounding box center [400, 31] width 50 height 10
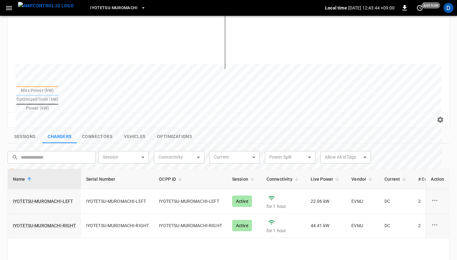
scroll to position [139, 0]
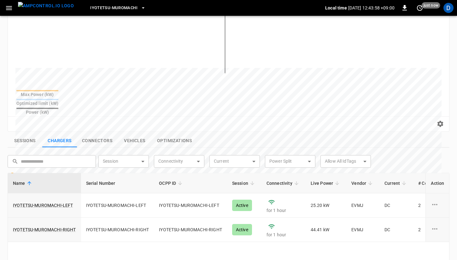
scroll to position [128, 0]
click at [56, 200] on link "IYOTETSU-MUROMACHI-LEFT" at bounding box center [43, 204] width 63 height 9
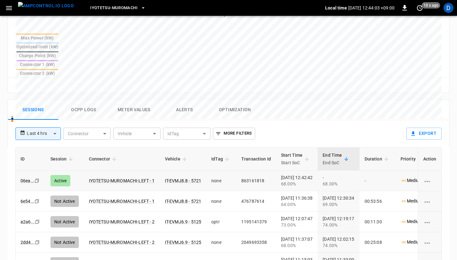
scroll to position [250, 0]
click at [83, 99] on button "Ocpp logs" at bounding box center [83, 109] width 51 height 20
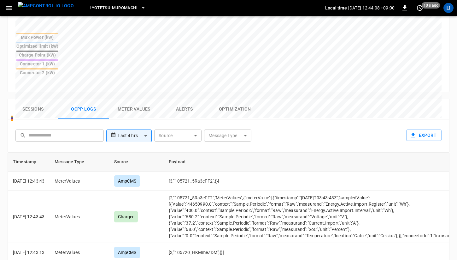
click at [24, 99] on button "Sessions" at bounding box center [33, 109] width 51 height 20
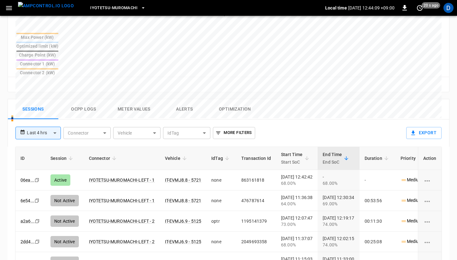
click at [79, 99] on button "Ocpp logs" at bounding box center [83, 109] width 51 height 20
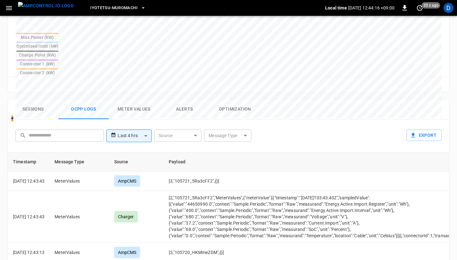
scroll to position [0, 0]
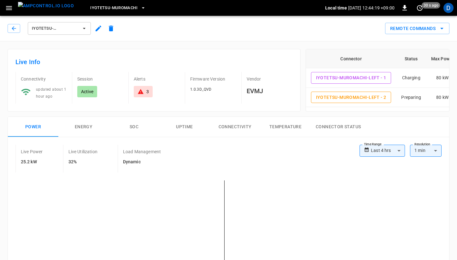
click at [16, 23] on div "IYOTETSU-MUROMACHI-LEFT" at bounding box center [63, 28] width 110 height 15
click at [15, 27] on icon "button" at bounding box center [14, 28] width 6 height 6
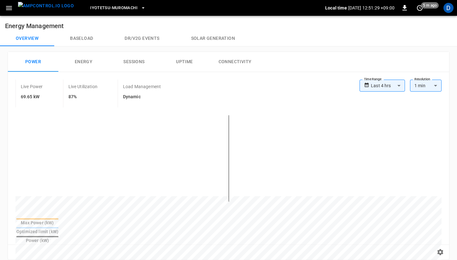
click at [86, 36] on button "Baseload" at bounding box center [81, 38] width 55 height 15
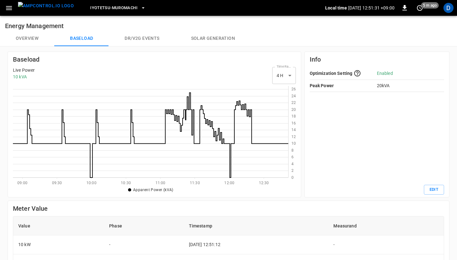
scroll to position [92, 276]
click at [27, 41] on button "Overview" at bounding box center [27, 38] width 54 height 15
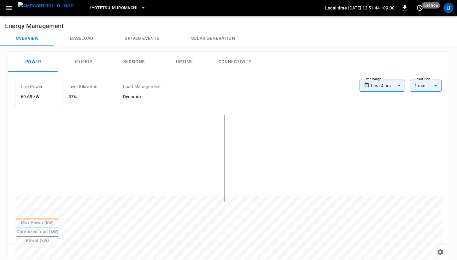
click at [12, 10] on icon "button" at bounding box center [9, 8] width 8 height 8
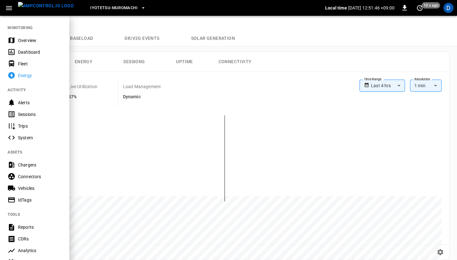
click at [29, 163] on div "Chargers" at bounding box center [40, 165] width 44 height 6
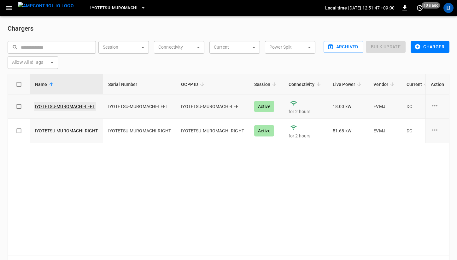
click at [72, 110] on link "IYOTETSU-MUROMACHI-LEFT" at bounding box center [65, 106] width 63 height 9
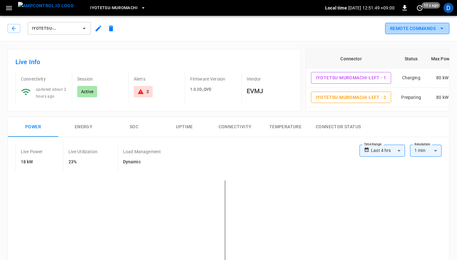
click at [437, 28] on button "Remote Commands" at bounding box center [417, 29] width 64 height 12
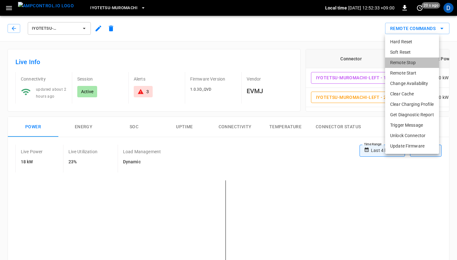
click at [418, 63] on li "Remote Stop" at bounding box center [412, 62] width 54 height 10
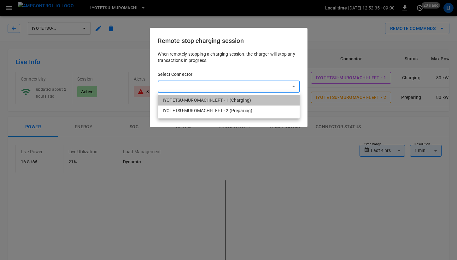
click at [229, 101] on li "IYOTETSU-MUROMACHI-LEFT - 1 (Charging)" at bounding box center [229, 100] width 142 height 10
type input "**********"
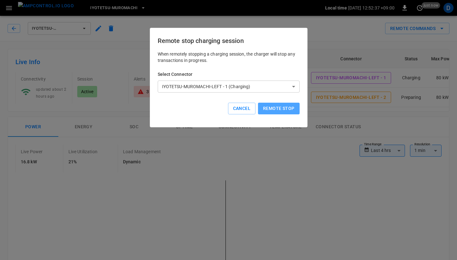
click at [282, 112] on button "Remote stop" at bounding box center [278, 109] width 41 height 12
